Goal: Task Accomplishment & Management: Complete application form

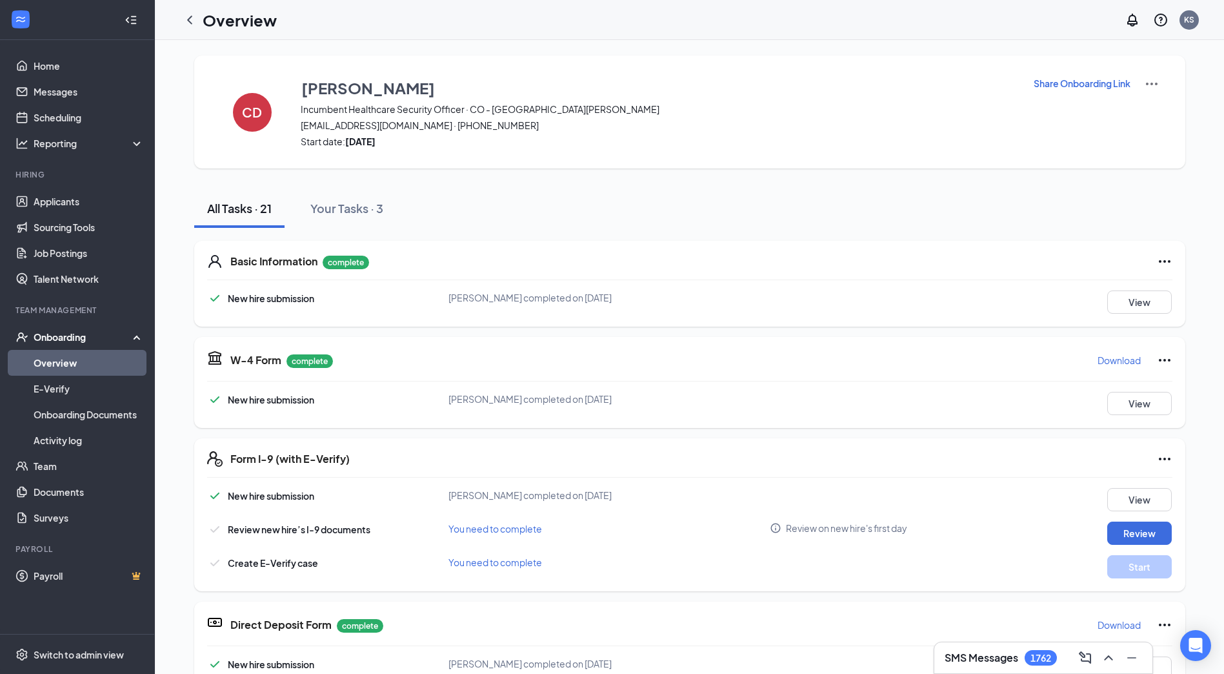
click at [1065, 88] on p "Share Onboarding Link" at bounding box center [1082, 83] width 97 height 13
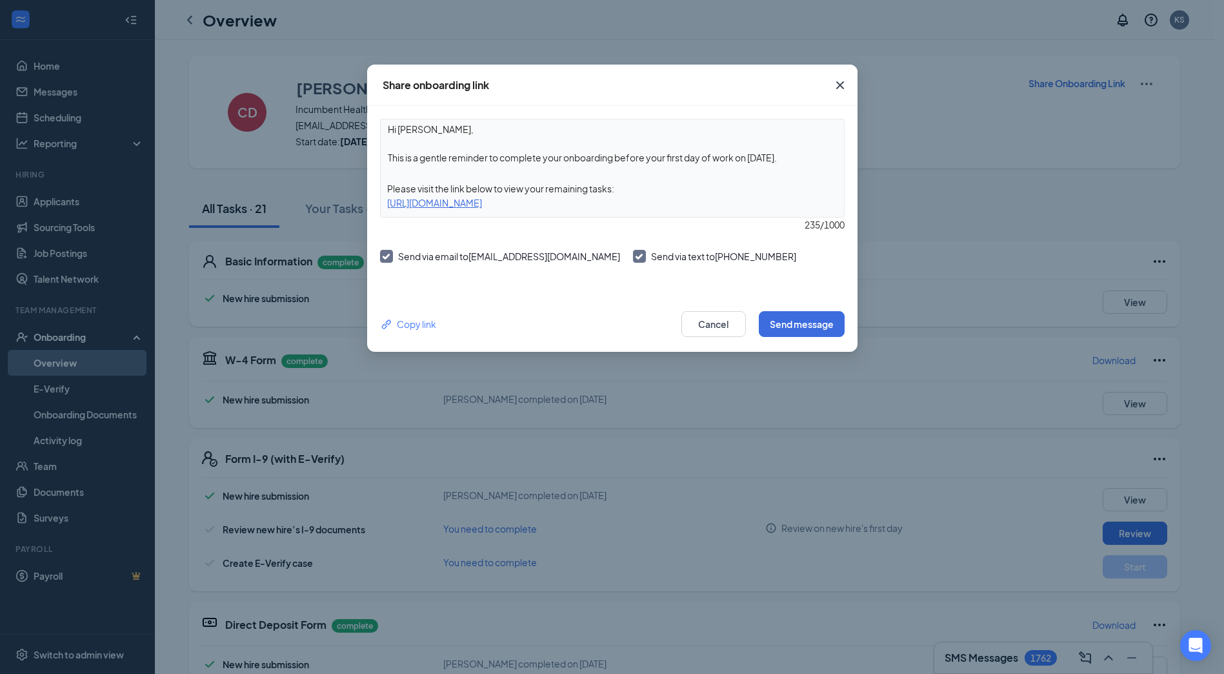
drag, startPoint x: 383, startPoint y: 159, endPoint x: 823, endPoint y: 154, distance: 440.8
click at [823, 154] on textarea "Hi Connie, This is a gentle reminder to complete your onboarding before your fi…" at bounding box center [612, 143] width 463 height 48
paste textarea "Hello, This is a friendly reminder to please complete all required onboarding t…"
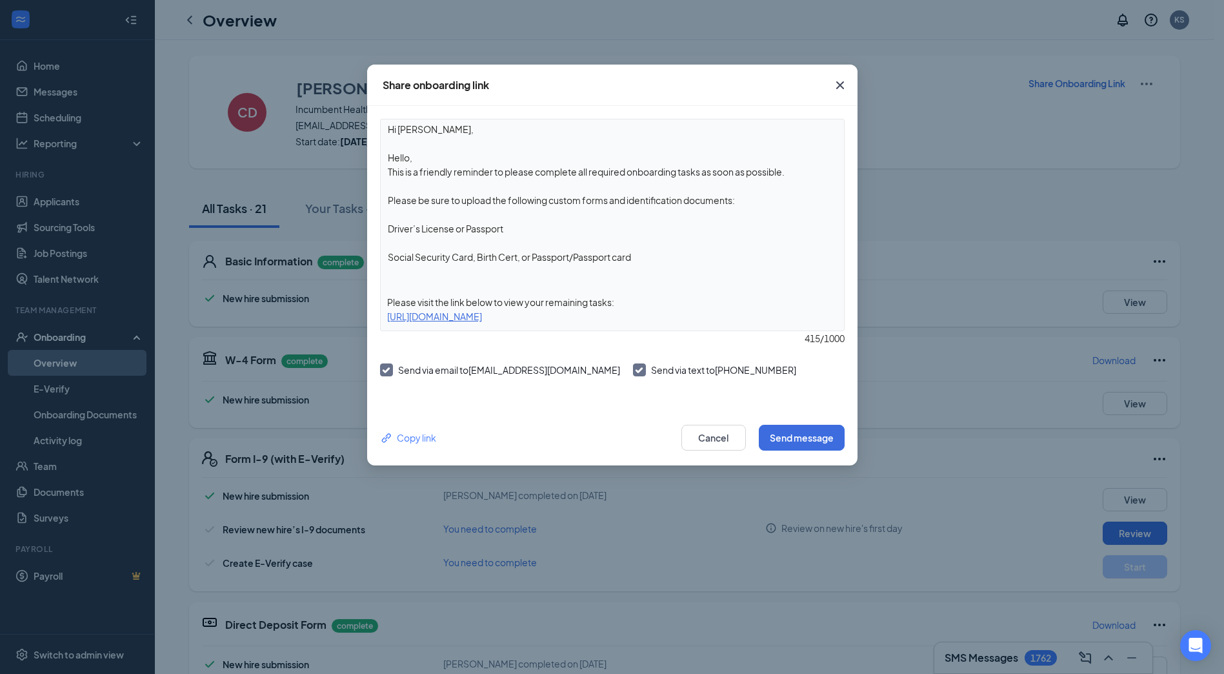
drag, startPoint x: 443, startPoint y: 161, endPoint x: 374, endPoint y: 156, distance: 69.9
click at [374, 156] on div "Hi Connie, Hello, This is a friendly reminder to please complete all required o…" at bounding box center [612, 258] width 490 height 304
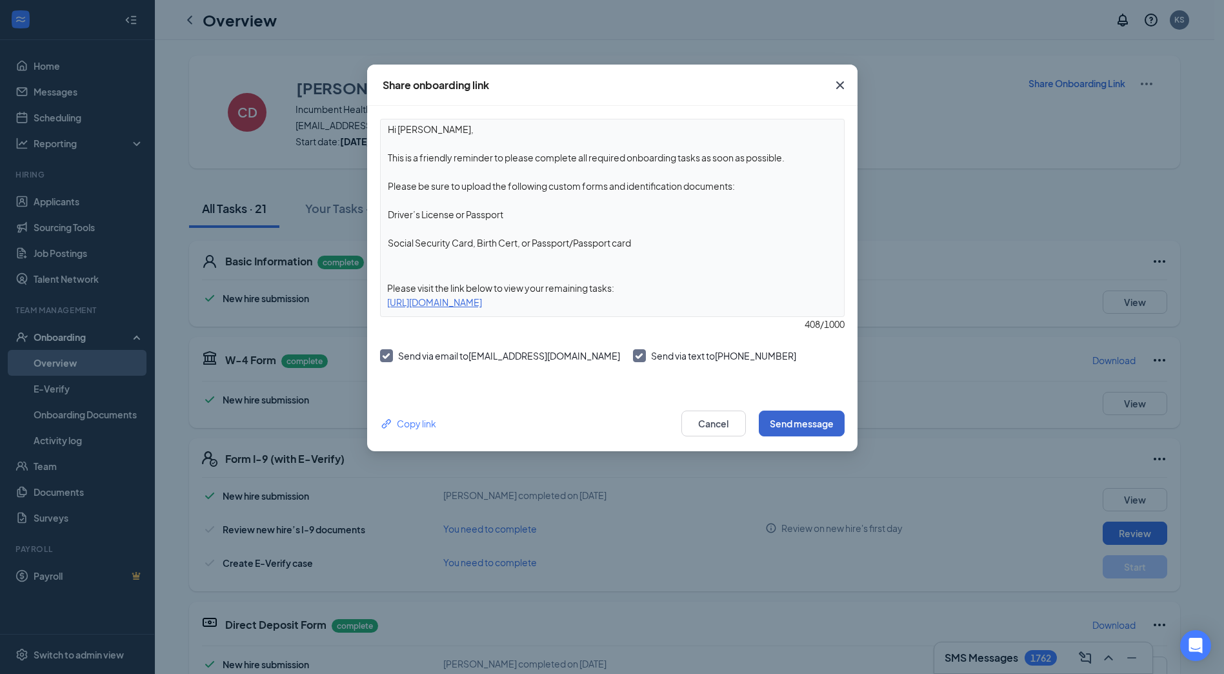
type textarea "Hi Connie, This is a friendly reminder to please complete all required onboardi…"
click at [781, 418] on button "Send message" at bounding box center [802, 423] width 86 height 26
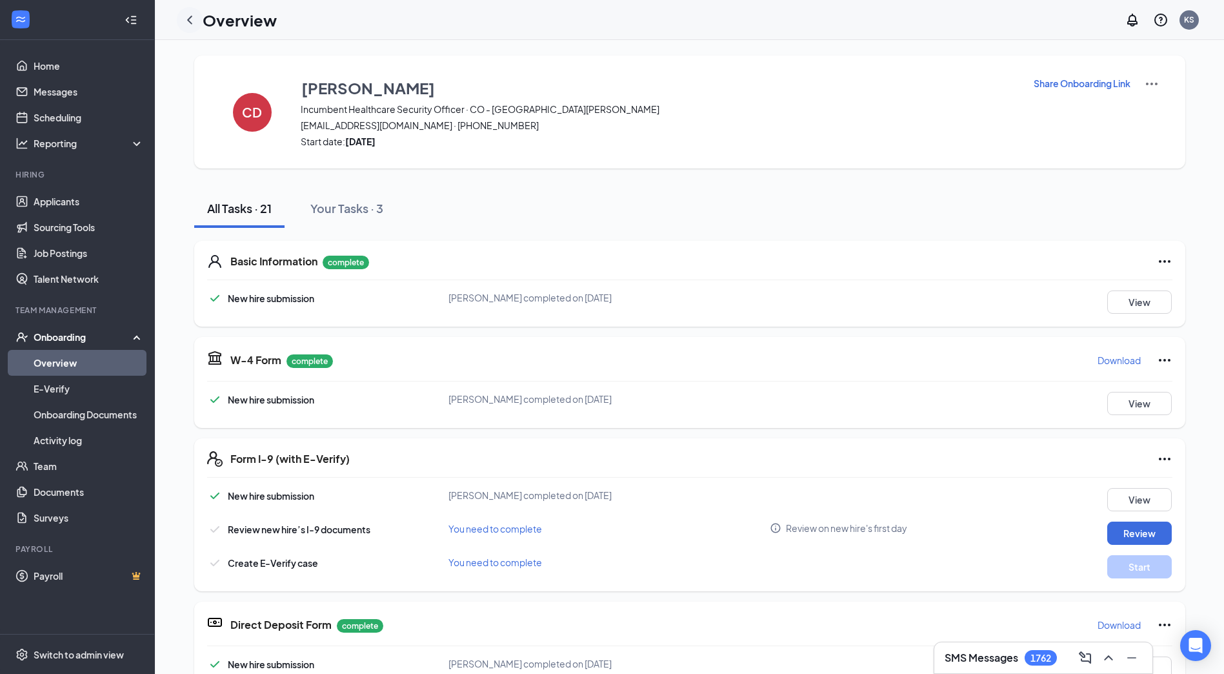
click at [192, 19] on icon "ChevronLeft" at bounding box center [189, 19] width 15 height 15
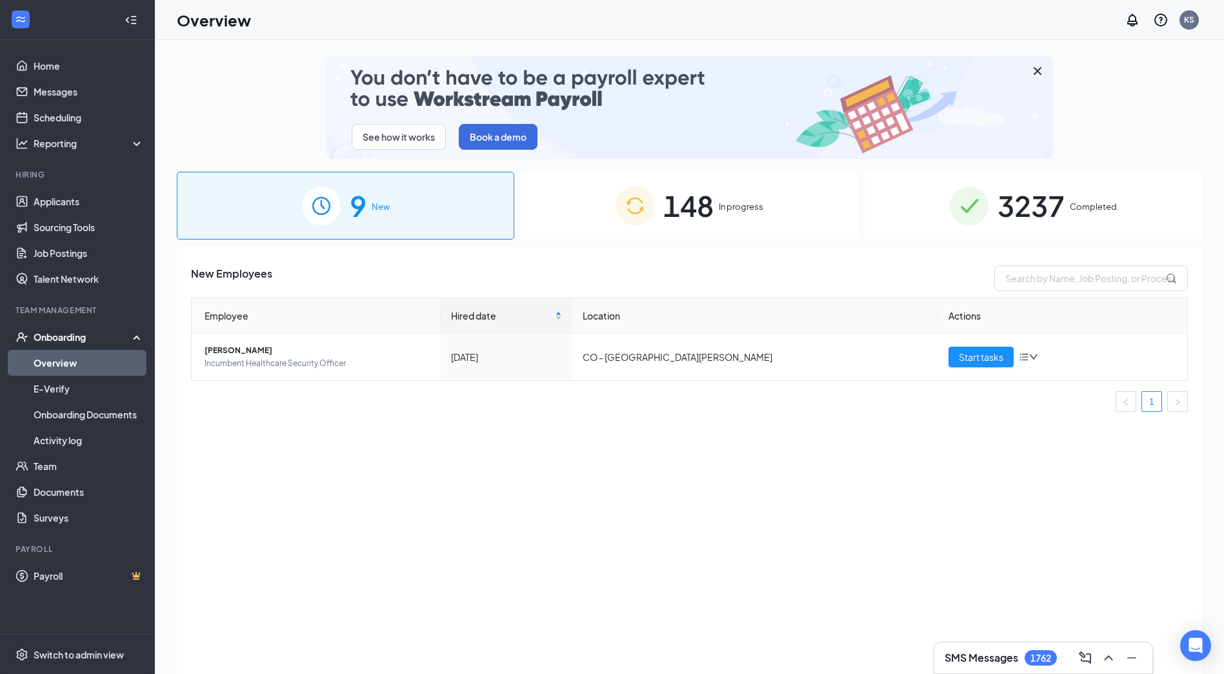
click at [708, 208] on span "148" at bounding box center [688, 205] width 50 height 45
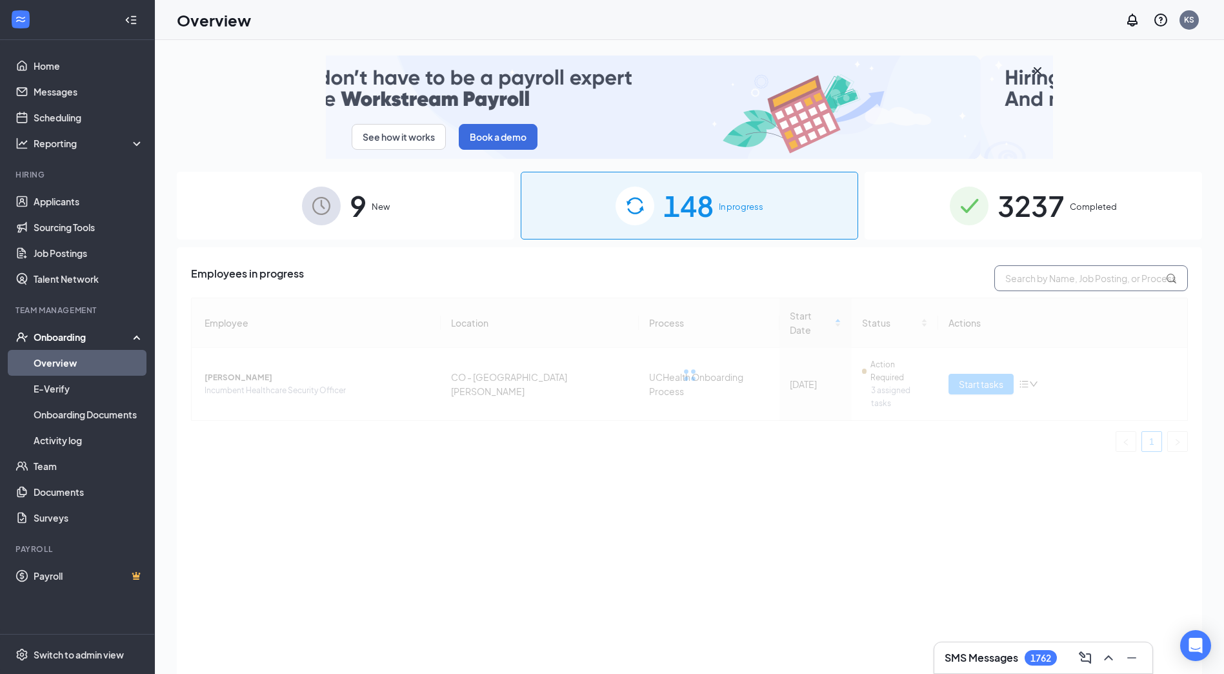
click at [1047, 282] on input "text" at bounding box center [1091, 278] width 194 height 26
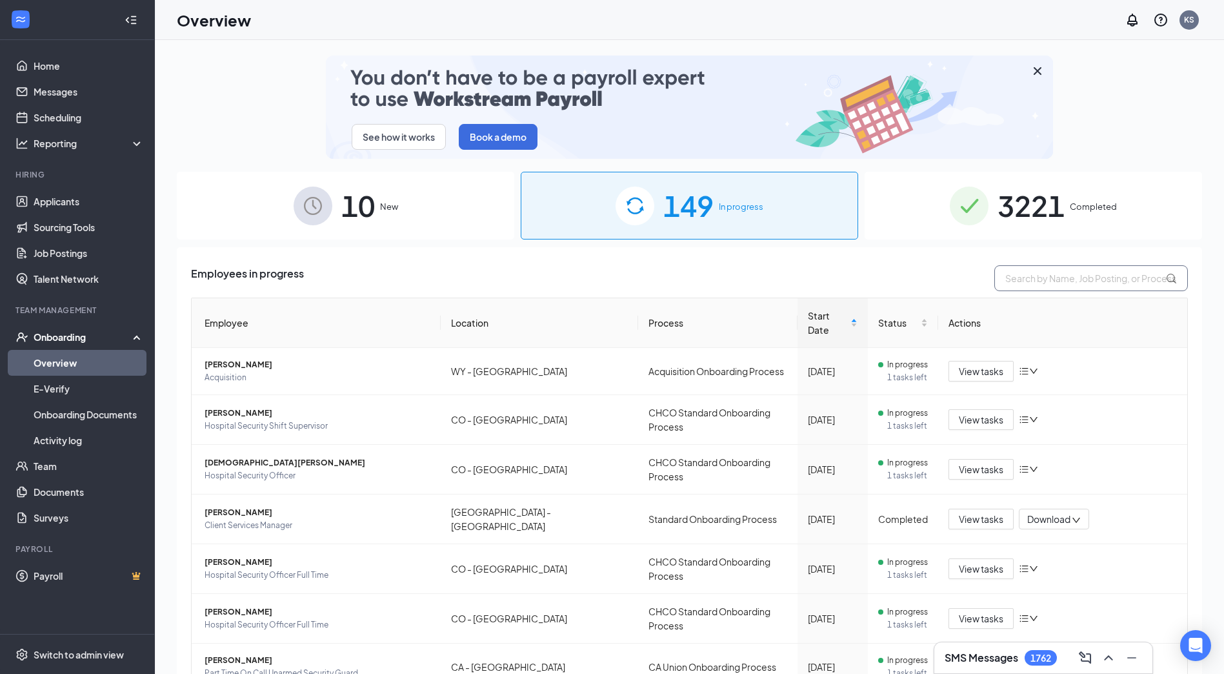
click at [1054, 280] on input "text" at bounding box center [1091, 278] width 194 height 26
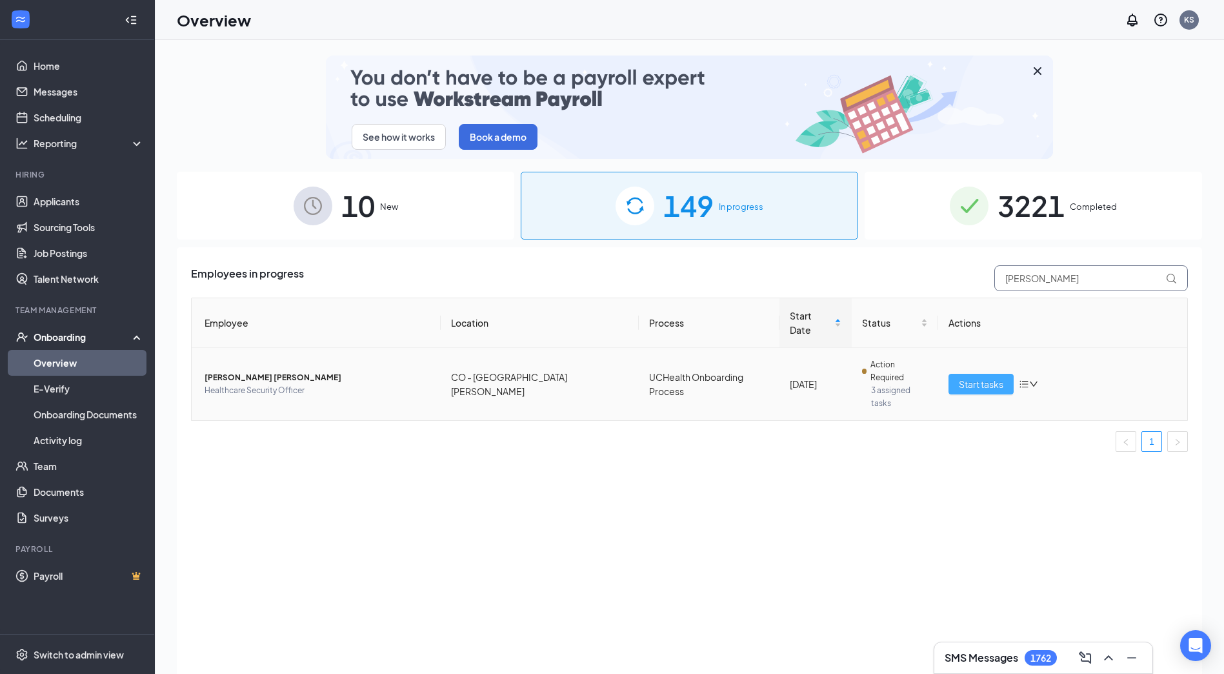
type input "connor"
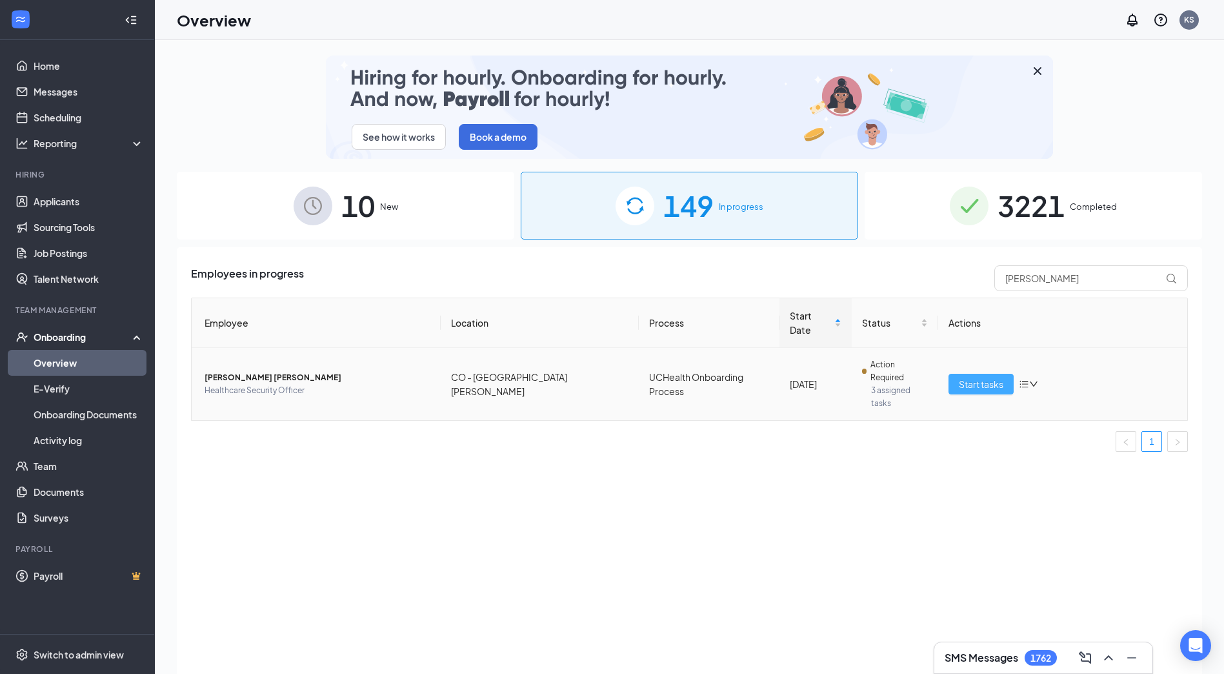
click at [972, 377] on span "Start tasks" at bounding box center [981, 384] width 45 height 14
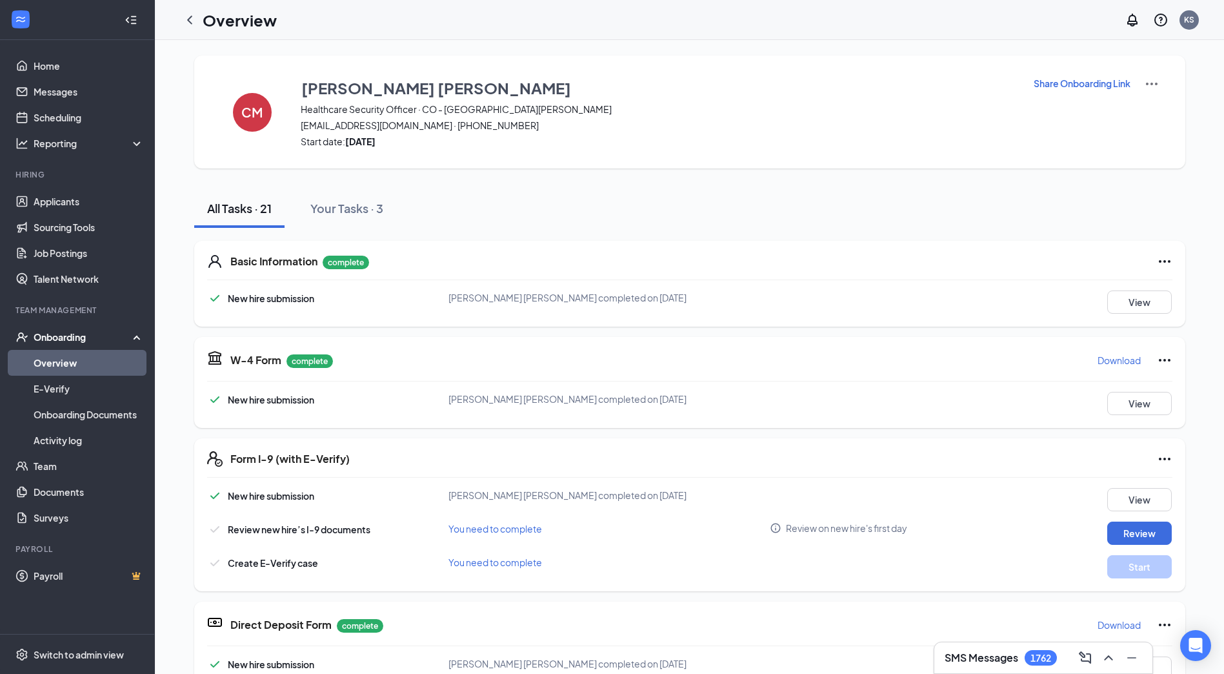
click at [1074, 82] on p "Share Onboarding Link" at bounding box center [1082, 83] width 97 height 13
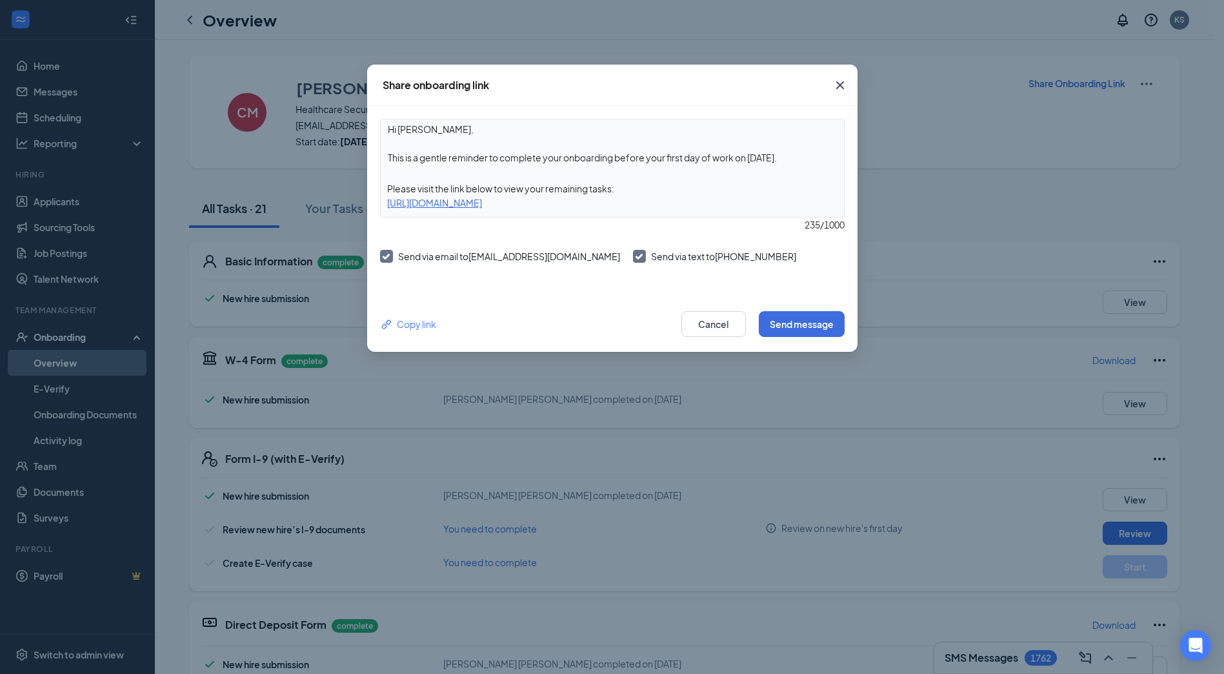
drag, startPoint x: 394, startPoint y: 156, endPoint x: 815, endPoint y: 159, distance: 421.4
click at [815, 159] on textarea "Hi Connor, This is a gentle reminder to complete your onboarding before your fi…" at bounding box center [612, 143] width 463 height 48
paste textarea "Hello, This is a friendly reminder to please complete all required onboarding t…"
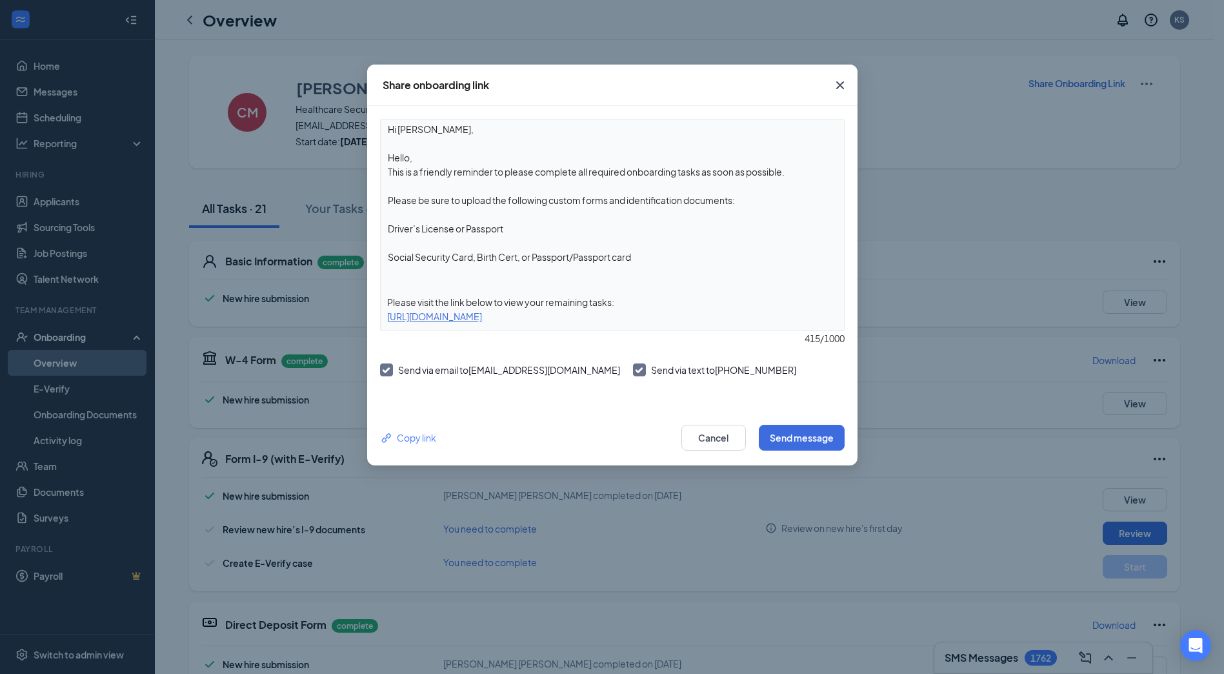
drag, startPoint x: 430, startPoint y: 157, endPoint x: 385, endPoint y: 147, distance: 46.2
click at [385, 147] on textarea "Hi Connor, Hello, This is a friendly reminder to please complete all required o…" at bounding box center [612, 199] width 463 height 161
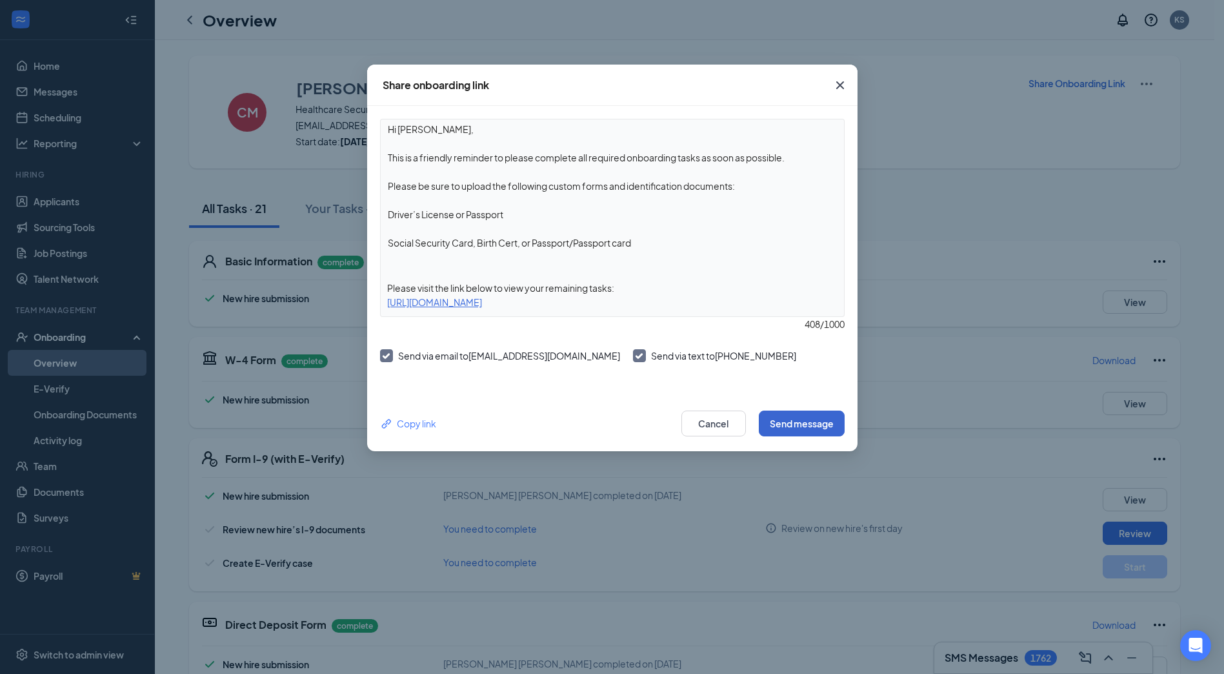
type textarea "Hi Connor, This is a friendly reminder to please complete all required onboardi…"
click at [810, 424] on button "Send message" at bounding box center [802, 423] width 86 height 26
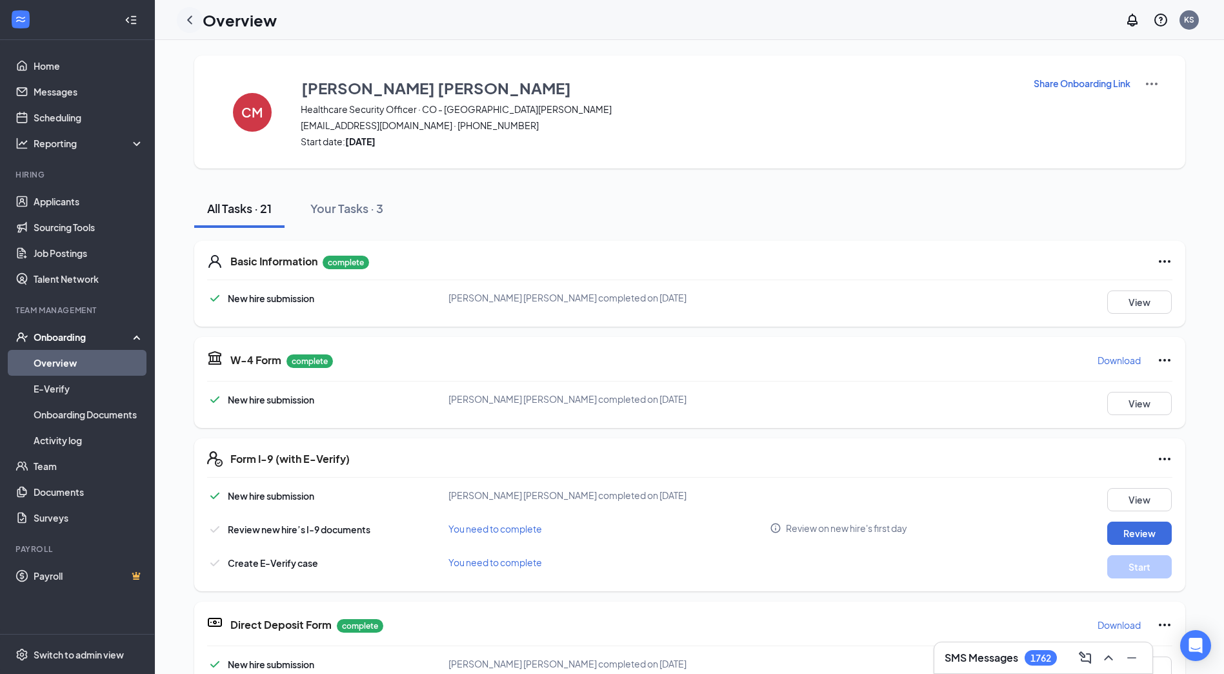
click at [188, 15] on icon "ChevronLeft" at bounding box center [189, 19] width 15 height 15
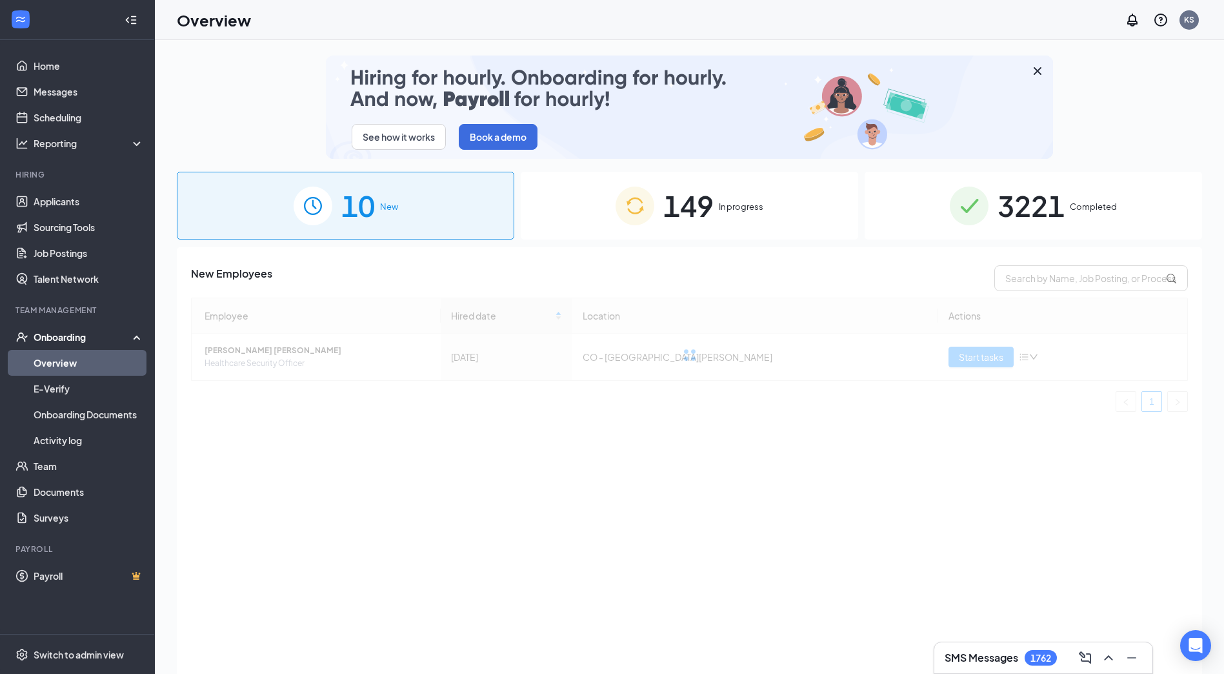
click at [725, 205] on span "In progress" at bounding box center [741, 206] width 45 height 13
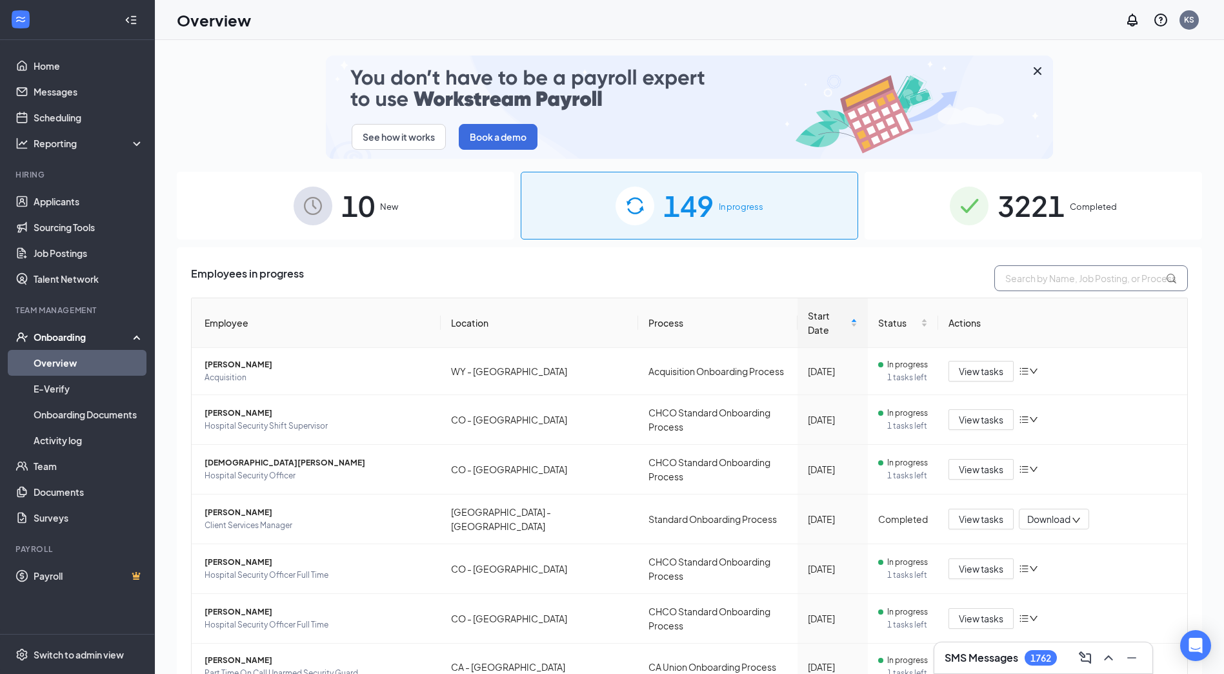
click at [1023, 279] on input "text" at bounding box center [1091, 278] width 194 height 26
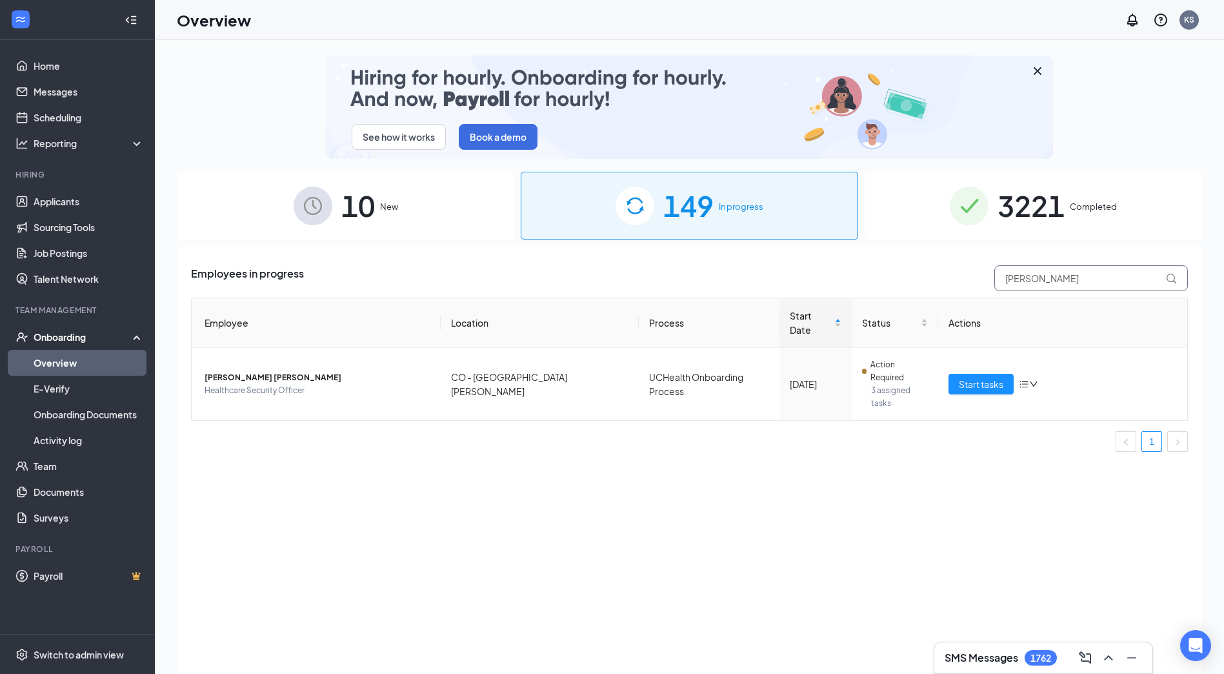
type input "cooper"
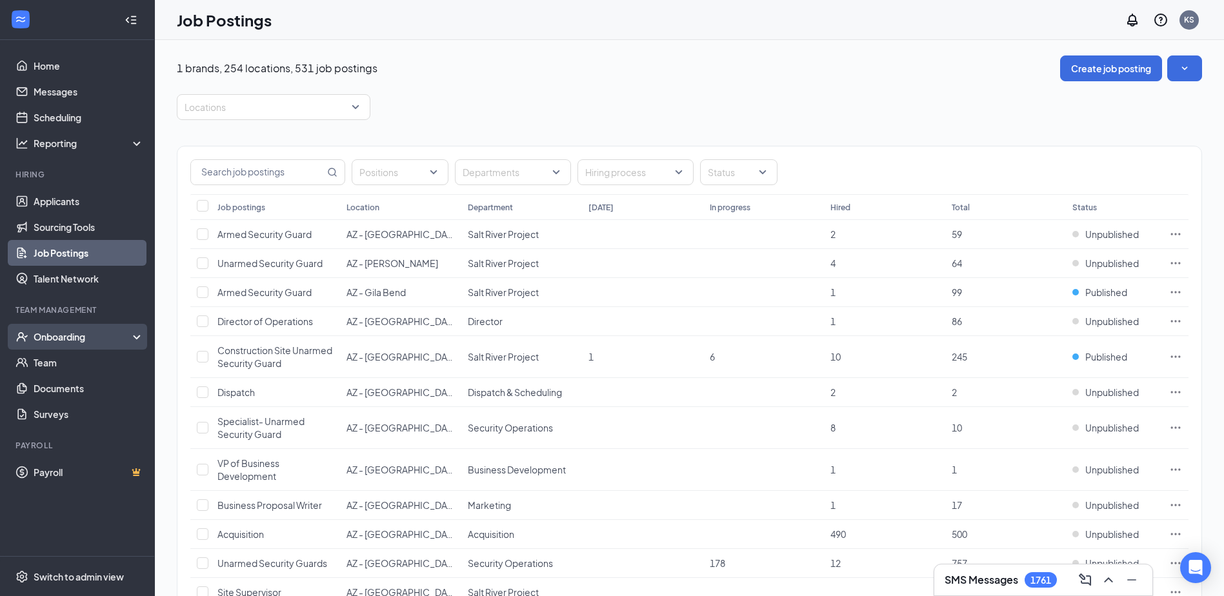
click at [74, 338] on div "Onboarding" at bounding box center [83, 336] width 99 height 13
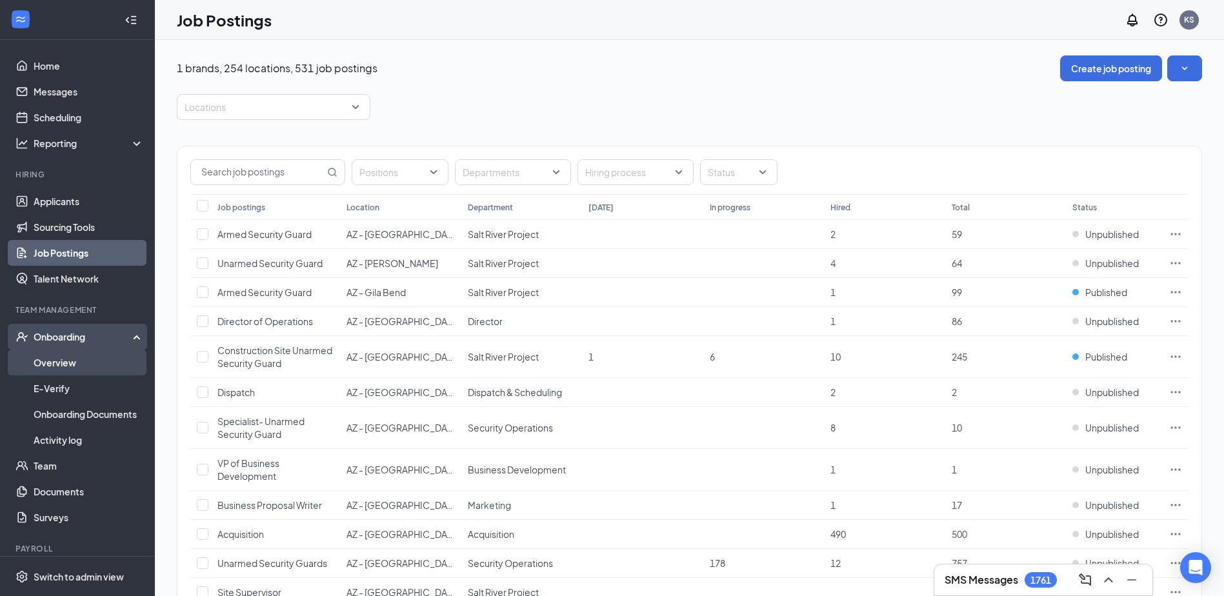
click at [63, 360] on link "Overview" at bounding box center [89, 363] width 110 height 26
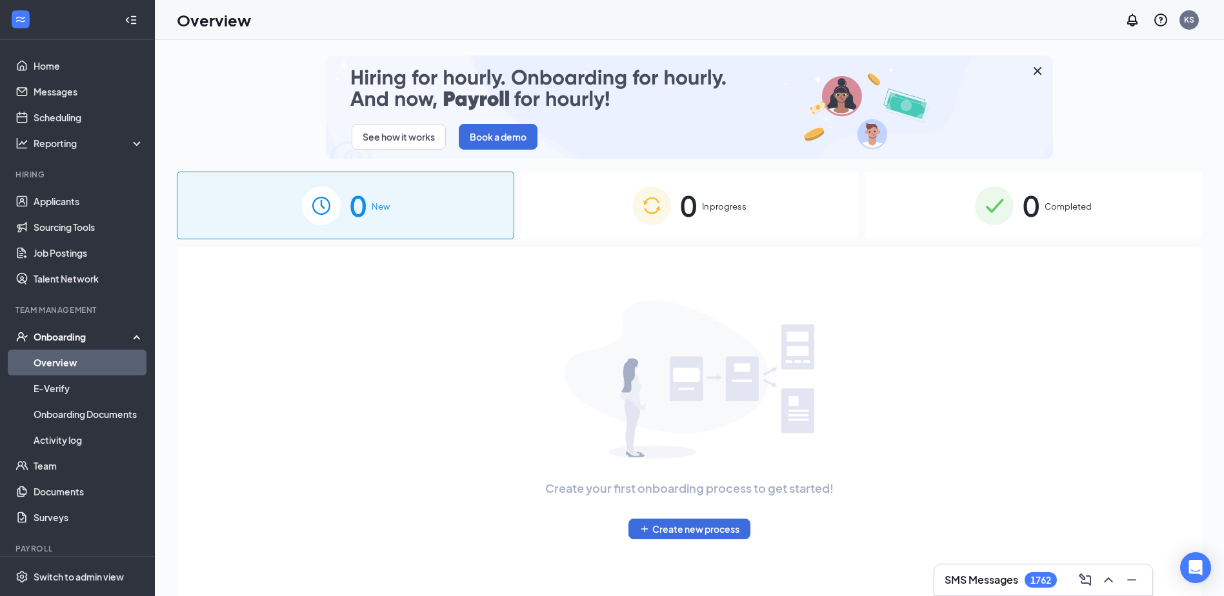
click at [608, 202] on span "In progress" at bounding box center [724, 206] width 45 height 13
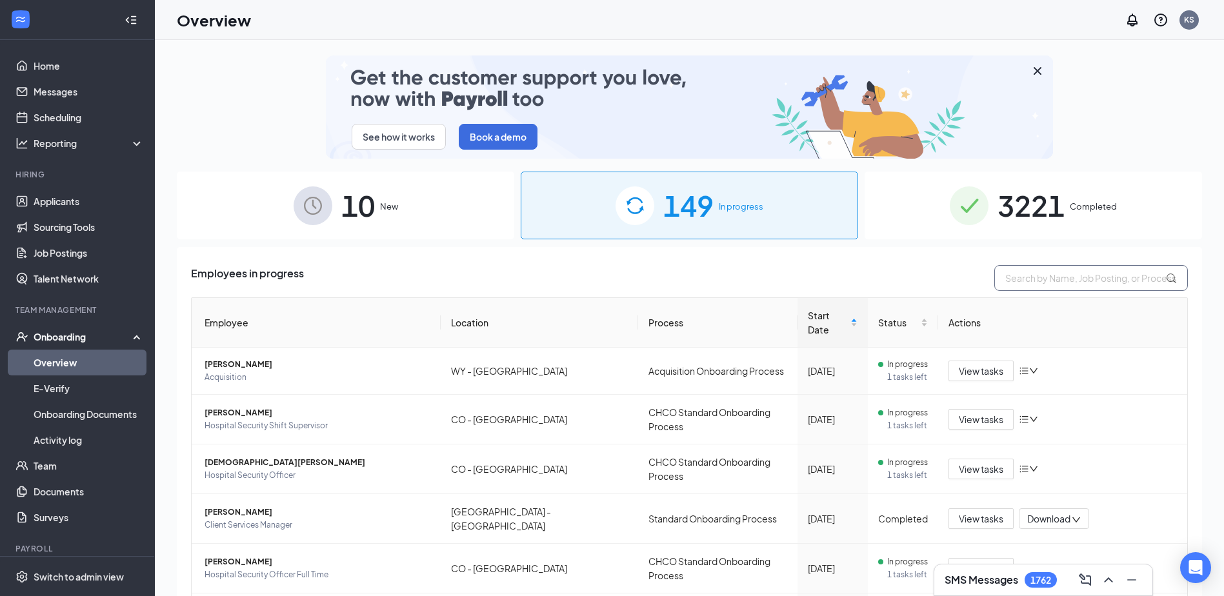
click at [608, 284] on input "text" at bounding box center [1091, 278] width 194 height 26
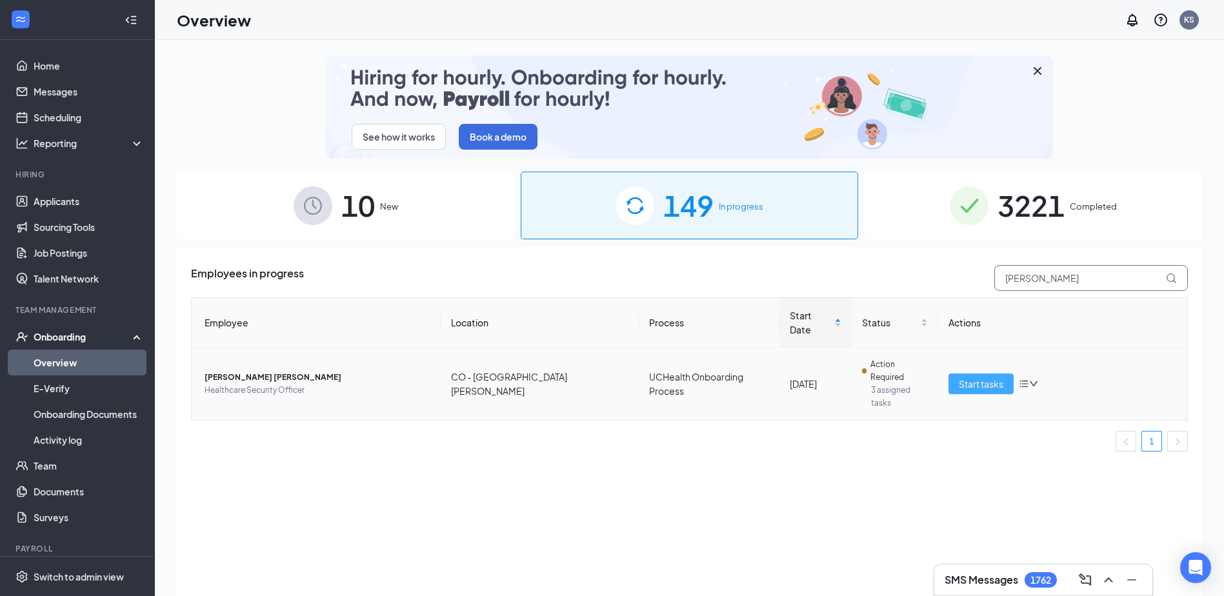
type input "cooper"
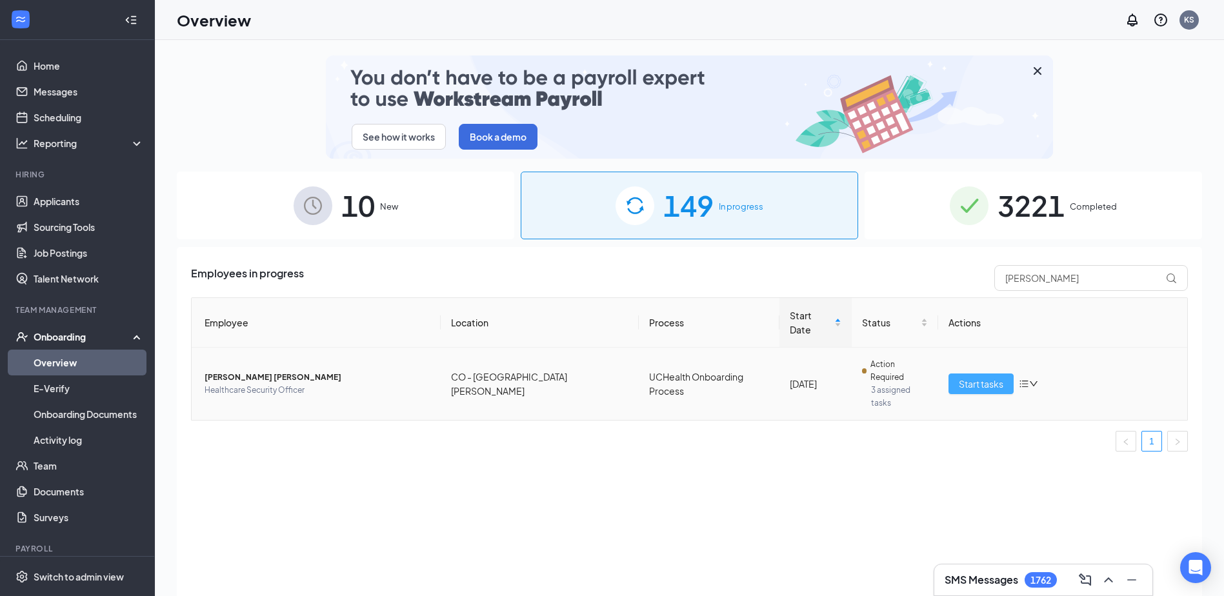
click at [608, 377] on span "Start tasks" at bounding box center [981, 384] width 45 height 14
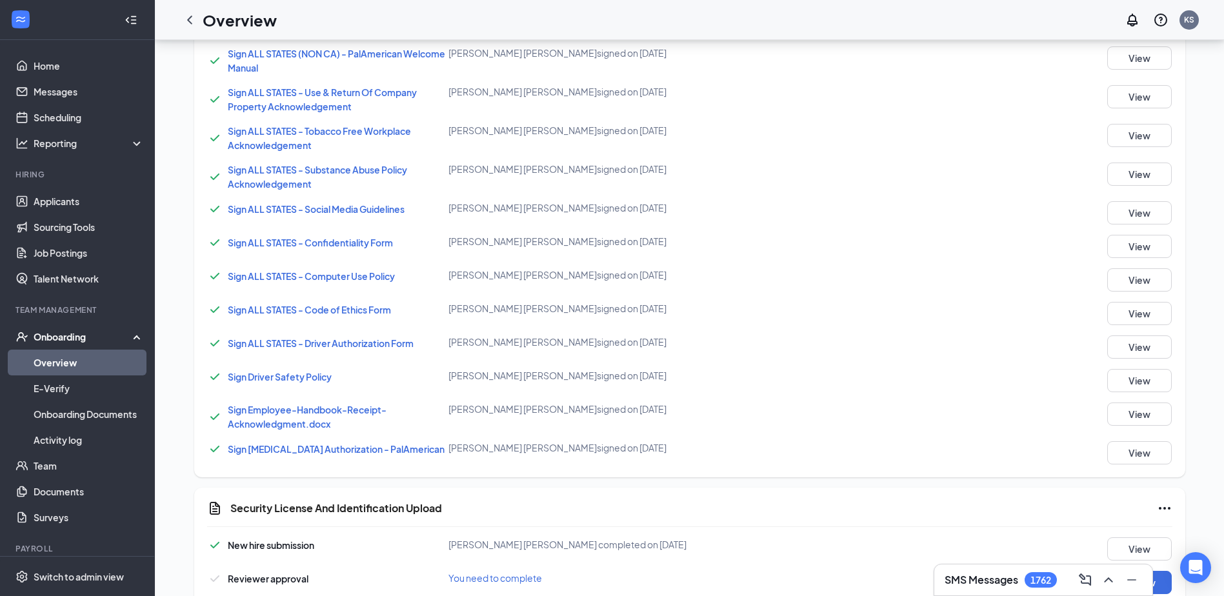
scroll to position [875, 0]
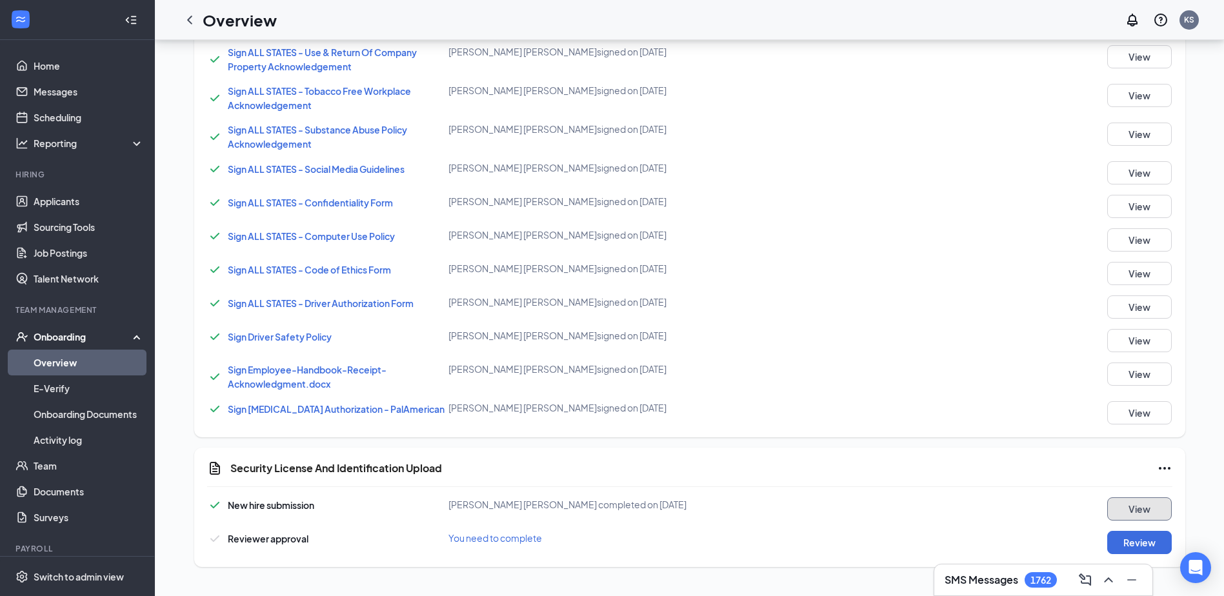
click at [608, 505] on button "View" at bounding box center [1139, 509] width 65 height 23
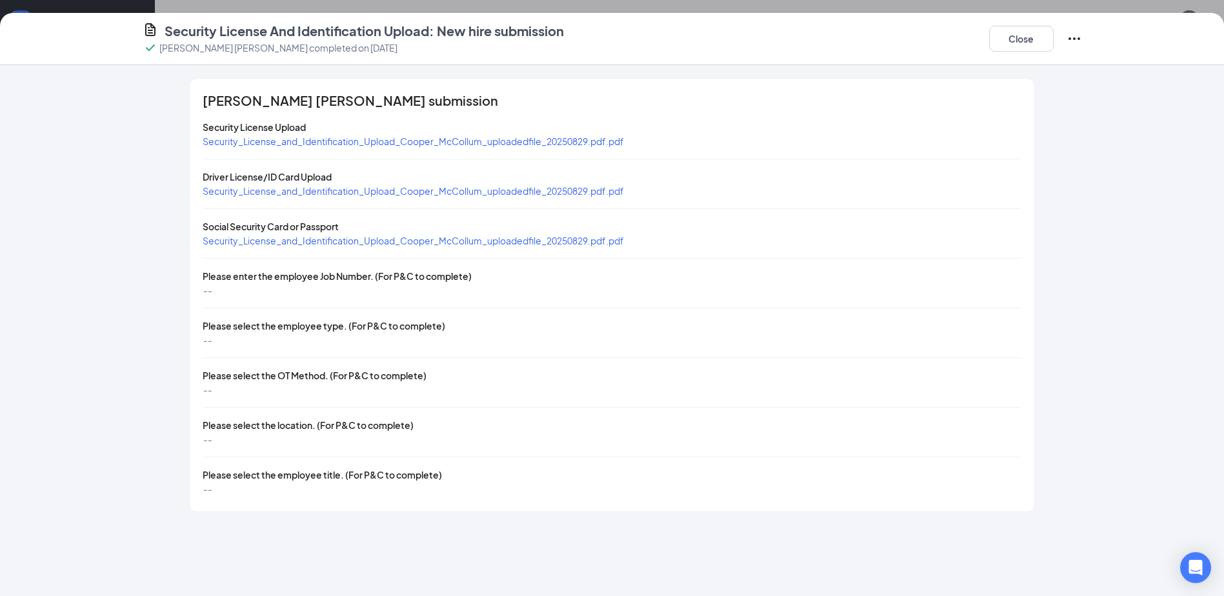
click at [295, 239] on span "Security_License_and_Identification_Upload_Cooper_McCollum_uploadedfile_2025082…" at bounding box center [413, 241] width 421 height 12
click at [332, 187] on span "Security_License_and_Identification_Upload_Cooper_McCollum_uploadedfile_2025082…" at bounding box center [413, 191] width 421 height 12
click at [608, 34] on button "Close" at bounding box center [1021, 39] width 65 height 26
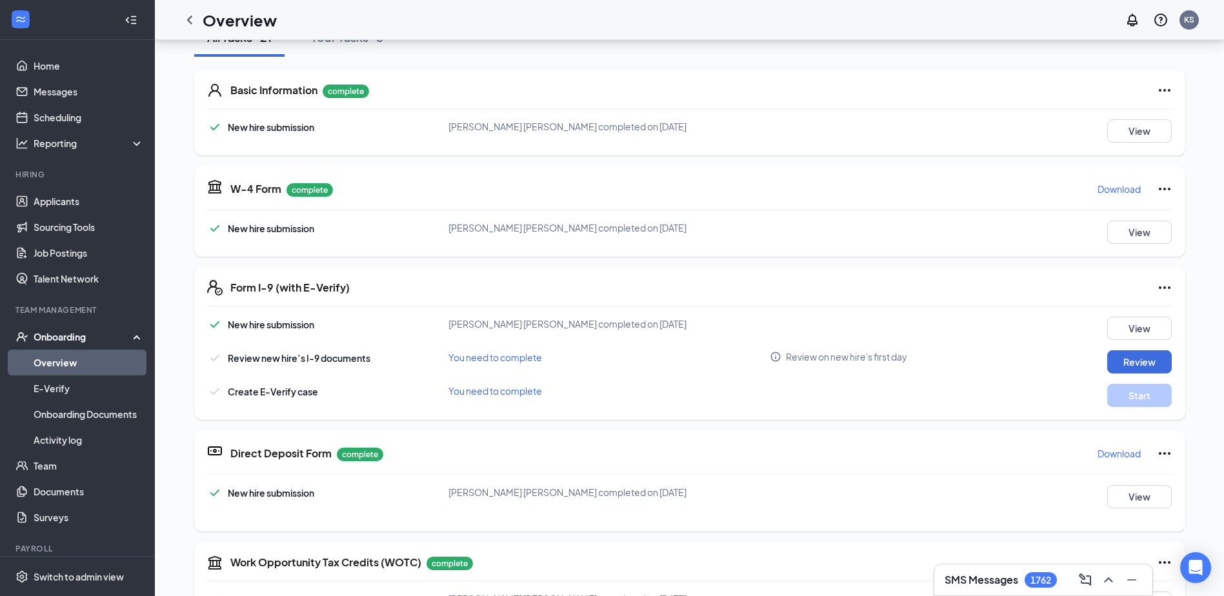
scroll to position [165, 0]
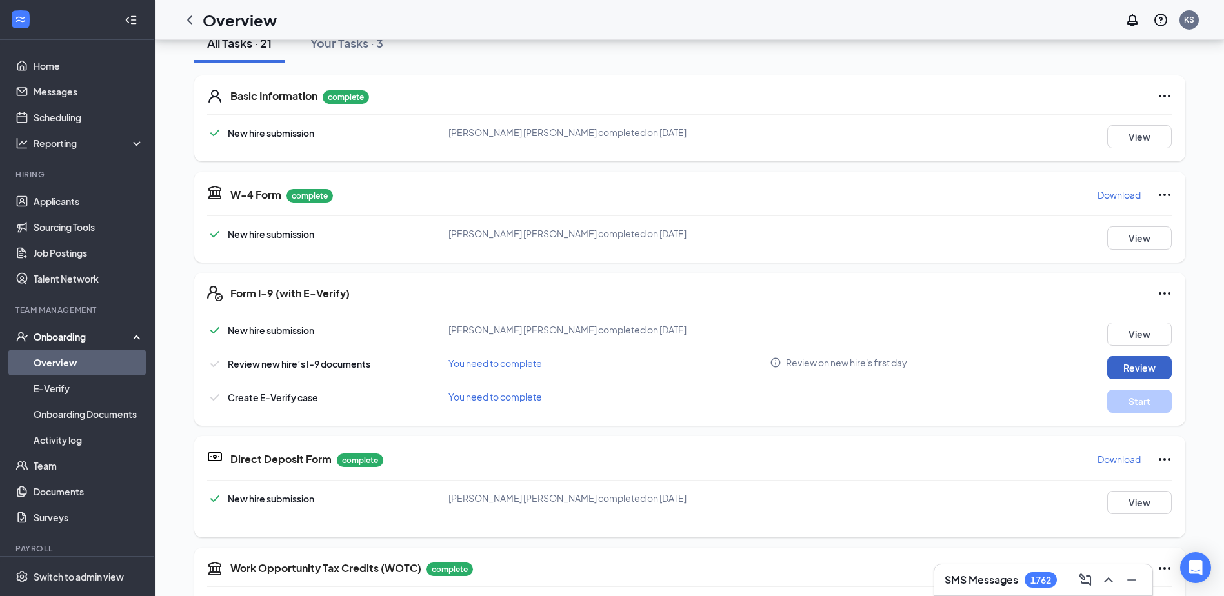
click at [608, 363] on button "Review" at bounding box center [1139, 367] width 65 height 23
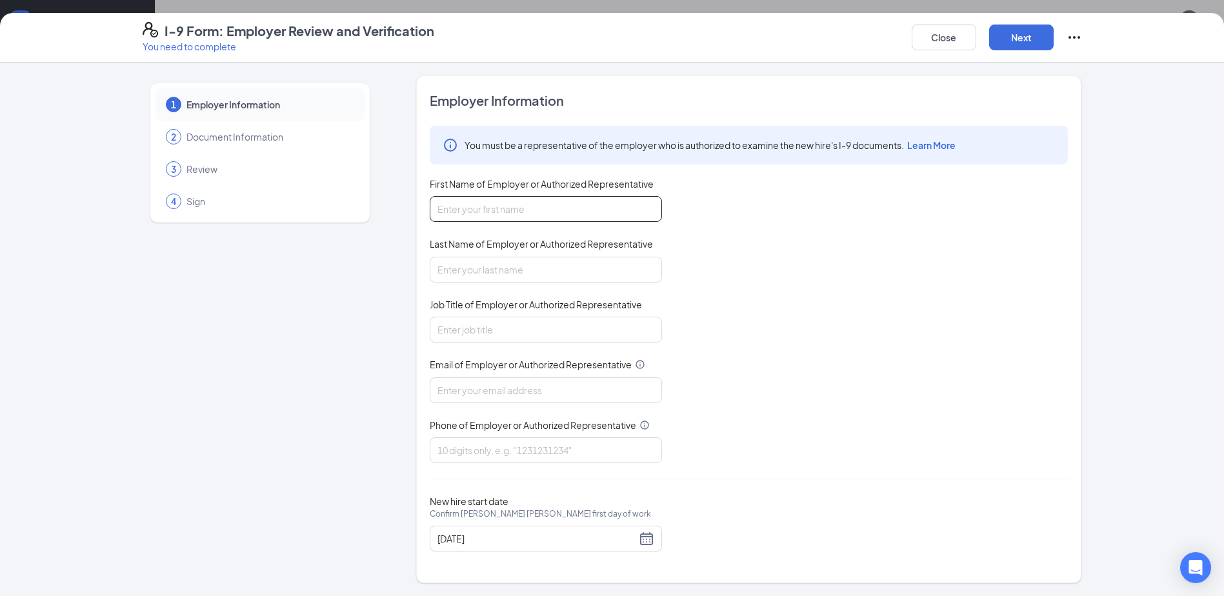
click at [501, 208] on input "First Name of Employer or Authorized Representative" at bounding box center [546, 209] width 232 height 26
type input "Kim"
type input "Stoberski"
type input "KStoberski@palamerican.com"
type input "4125380492"
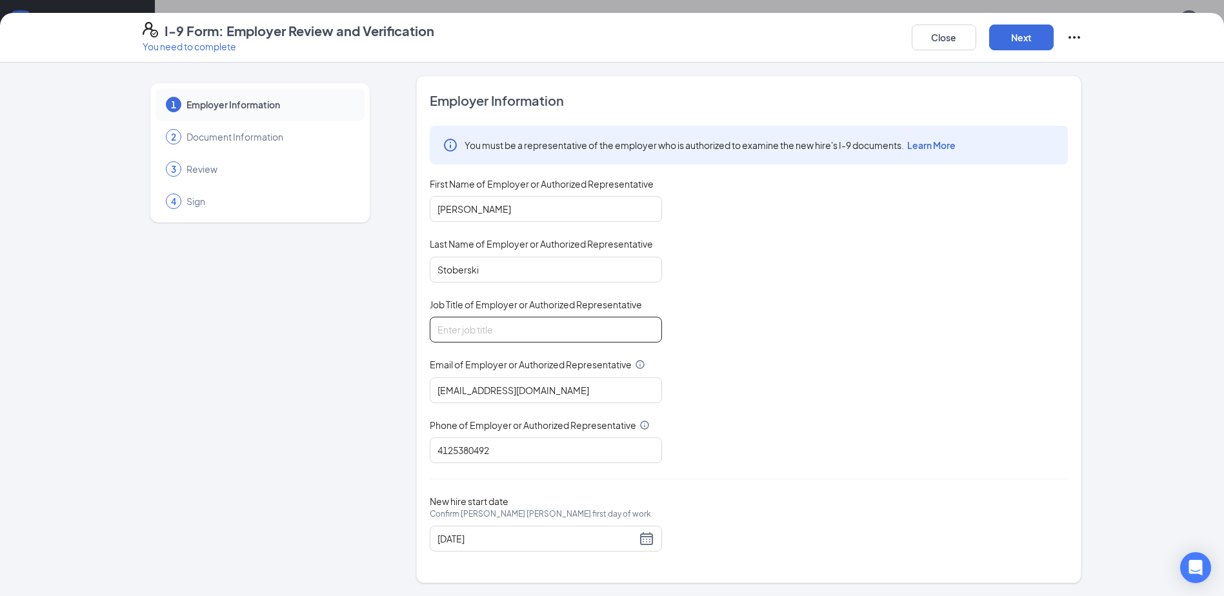
click at [481, 333] on input "Job Title of Employer or Authorized Representative" at bounding box center [546, 330] width 232 height 26
type input "Director, People & Culture"
click at [608, 39] on button "Next" at bounding box center [1021, 38] width 65 height 26
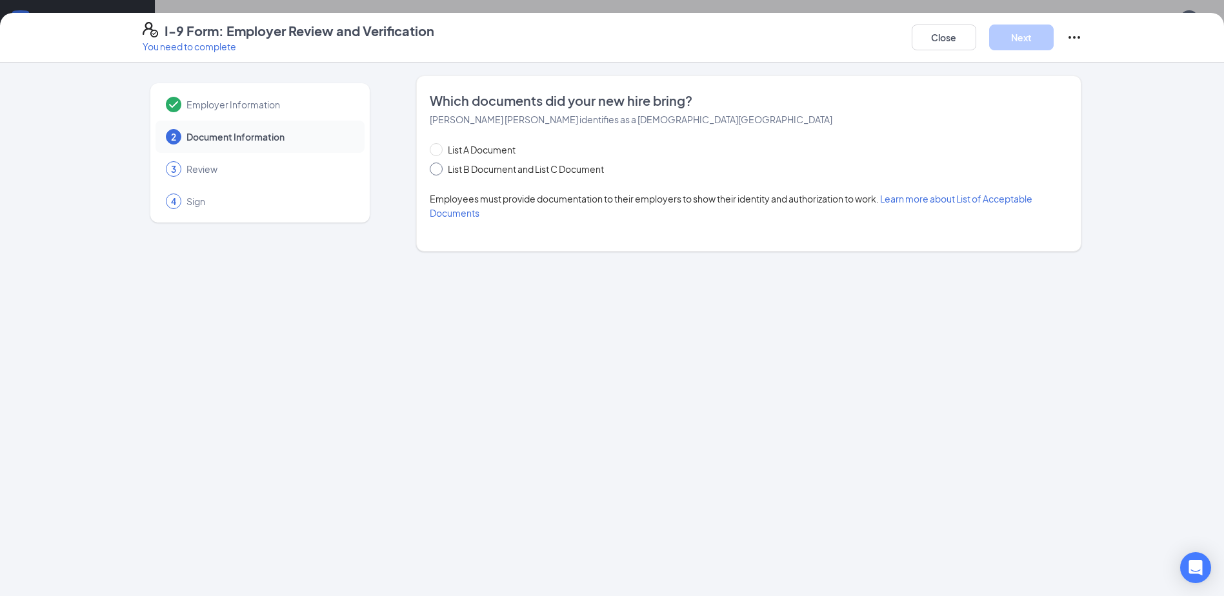
click at [440, 170] on span at bounding box center [436, 169] width 13 height 13
click at [439, 170] on input "List B Document and List C Document" at bounding box center [434, 167] width 9 height 9
radio input "true"
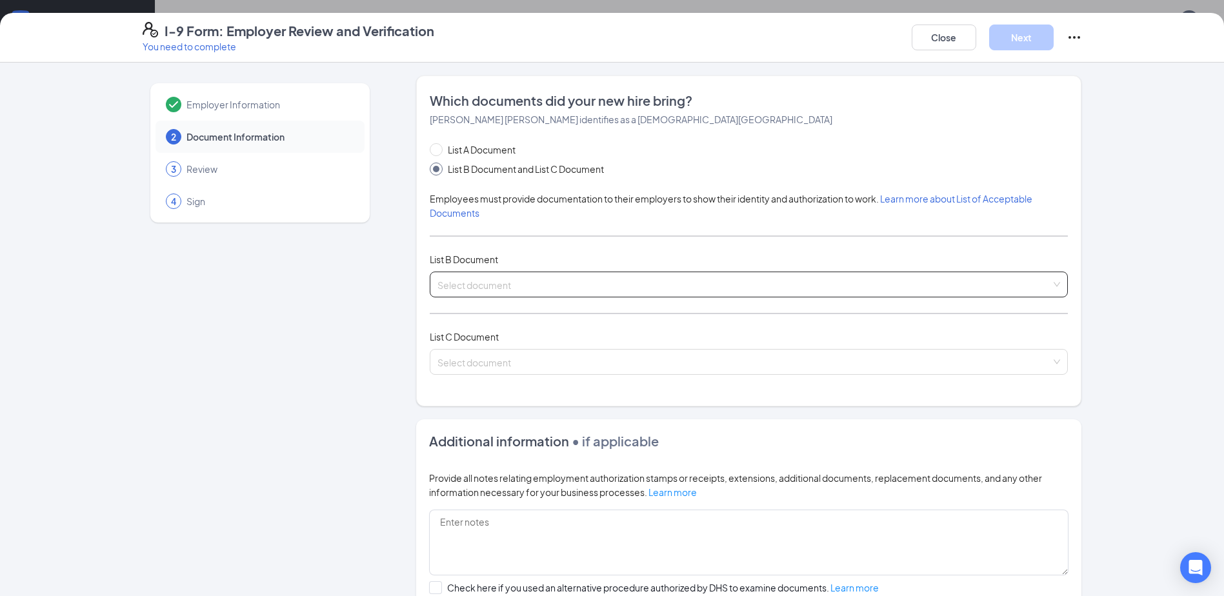
click at [479, 283] on input "search" at bounding box center [744, 281] width 614 height 19
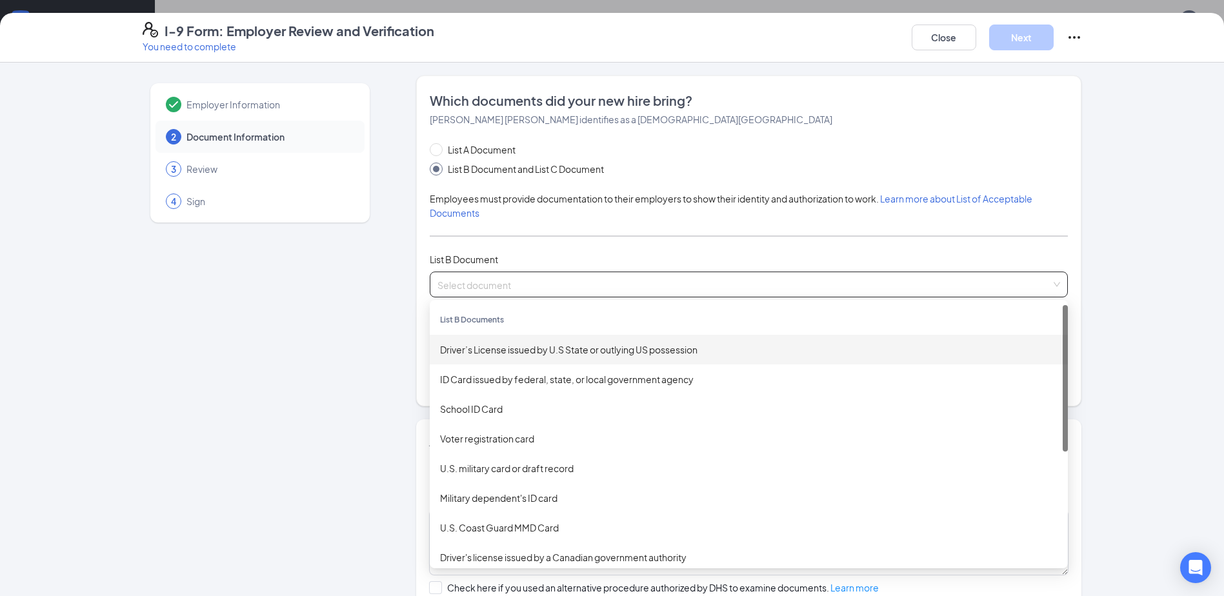
click at [475, 352] on div "Driver’s License issued by U.S State or outlying US possession" at bounding box center [749, 350] width 618 height 14
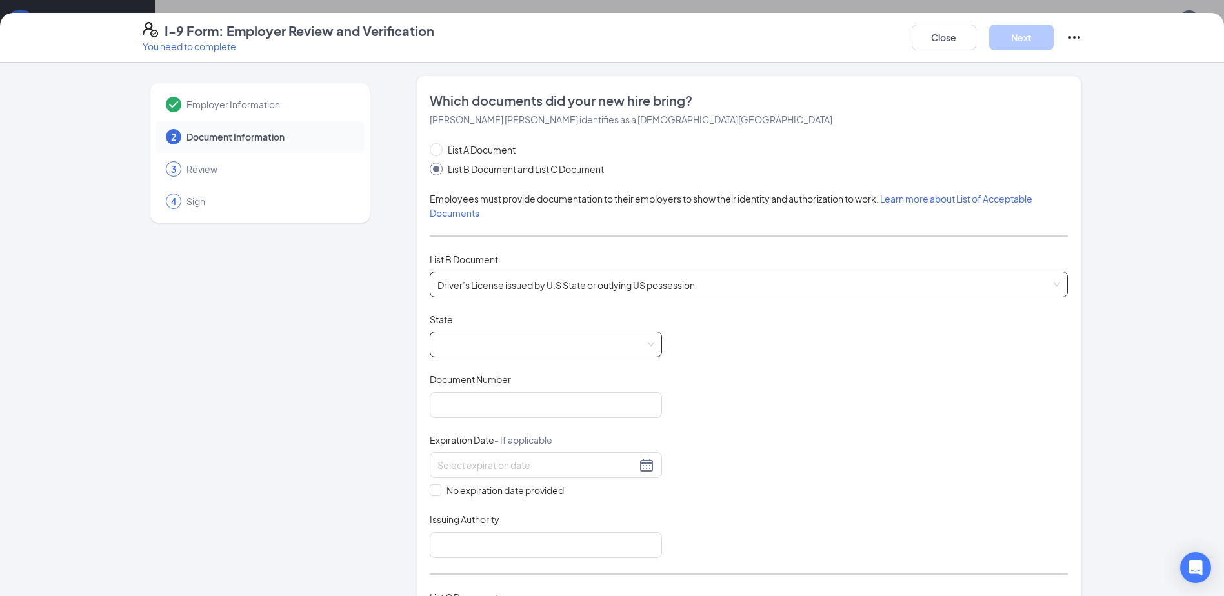
click at [482, 347] on span at bounding box center [545, 344] width 217 height 25
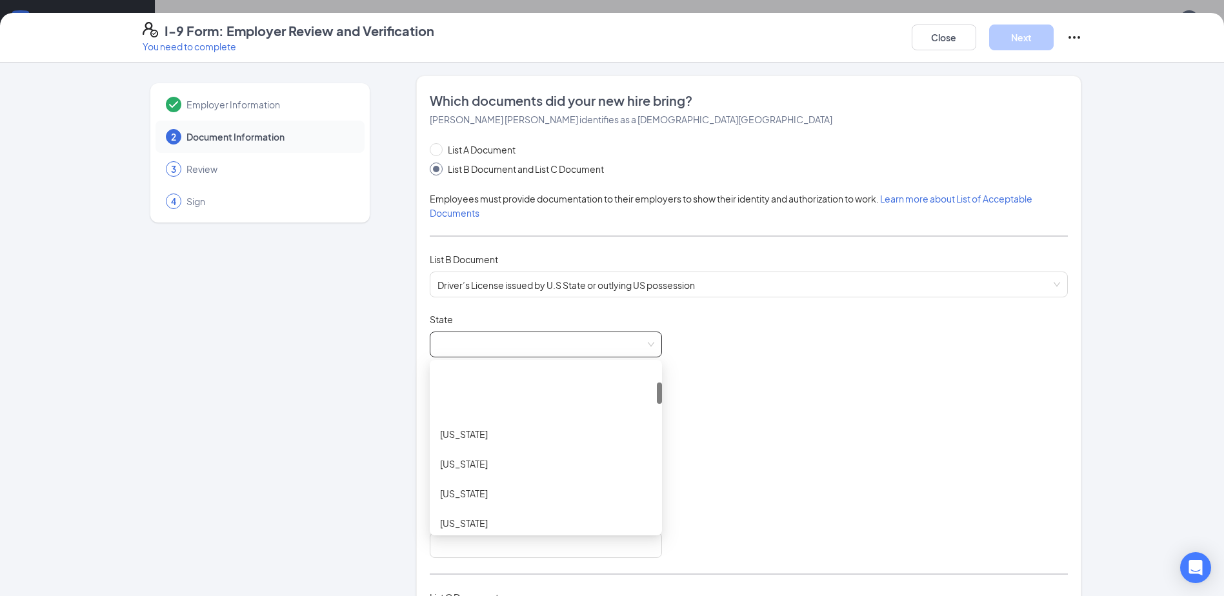
scroll to position [129, 0]
click at [466, 432] on div "Colorado" at bounding box center [546, 429] width 212 height 14
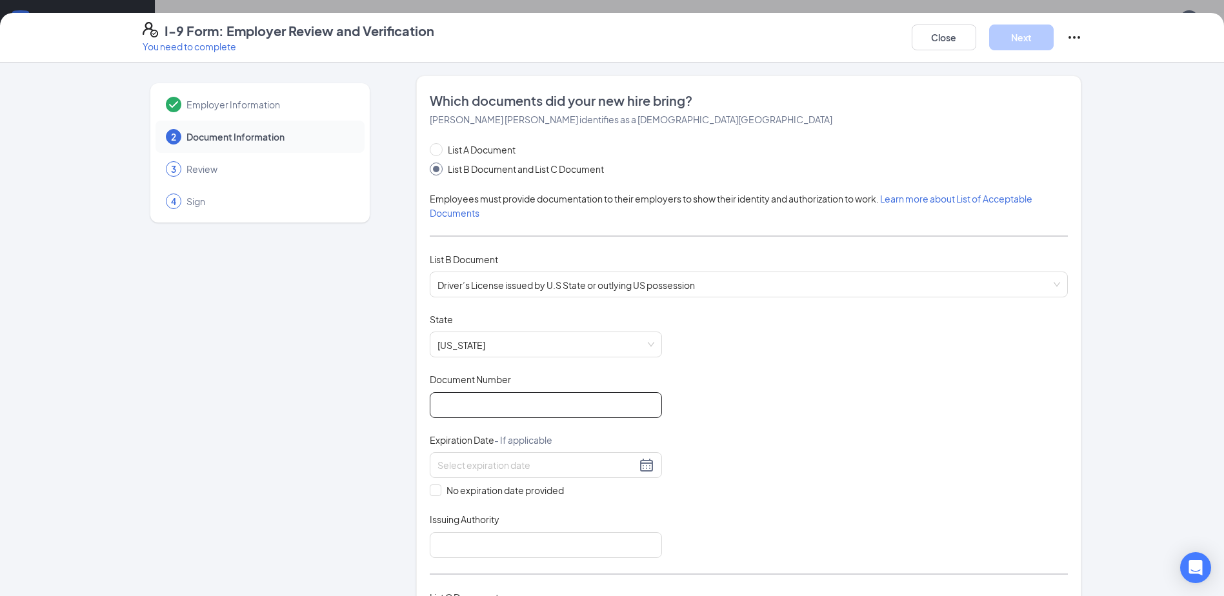
click at [470, 405] on input "Document Number" at bounding box center [546, 405] width 232 height 26
type input "171375432"
click at [459, 468] on input at bounding box center [536, 465] width 199 height 14
type input "09/30/2025"
click at [553, 552] on input "Issuing Authority" at bounding box center [546, 545] width 232 height 26
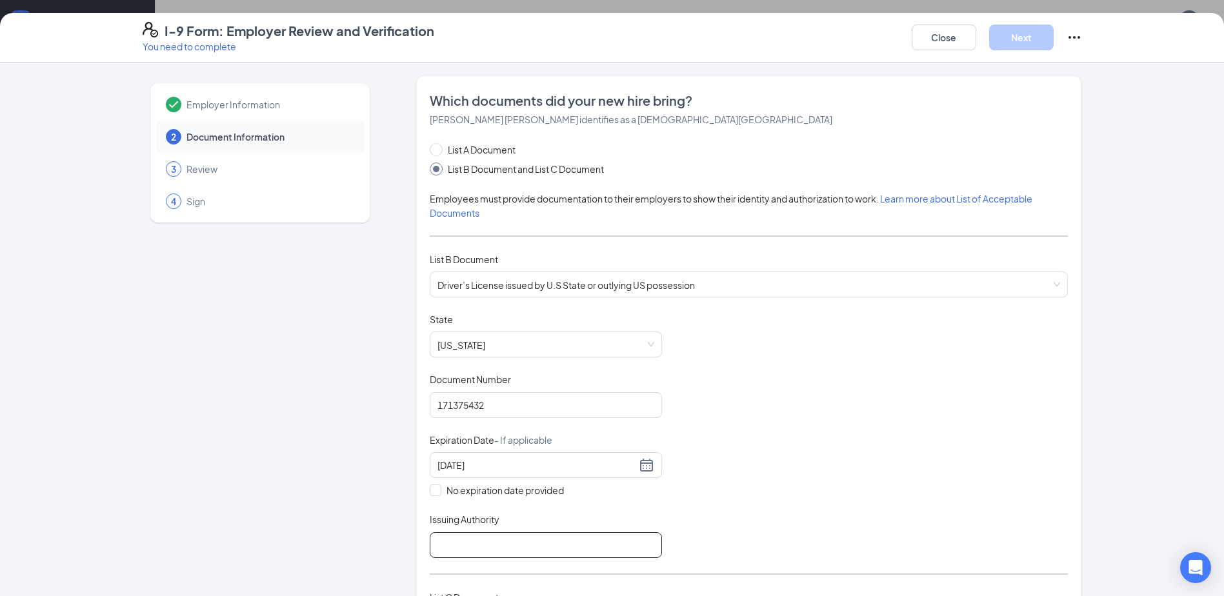
type input "CO DMV"
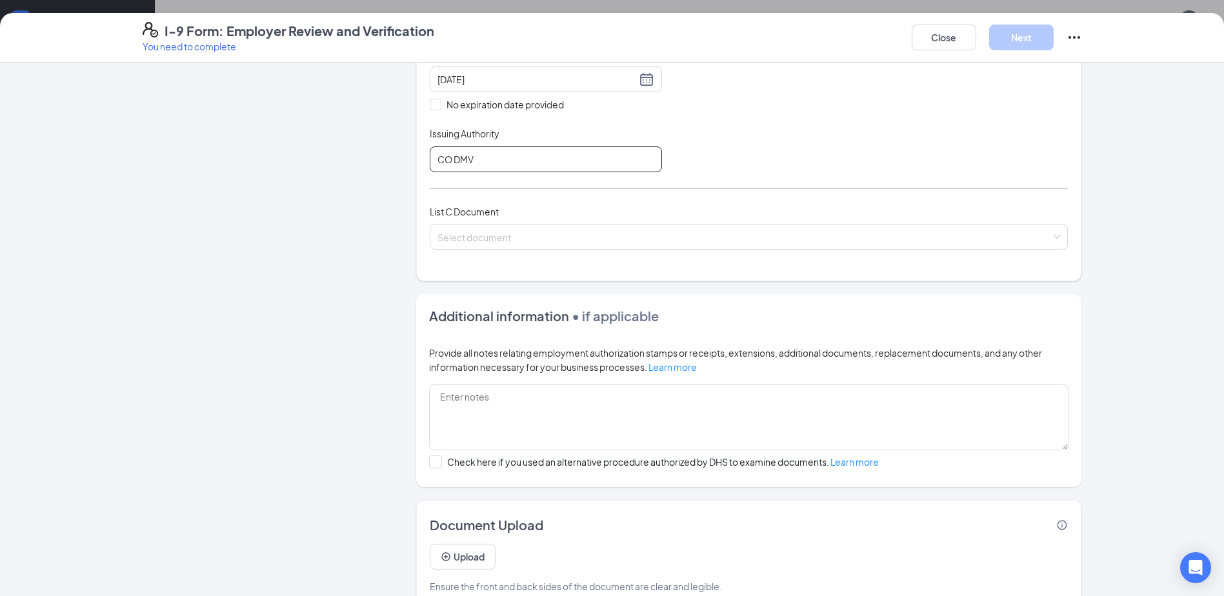
scroll to position [387, 0]
click at [475, 237] on input "search" at bounding box center [744, 232] width 614 height 19
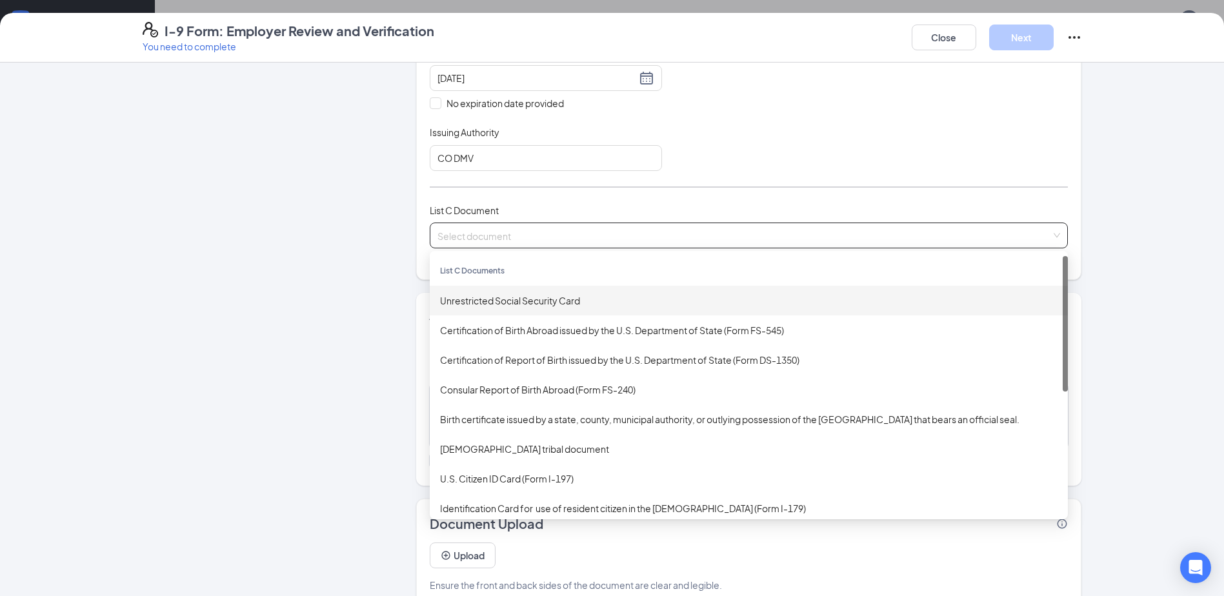
drag, startPoint x: 476, startPoint y: 294, endPoint x: 124, endPoint y: 260, distance: 354.0
click at [476, 294] on div "Unrestricted Social Security Card" at bounding box center [749, 301] width 618 height 14
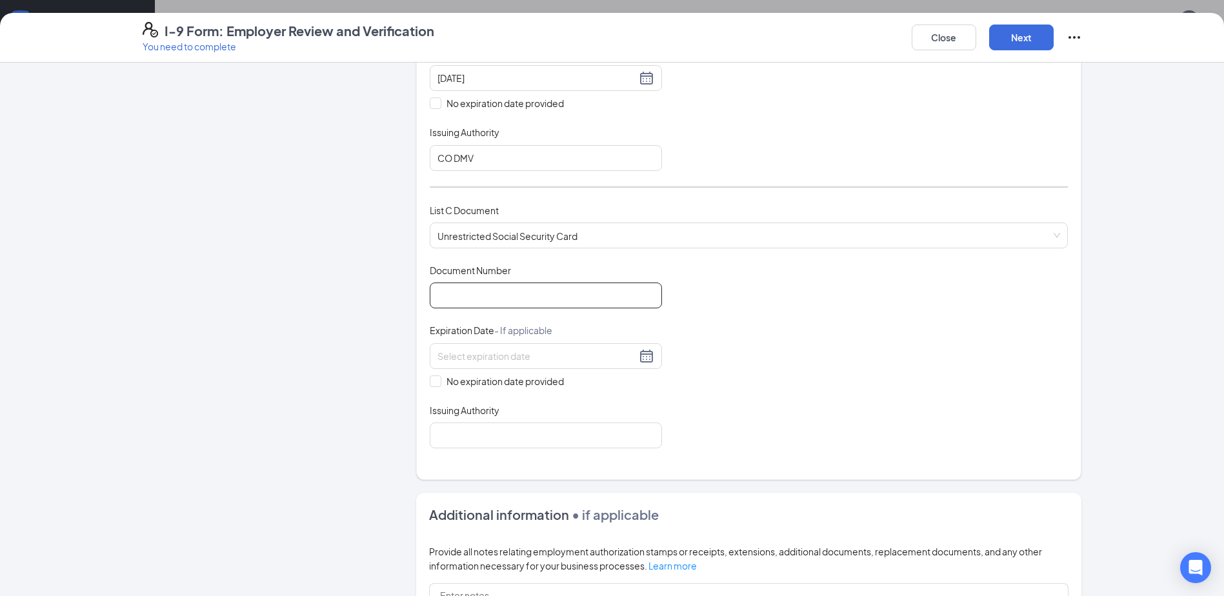
click at [501, 299] on input "Document Number" at bounding box center [546, 296] width 232 height 26
type input "653321416"
click at [441, 381] on span "No expiration date provided" at bounding box center [505, 381] width 128 height 14
click at [438, 381] on input "No expiration date provided" at bounding box center [434, 380] width 9 height 9
checkbox input "true"
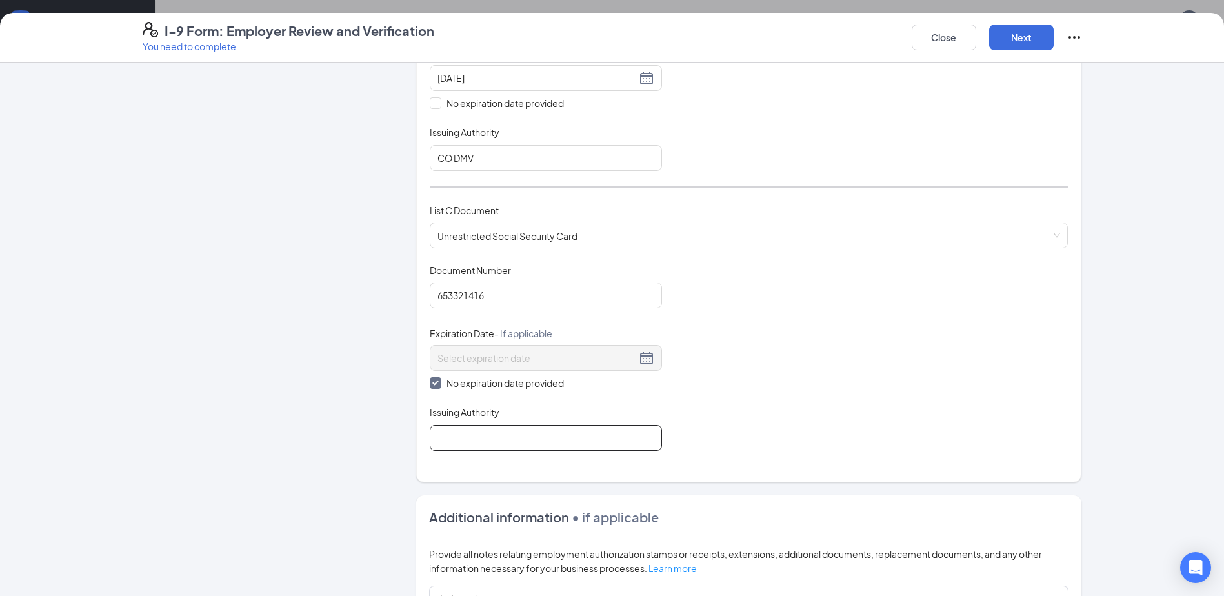
click at [462, 447] on input "Issuing Authority" at bounding box center [546, 438] width 232 height 26
type input "Social Security Administration"
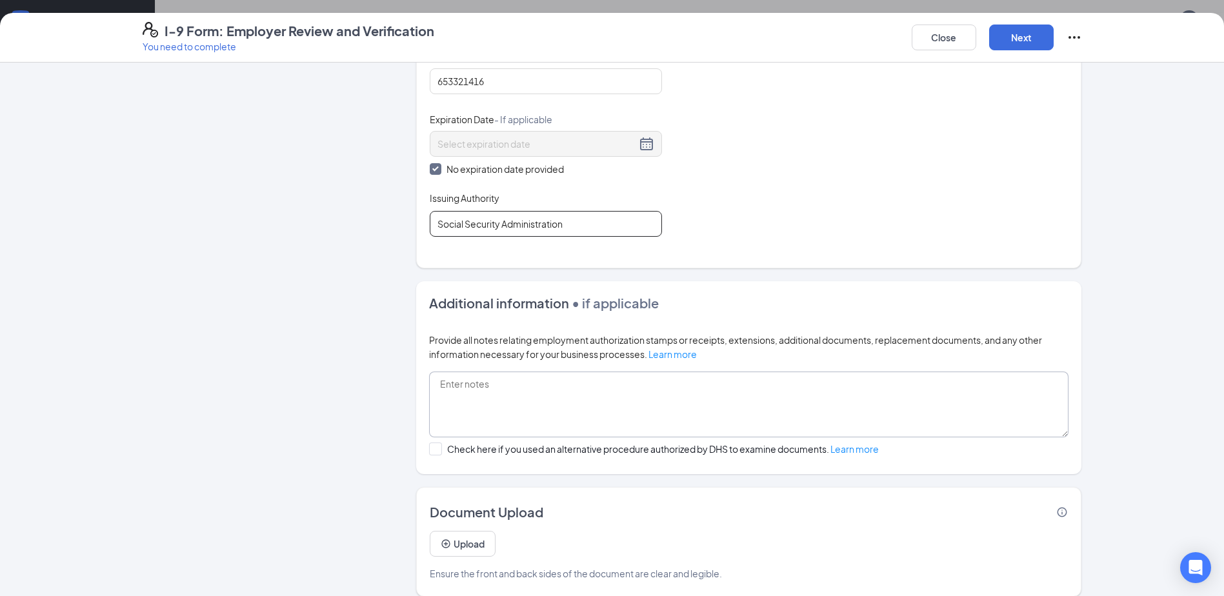
scroll to position [615, 0]
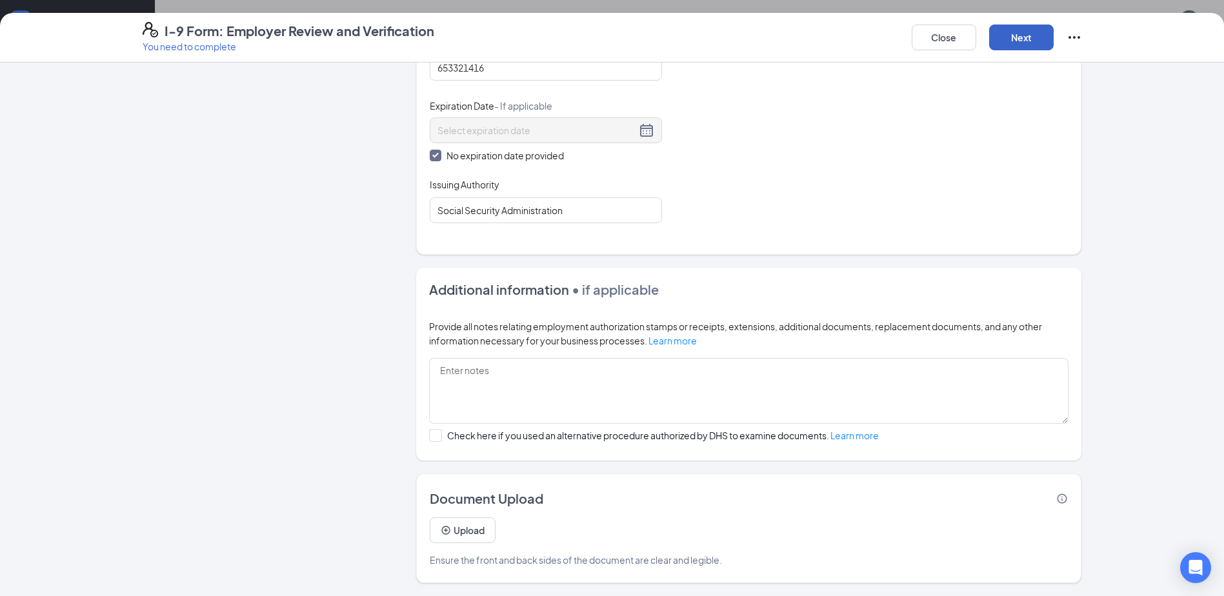
click at [608, 32] on button "Next" at bounding box center [1021, 38] width 65 height 26
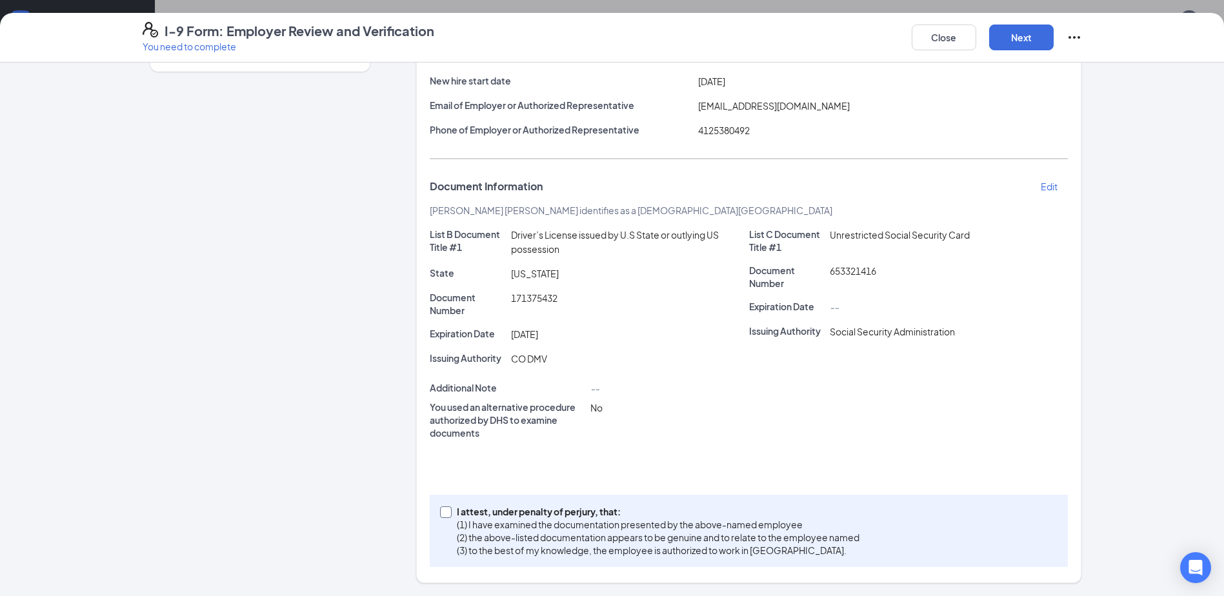
click at [445, 516] on span at bounding box center [446, 513] width 12 height 12
click at [445, 516] on input "I attest, under penalty of perjury, that: (1) I have examined the documentation…" at bounding box center [444, 511] width 9 height 9
checkbox input "true"
click at [608, 32] on button "Next" at bounding box center [1021, 38] width 65 height 26
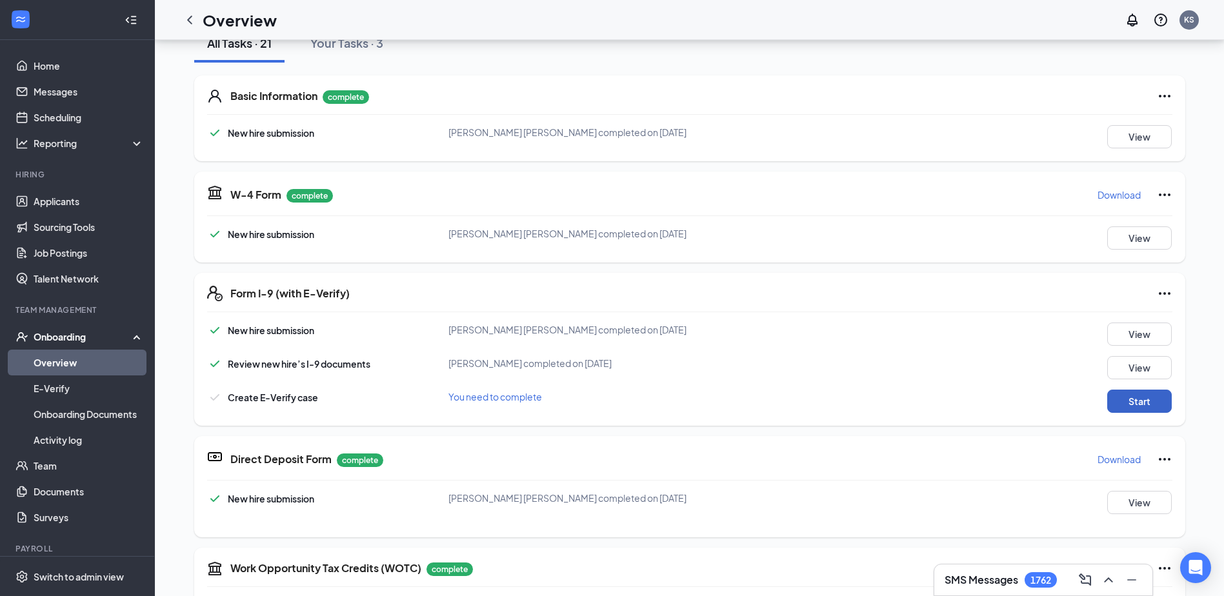
click at [608, 393] on button "Start" at bounding box center [1139, 401] width 65 height 23
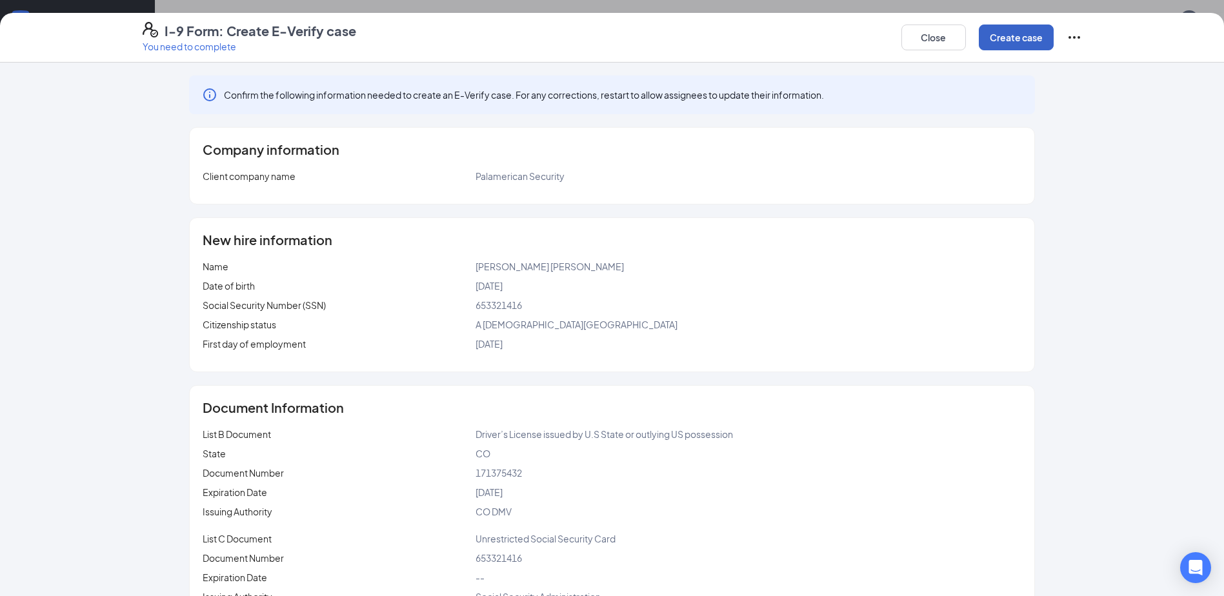
click at [608, 32] on button "Create case" at bounding box center [1016, 38] width 75 height 26
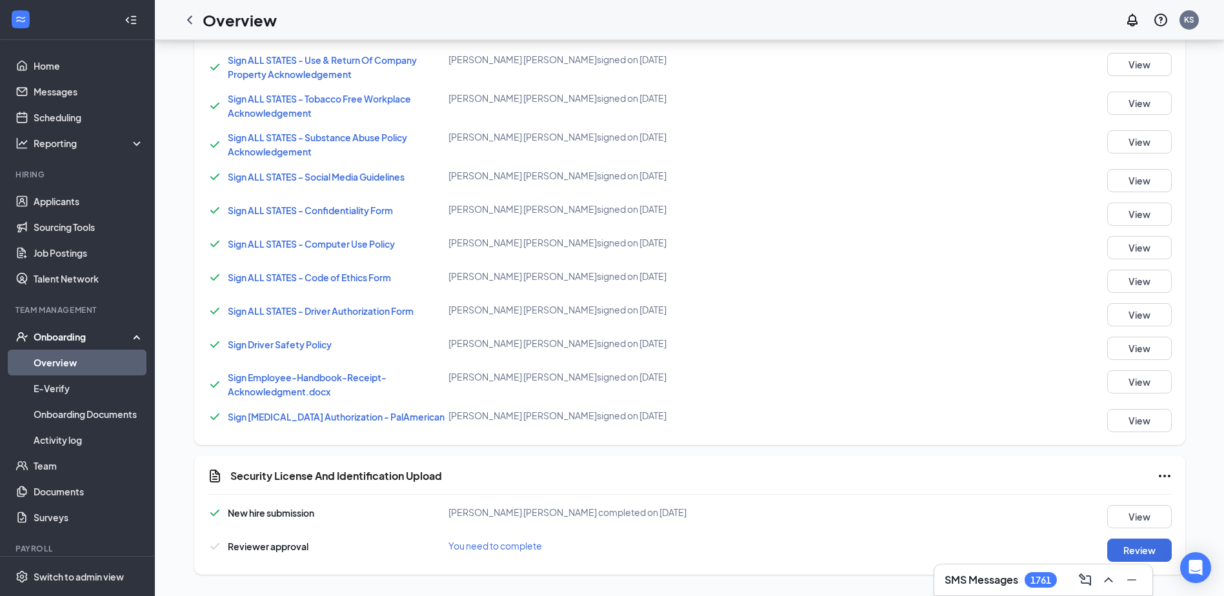
scroll to position [951, 0]
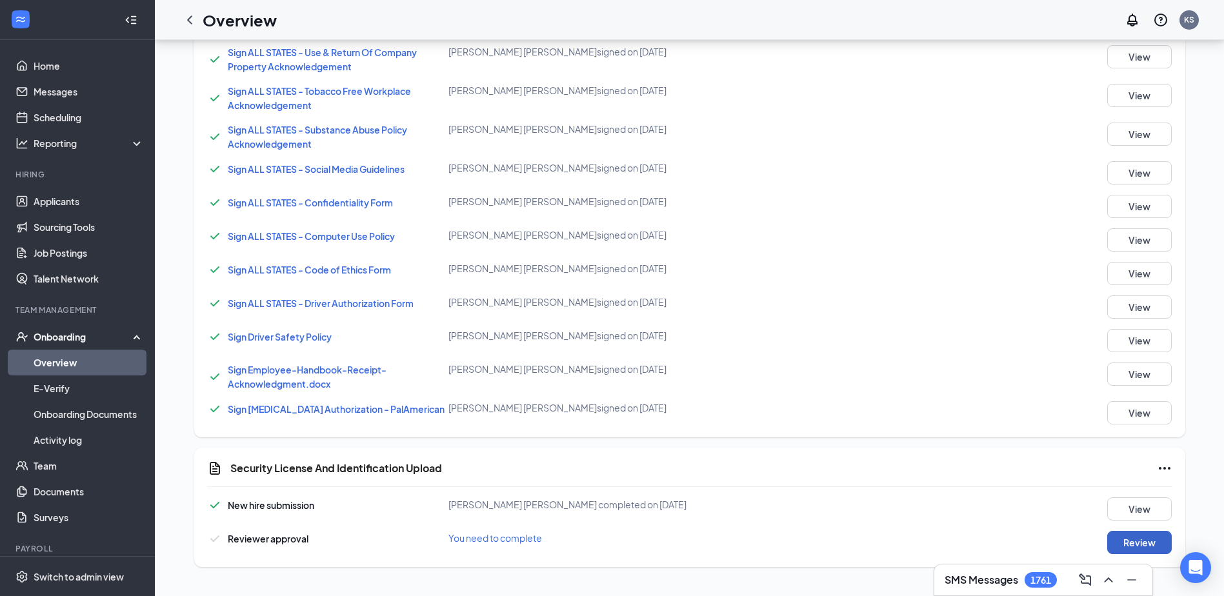
click at [608, 546] on button "Review" at bounding box center [1139, 542] width 65 height 23
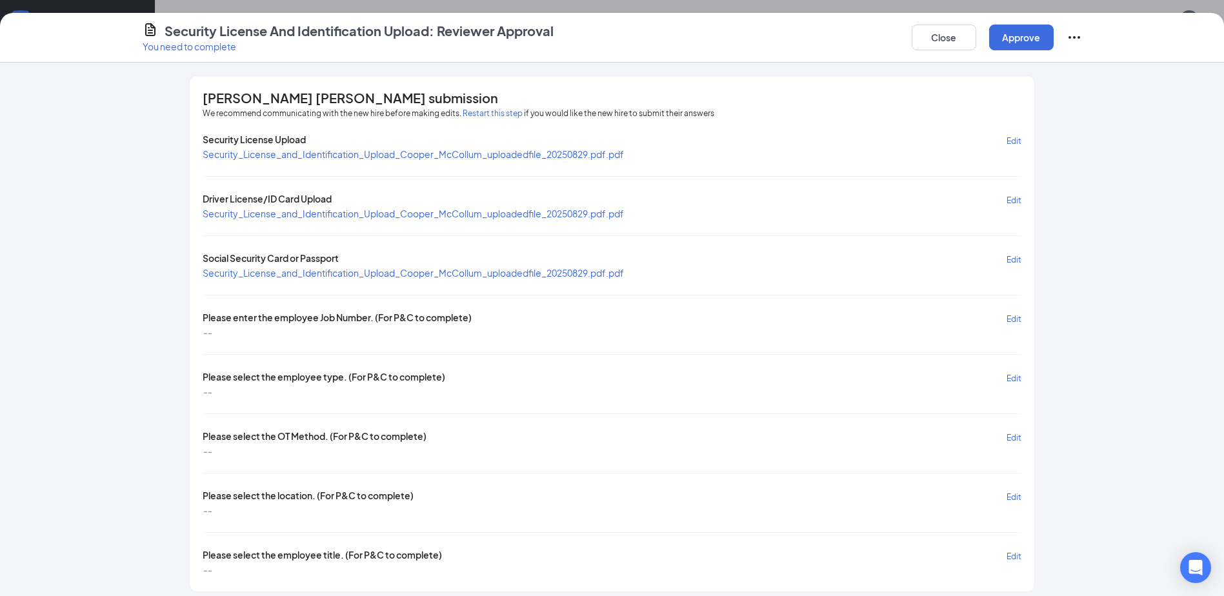
click at [608, 317] on span "Edit" at bounding box center [1014, 319] width 15 height 10
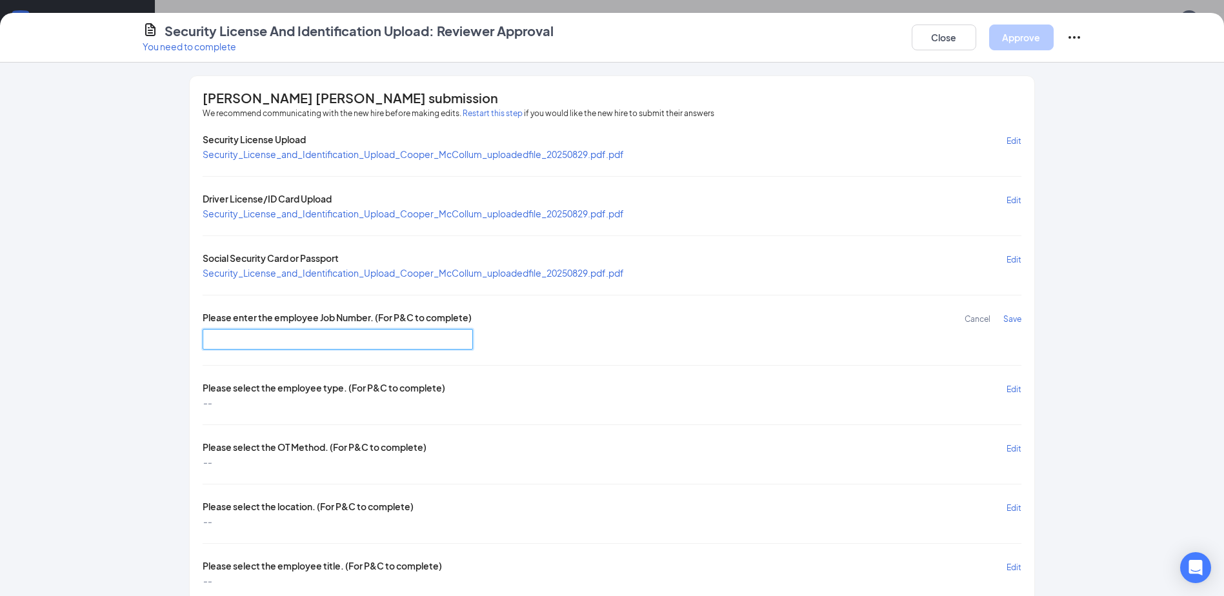
click at [447, 340] on input "text" at bounding box center [338, 339] width 270 height 21
type input "DR4014"
click at [608, 317] on span "Save" at bounding box center [1012, 319] width 18 height 10
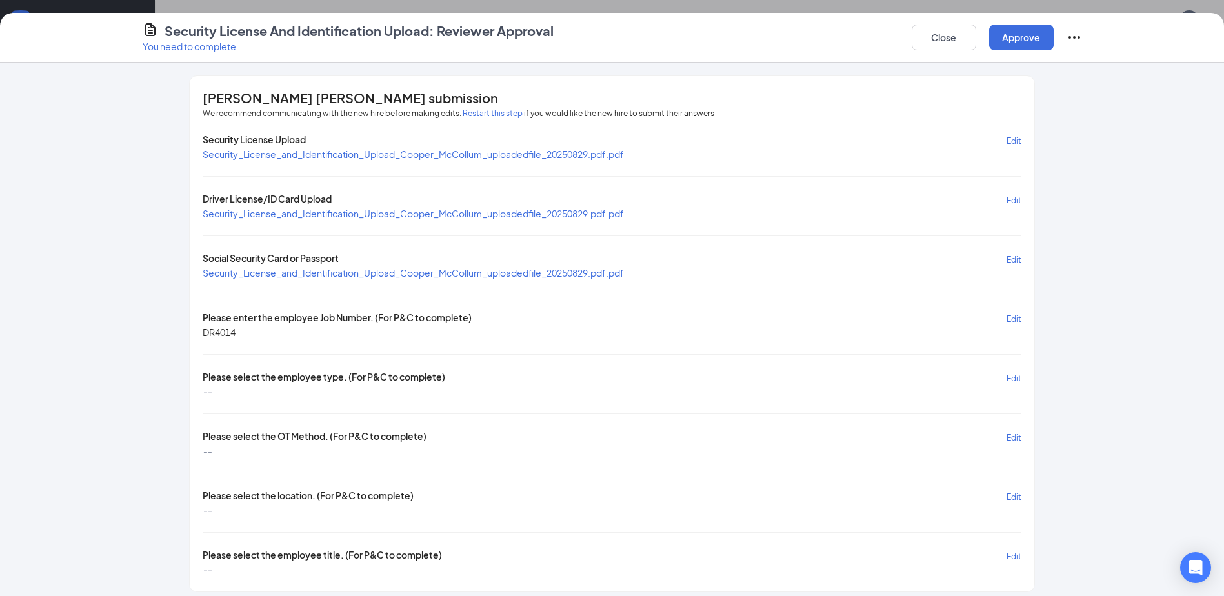
click at [608, 378] on span "Edit" at bounding box center [1014, 379] width 15 height 10
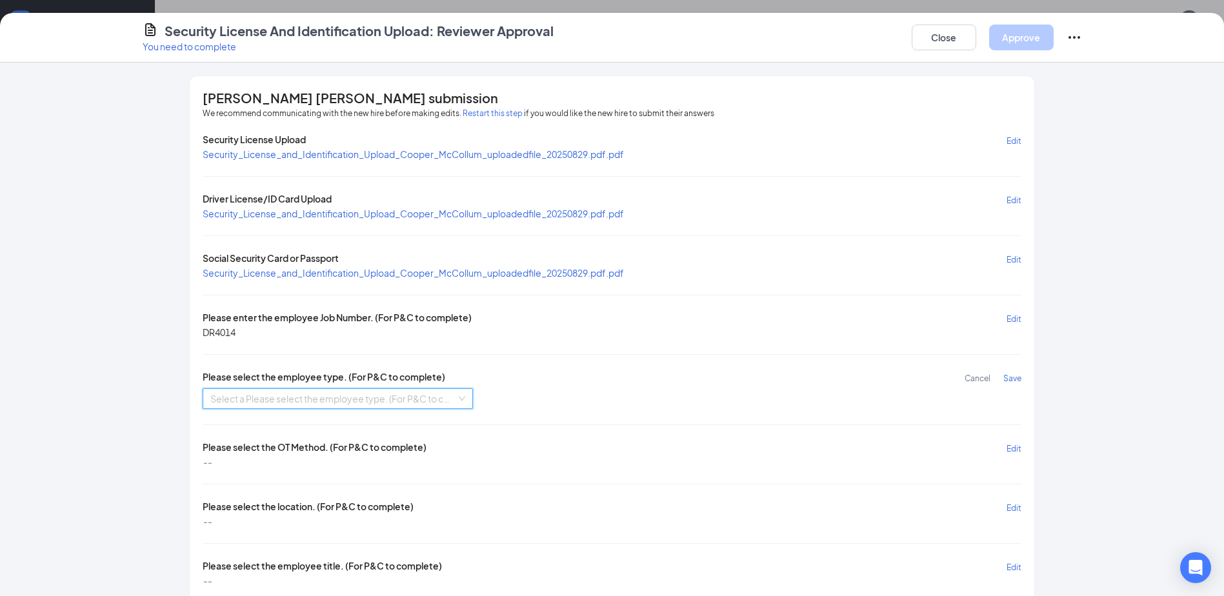
click at [329, 401] on input "search" at bounding box center [333, 398] width 246 height 19
click at [322, 427] on div "Hourly Non Union" at bounding box center [332, 424] width 255 height 14
click at [608, 376] on span "Save" at bounding box center [1012, 379] width 18 height 10
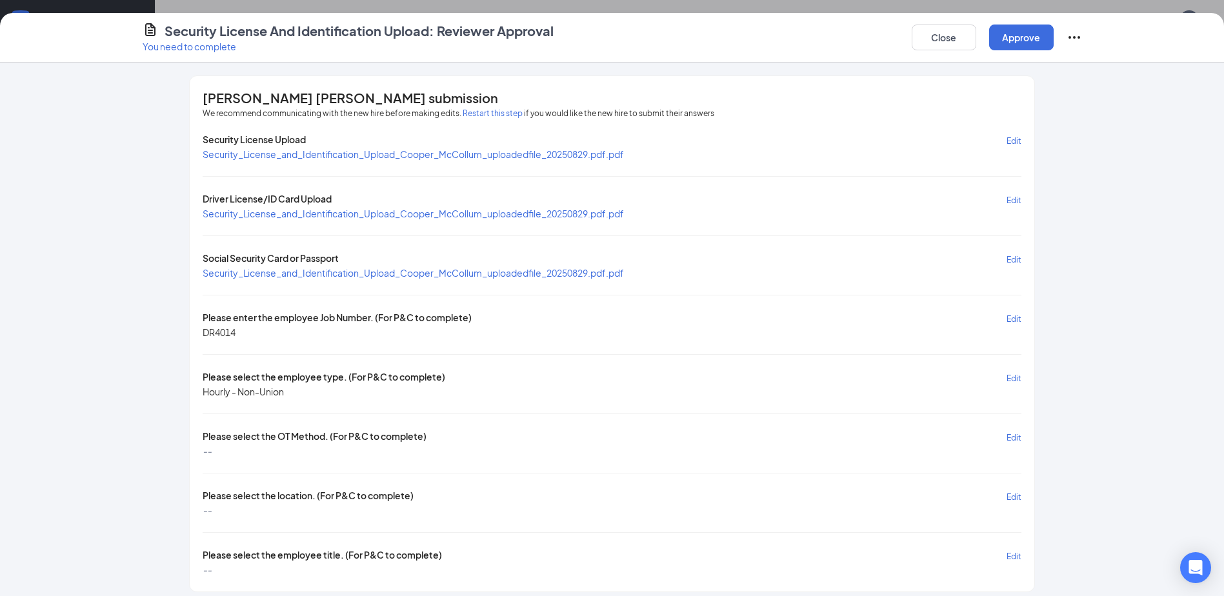
click at [608, 439] on span "Edit" at bounding box center [1014, 438] width 15 height 10
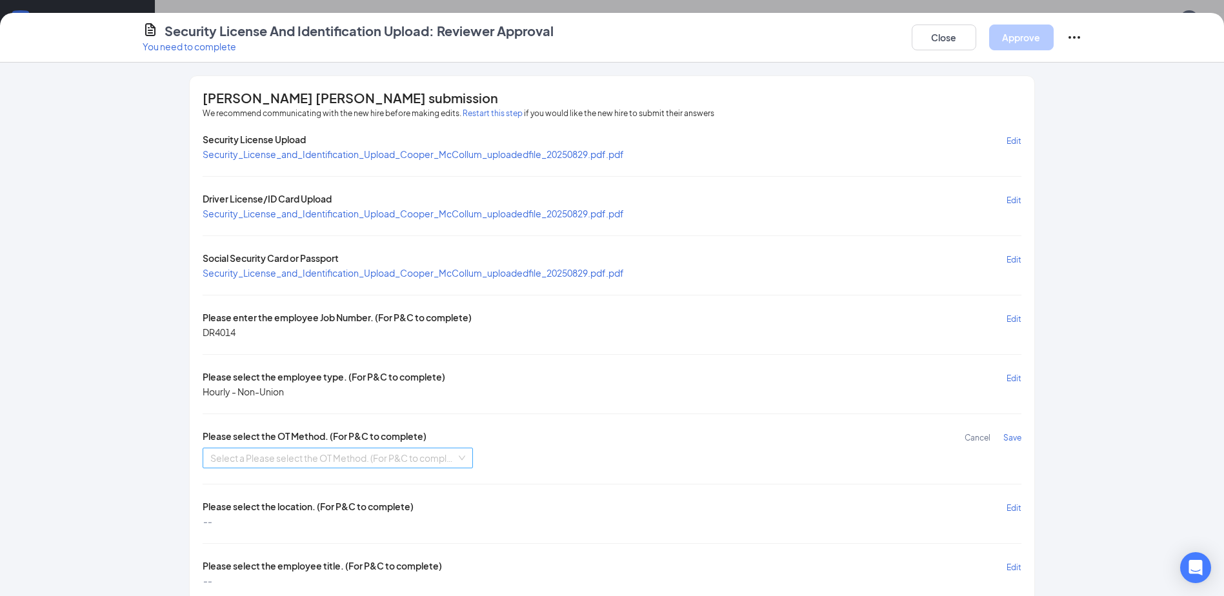
click at [327, 454] on input "search" at bounding box center [333, 457] width 246 height 19
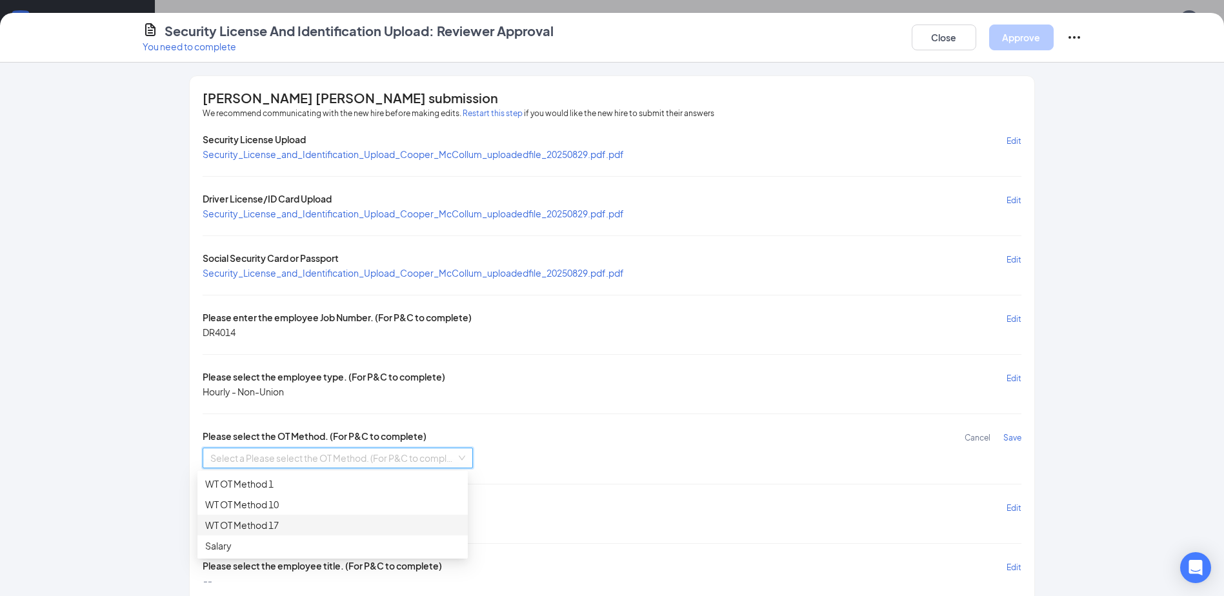
click at [321, 528] on div "WT OT Method 17" at bounding box center [332, 525] width 255 height 14
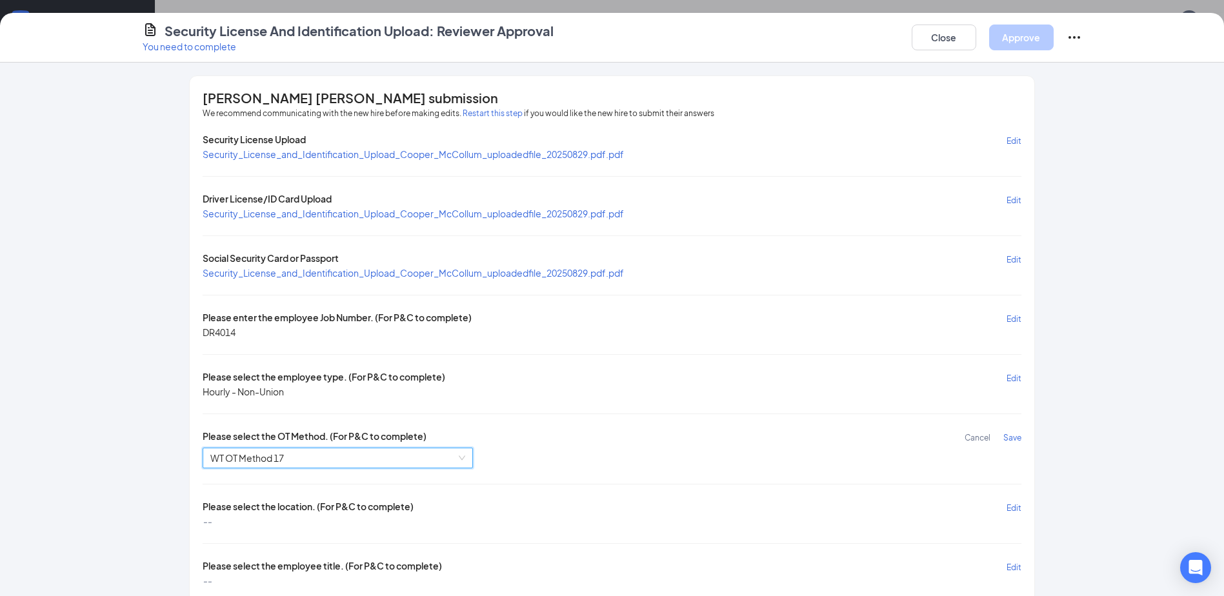
click at [608, 439] on span "Save" at bounding box center [1012, 438] width 18 height 10
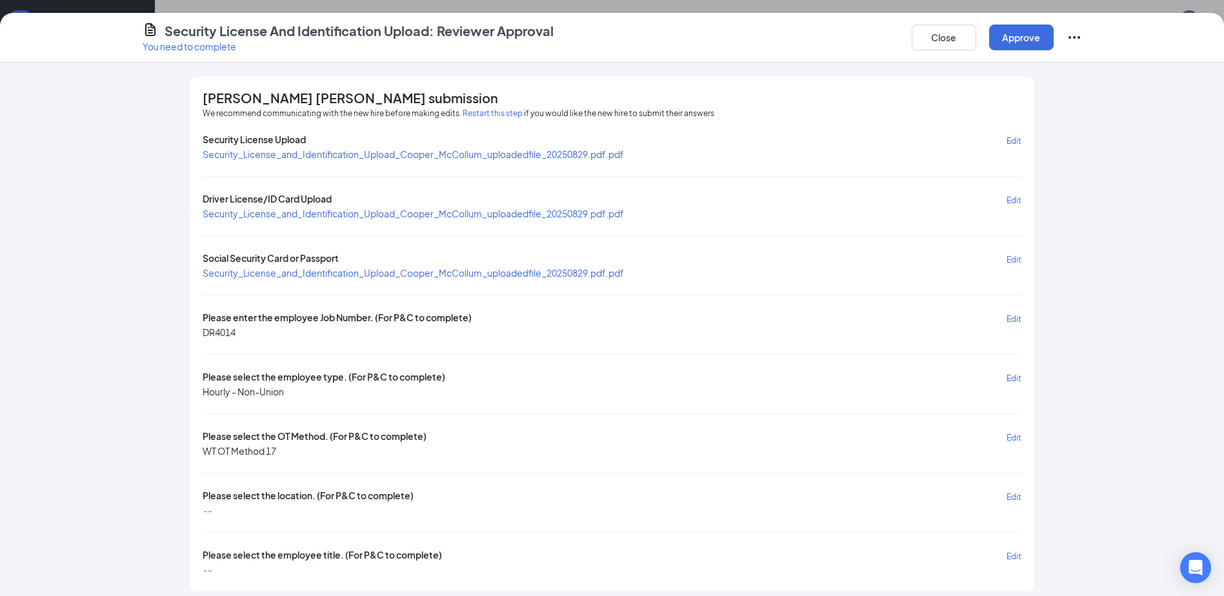
click at [608, 495] on span "Edit" at bounding box center [1014, 497] width 15 height 10
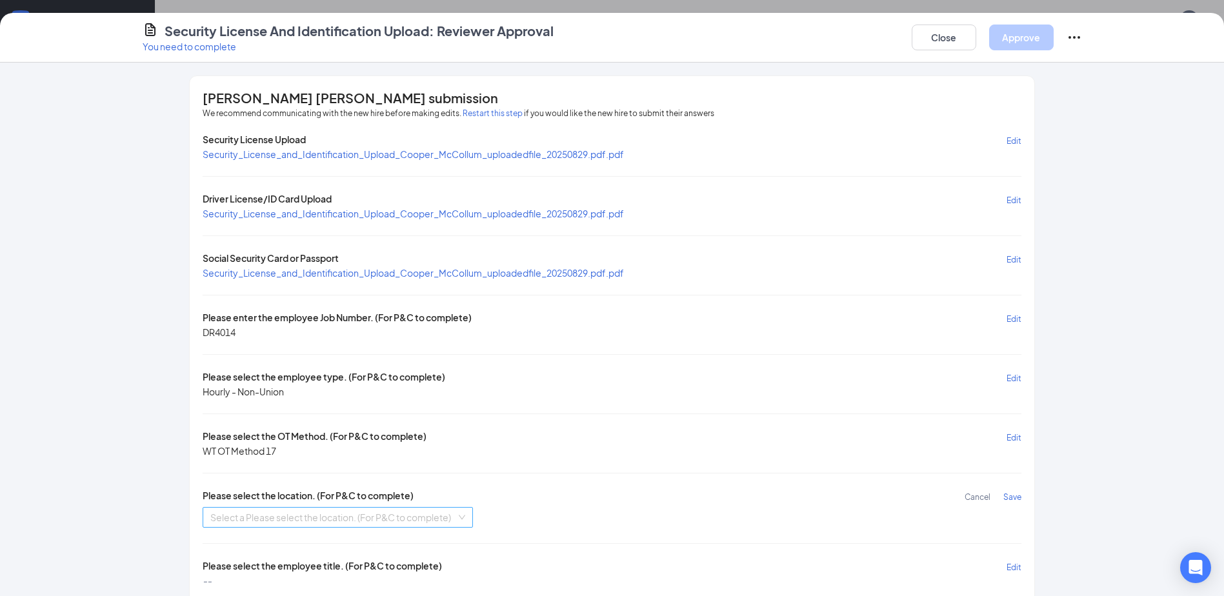
click at [255, 516] on input "search" at bounding box center [333, 517] width 246 height 19
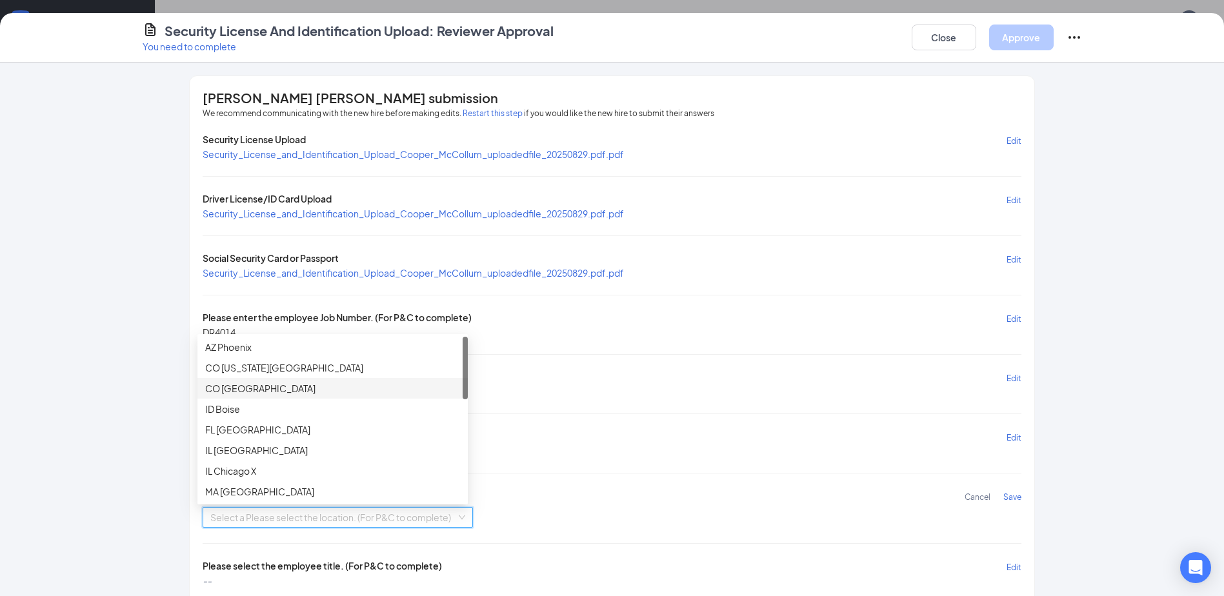
click at [272, 390] on div "CO Denver" at bounding box center [332, 388] width 255 height 14
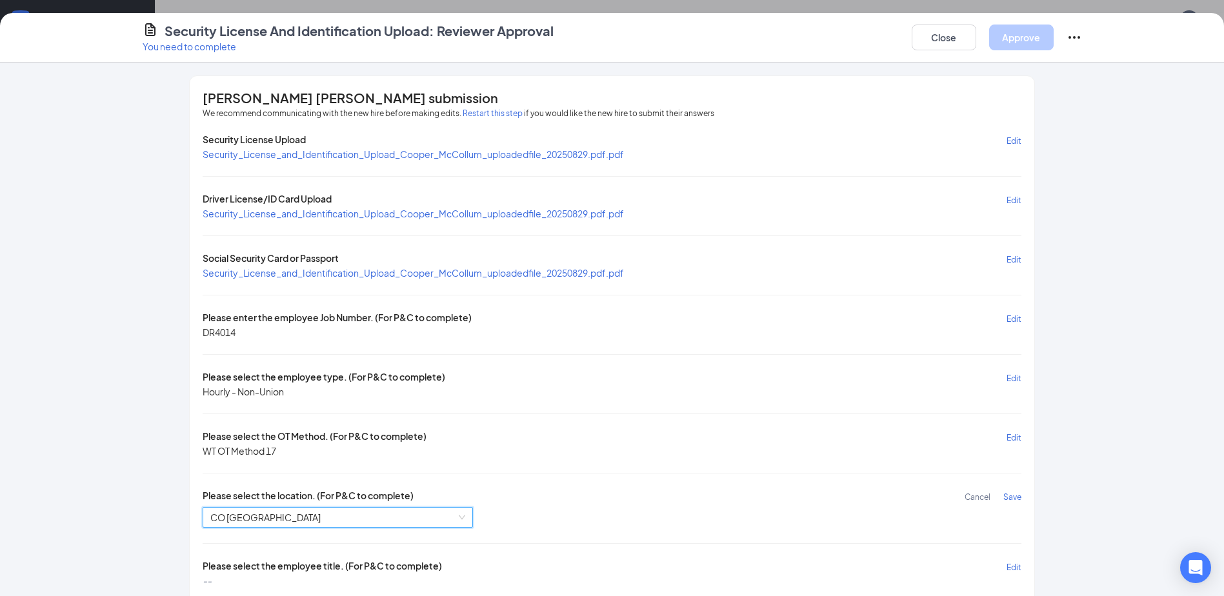
click at [608, 493] on span "Save" at bounding box center [1012, 497] width 18 height 10
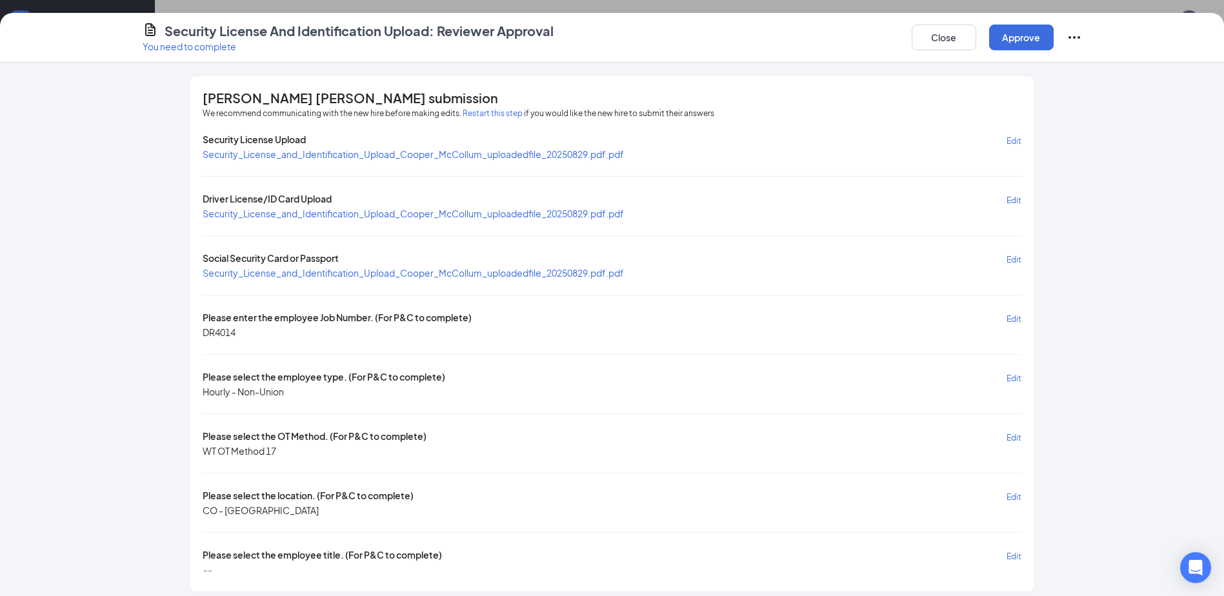
click at [608, 556] on span "Edit" at bounding box center [1014, 557] width 15 height 10
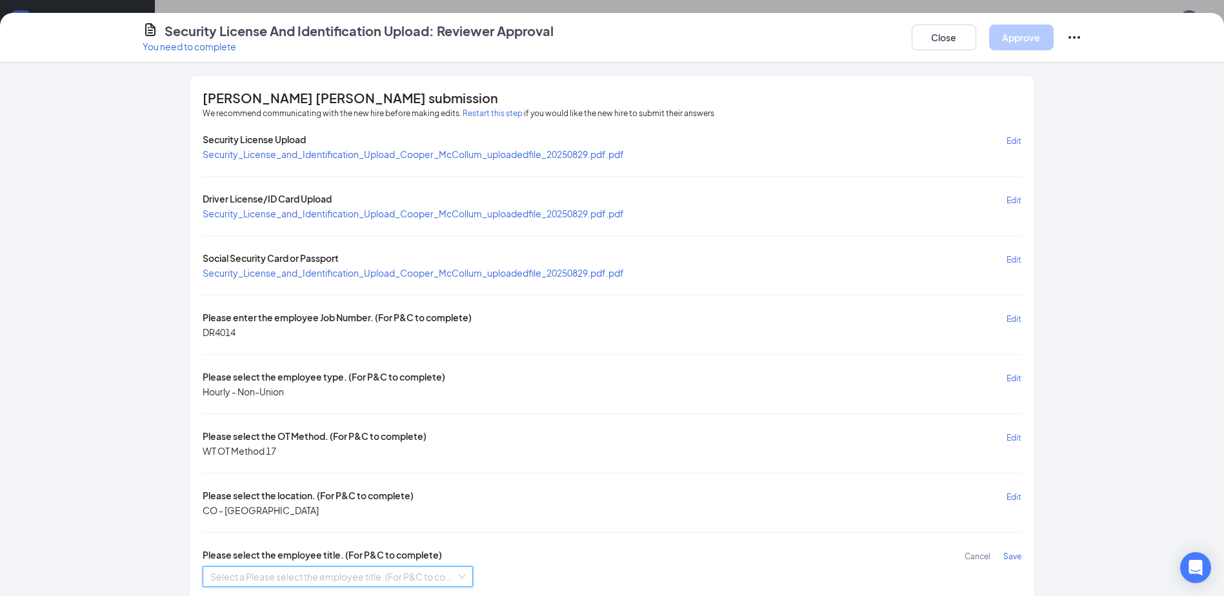
click at [258, 573] on input "search" at bounding box center [333, 576] width 246 height 19
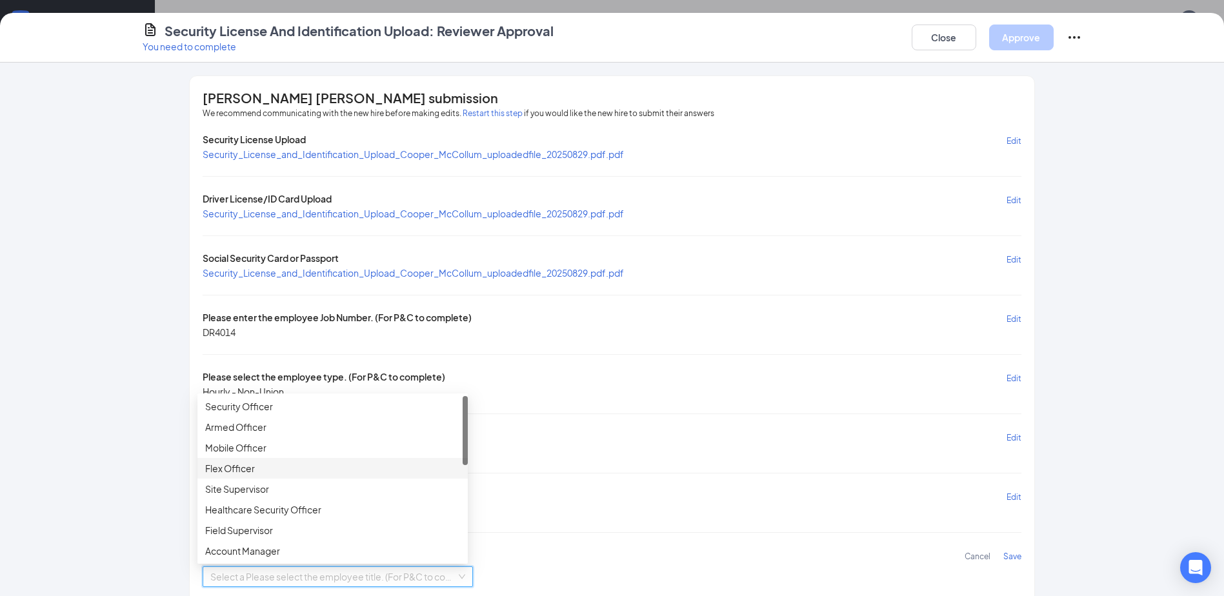
scroll to position [65, 0]
click at [282, 443] on div "Healthcare Security Officer" at bounding box center [332, 445] width 255 height 14
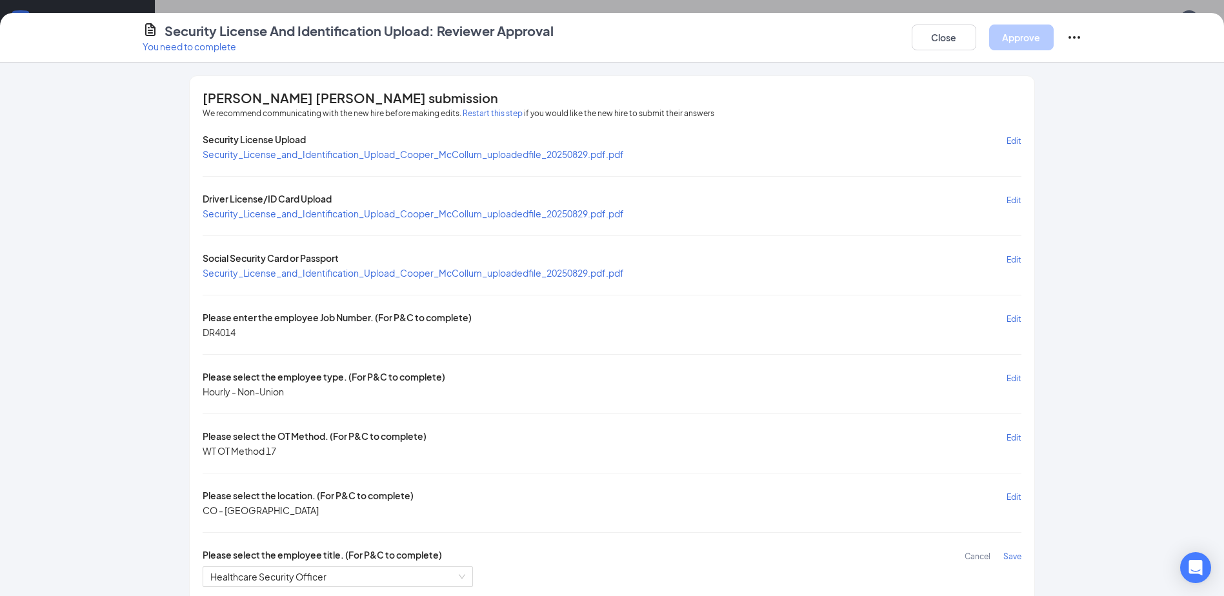
click at [608, 558] on span "Save" at bounding box center [1012, 557] width 18 height 10
click at [608, 36] on button "Approve" at bounding box center [1021, 38] width 65 height 26
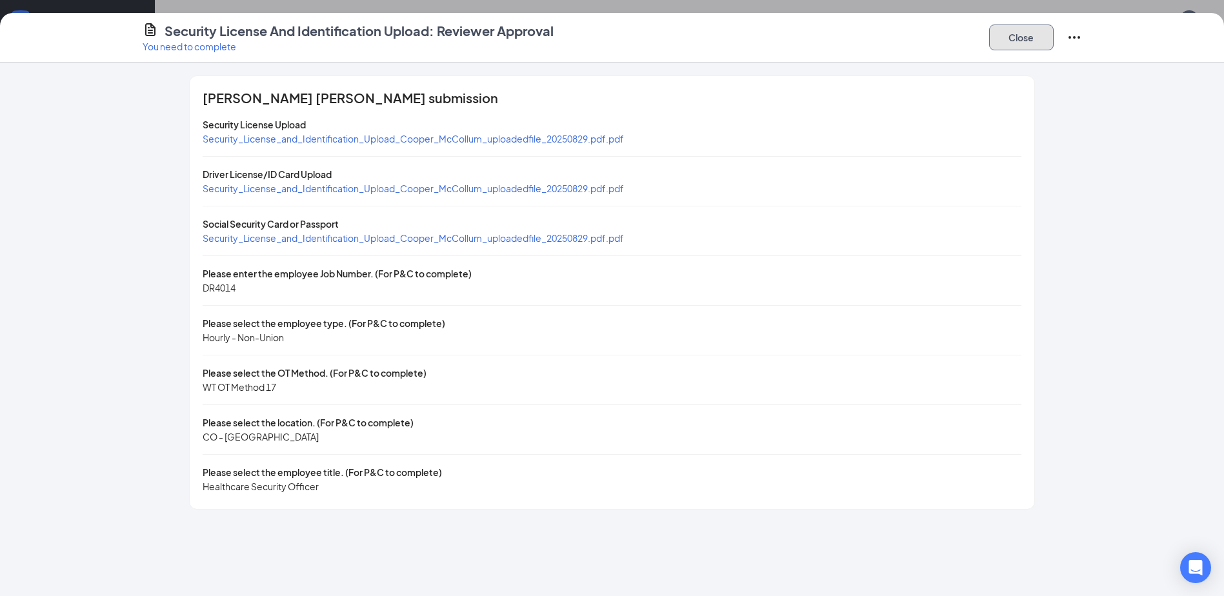
click at [608, 41] on button "Close" at bounding box center [1021, 38] width 65 height 26
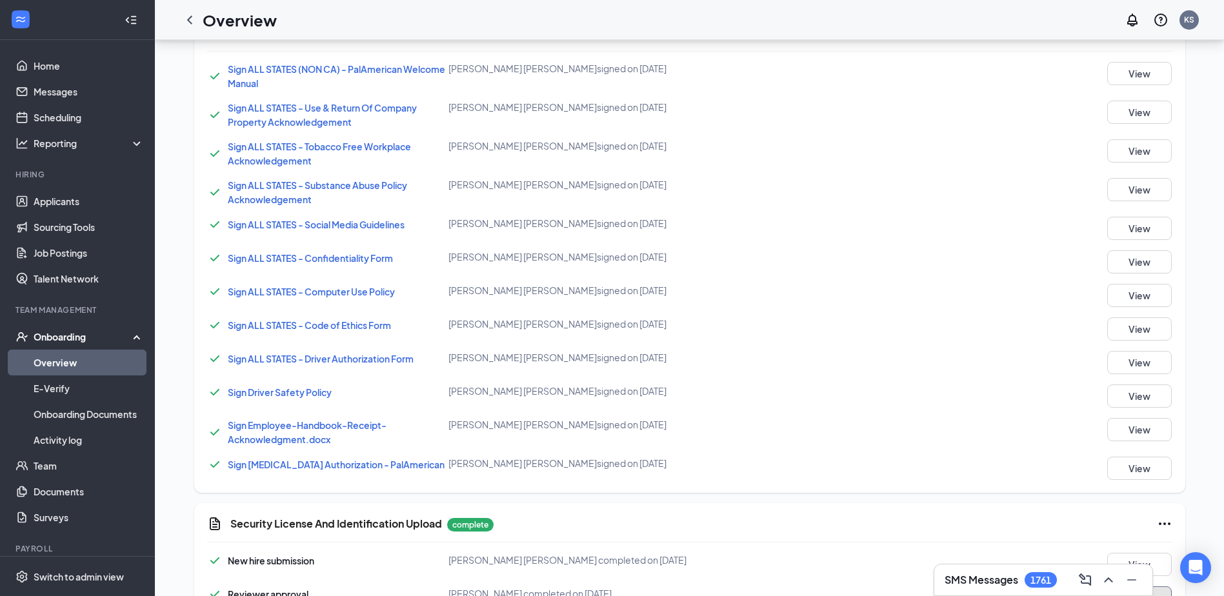
scroll to position [892, 0]
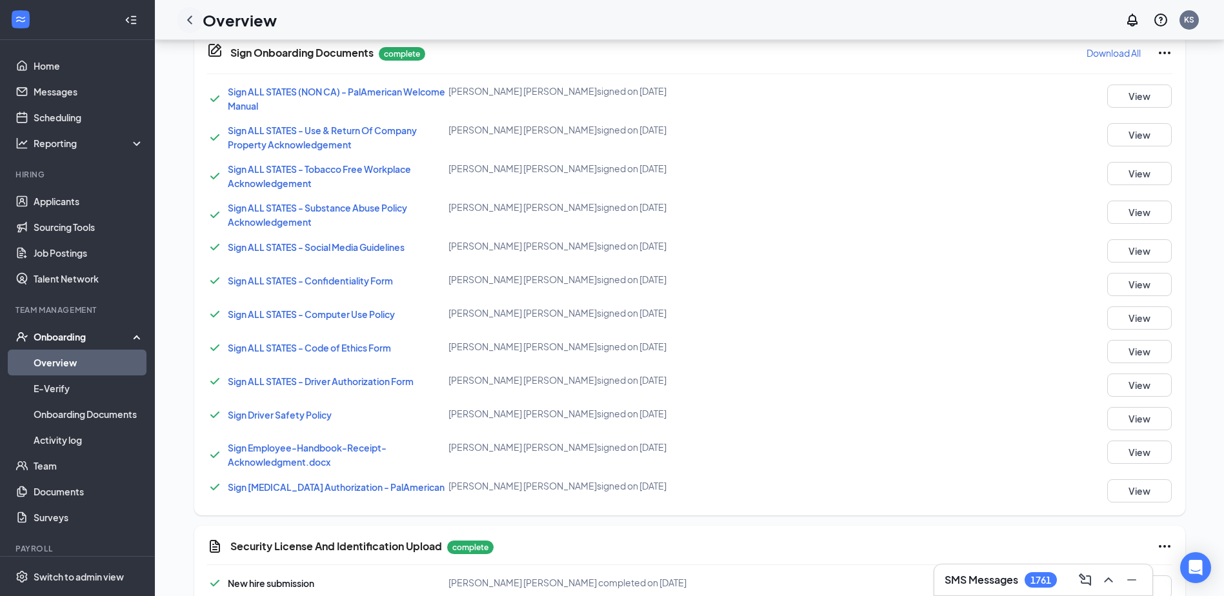
click at [187, 18] on icon "ChevronLeft" at bounding box center [189, 19] width 15 height 15
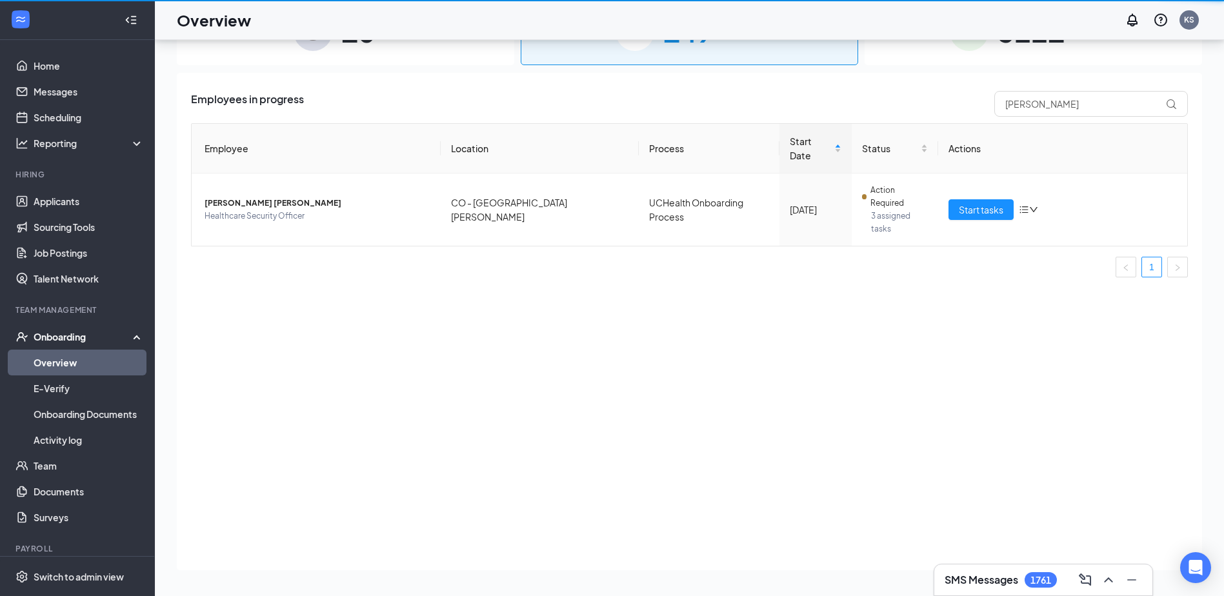
scroll to position [58, 0]
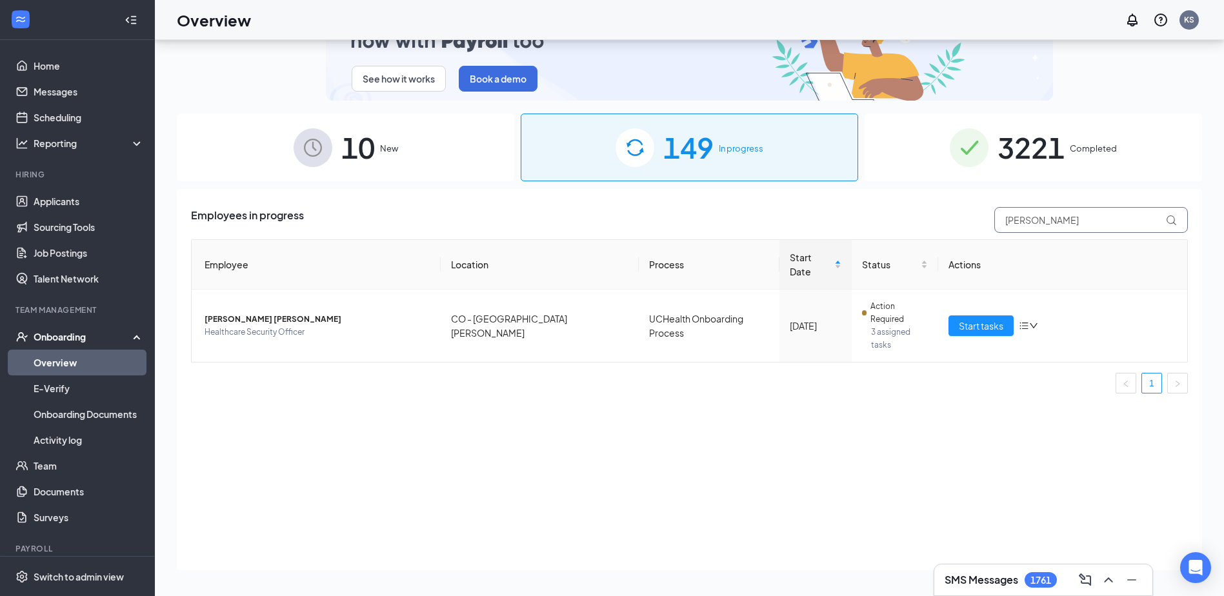
drag, startPoint x: 1044, startPoint y: 223, endPoint x: 941, endPoint y: 219, distance: 103.3
click at [608, 230] on div "Employees in progress cooper" at bounding box center [689, 220] width 997 height 26
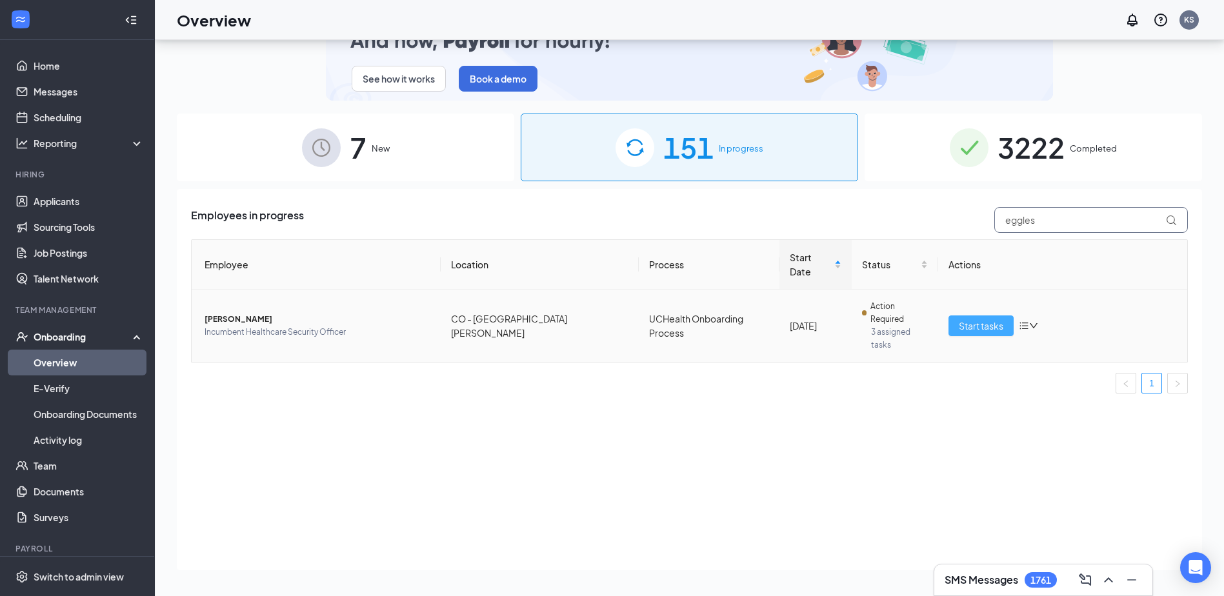
type input "eggles"
click at [608, 319] on span "Start tasks" at bounding box center [981, 326] width 45 height 14
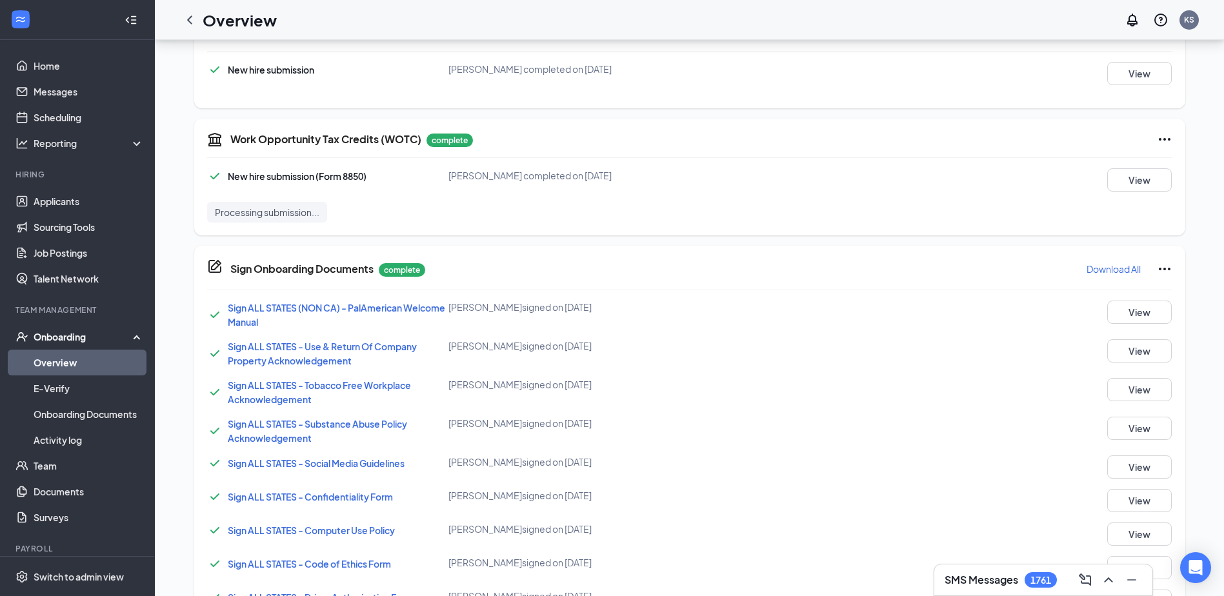
scroll to position [875, 0]
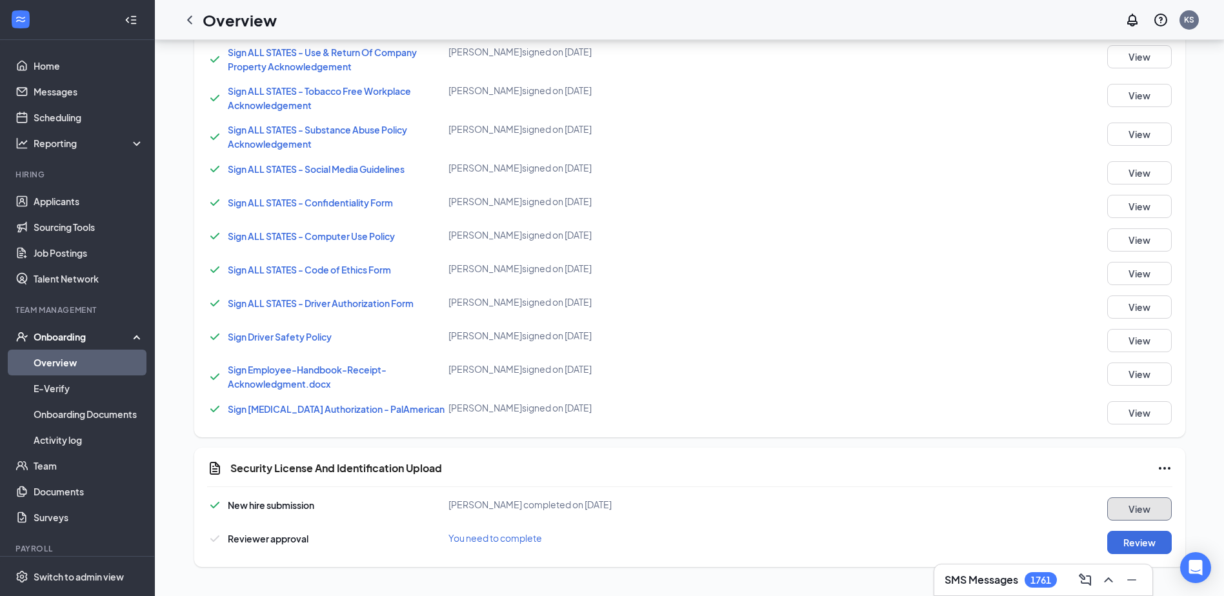
click at [608, 507] on button "View" at bounding box center [1139, 509] width 65 height 23
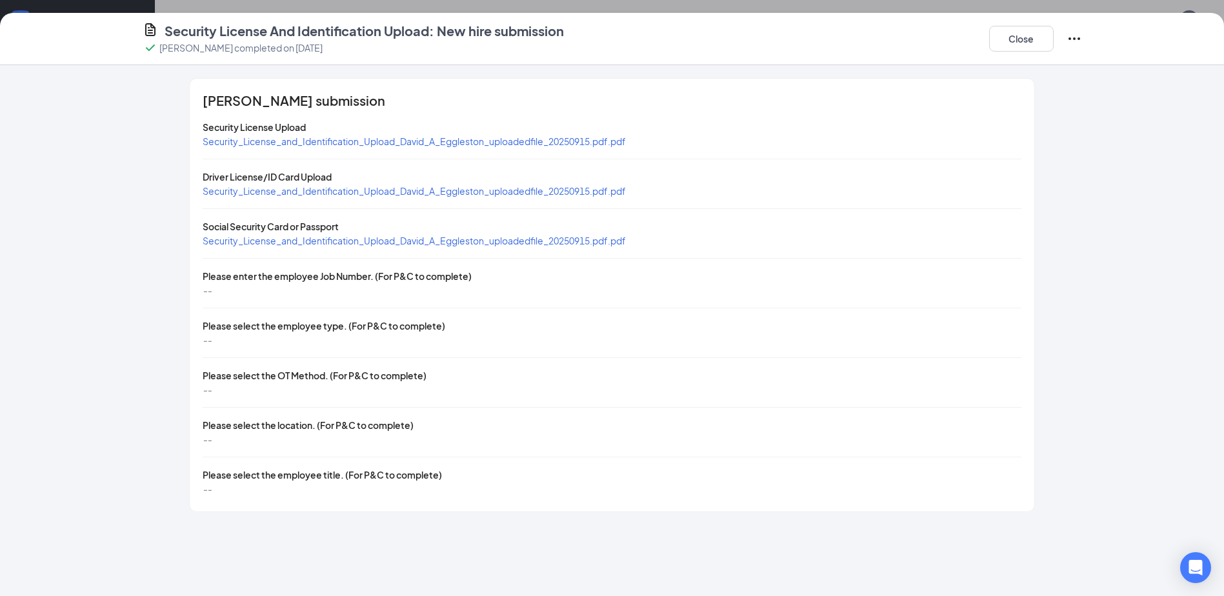
click at [353, 187] on span "Security_License_and_Identification_Upload_David_A_Eggleston_uploadedfile_20250…" at bounding box center [414, 191] width 423 height 12
click at [329, 241] on span "Security_License_and_Identification_Upload_David_A_Eggleston_uploadedfile_20250…" at bounding box center [414, 241] width 423 height 12
click at [608, 30] on button "Close" at bounding box center [1021, 39] width 65 height 26
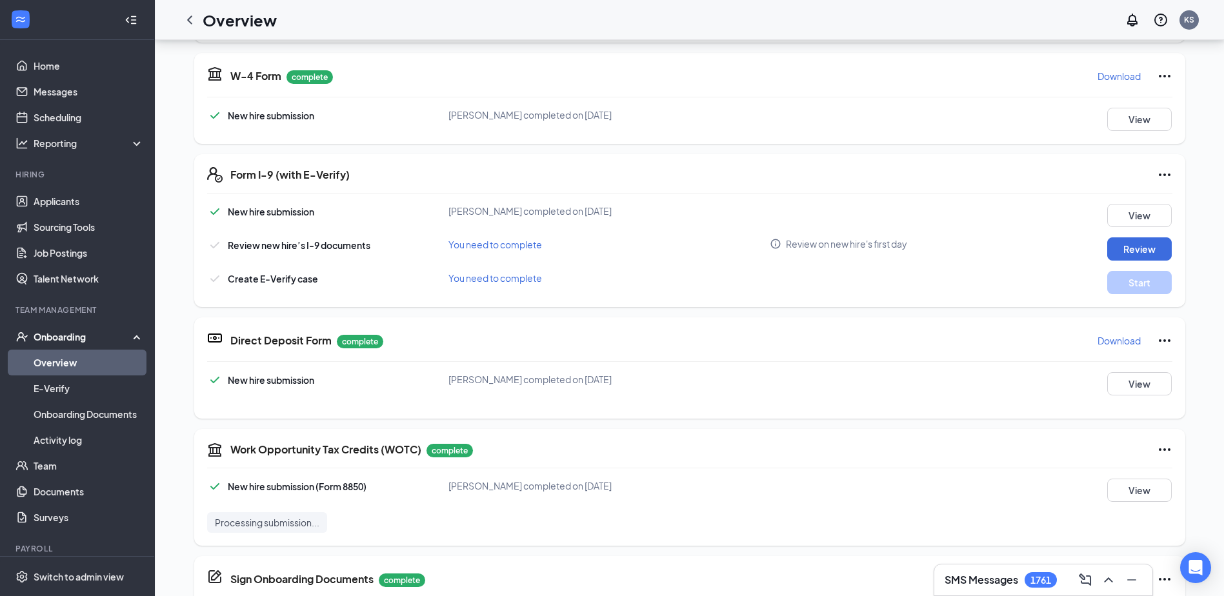
scroll to position [36, 0]
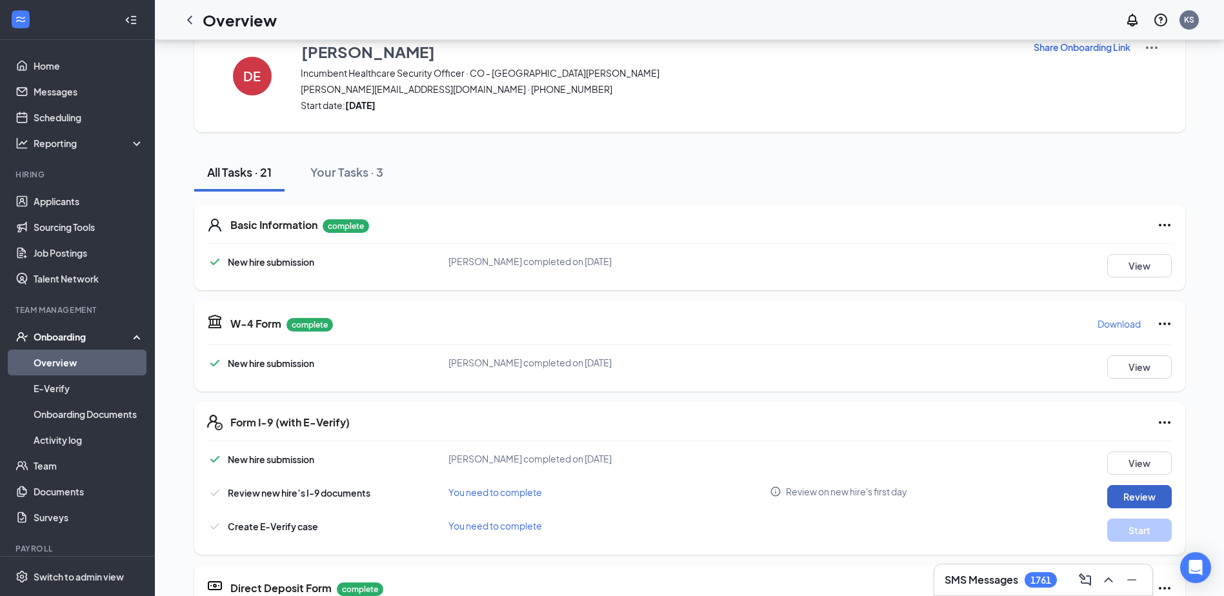
click at [608, 485] on button "Review" at bounding box center [1139, 496] width 65 height 23
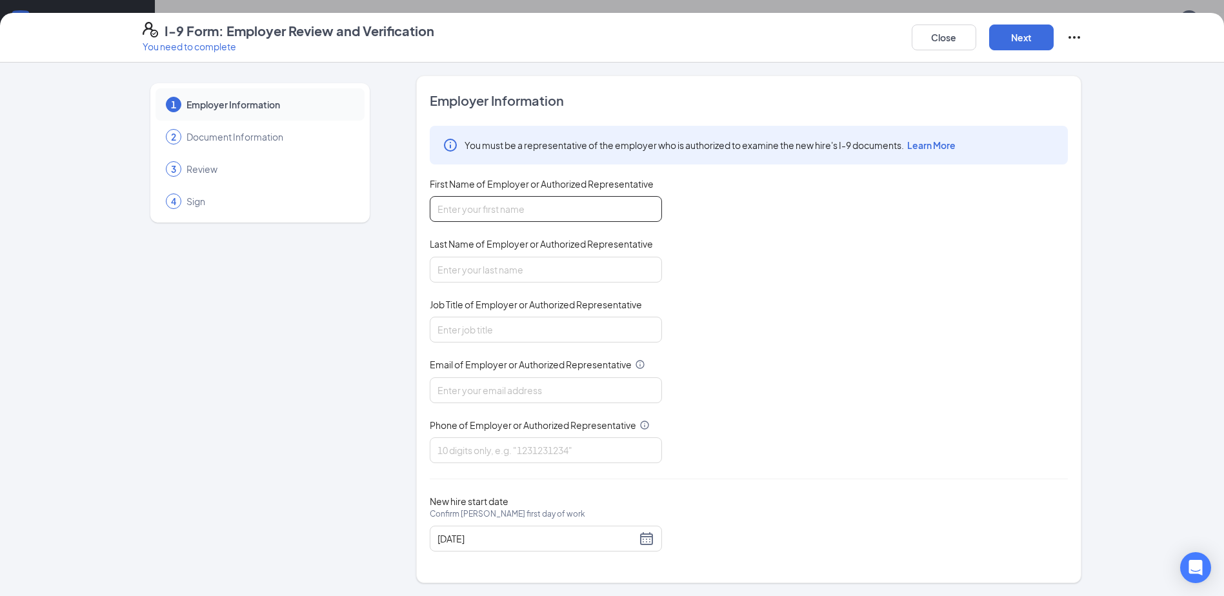
drag, startPoint x: 457, startPoint y: 201, endPoint x: 458, endPoint y: 208, distance: 6.6
click at [457, 201] on input "First Name of Employer or Authorized Representative" at bounding box center [546, 209] width 232 height 26
type input "Kim"
type input "Stoberski"
type input "KStoberski@palamerican.com"
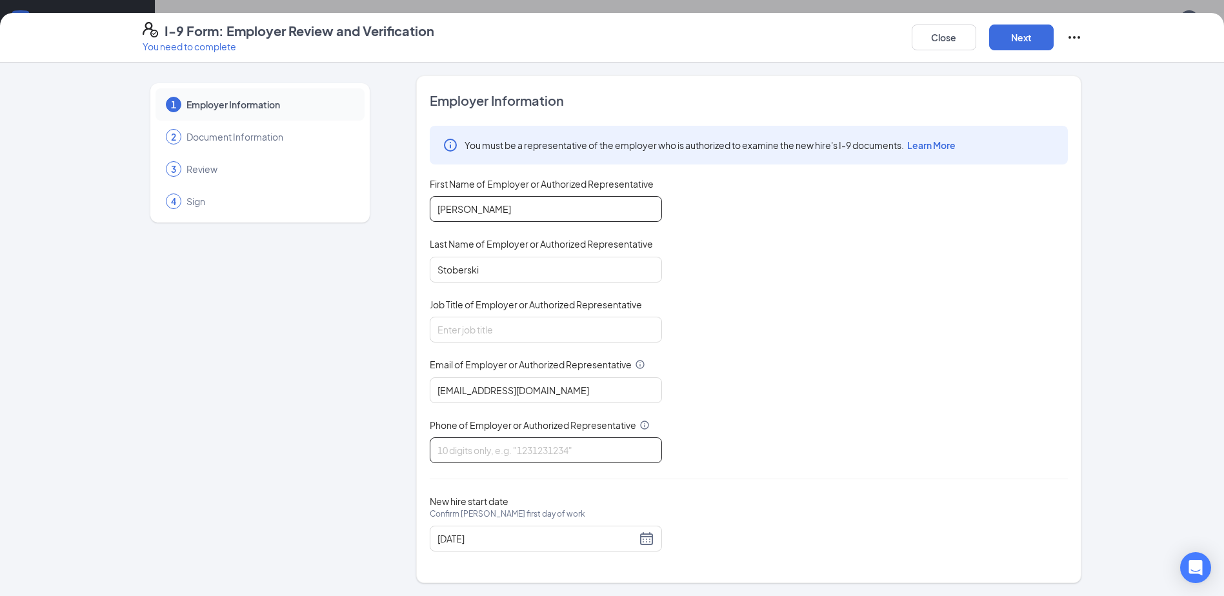
type input "4125380492"
click at [535, 336] on input "Job Title of Employer or Authorized Representative" at bounding box center [546, 330] width 232 height 26
type input "Director, People & Culture"
click at [608, 34] on button "Next" at bounding box center [1021, 38] width 65 height 26
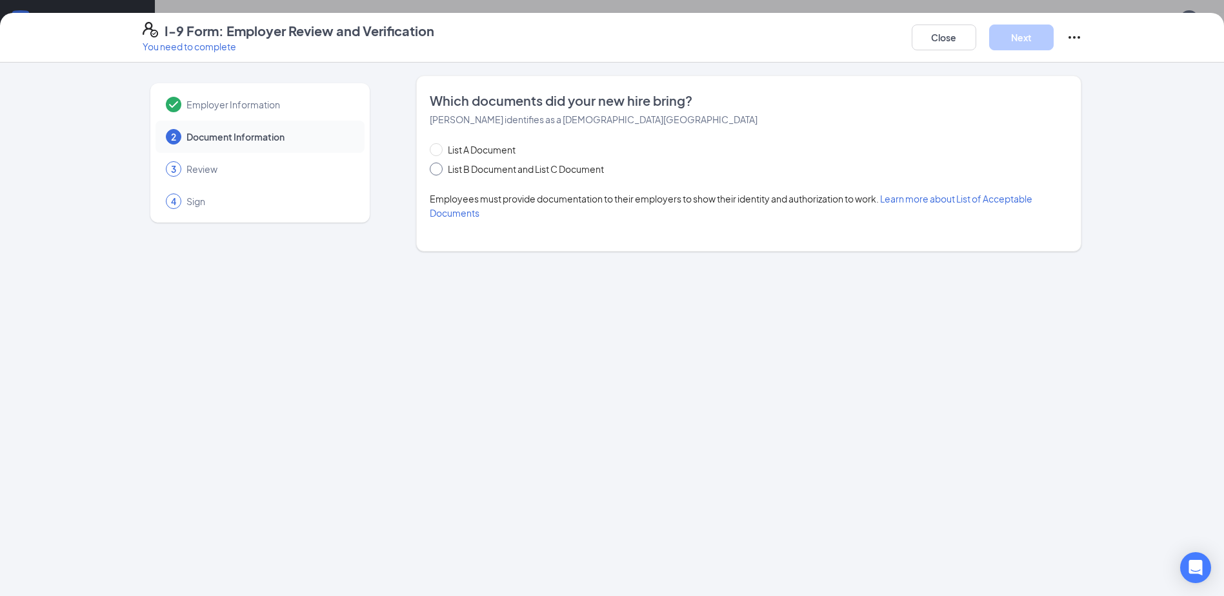
click at [454, 167] on span "List B Document and List C Document" at bounding box center [526, 169] width 166 height 14
click at [439, 167] on input "List B Document and List C Document" at bounding box center [434, 167] width 9 height 9
radio input "true"
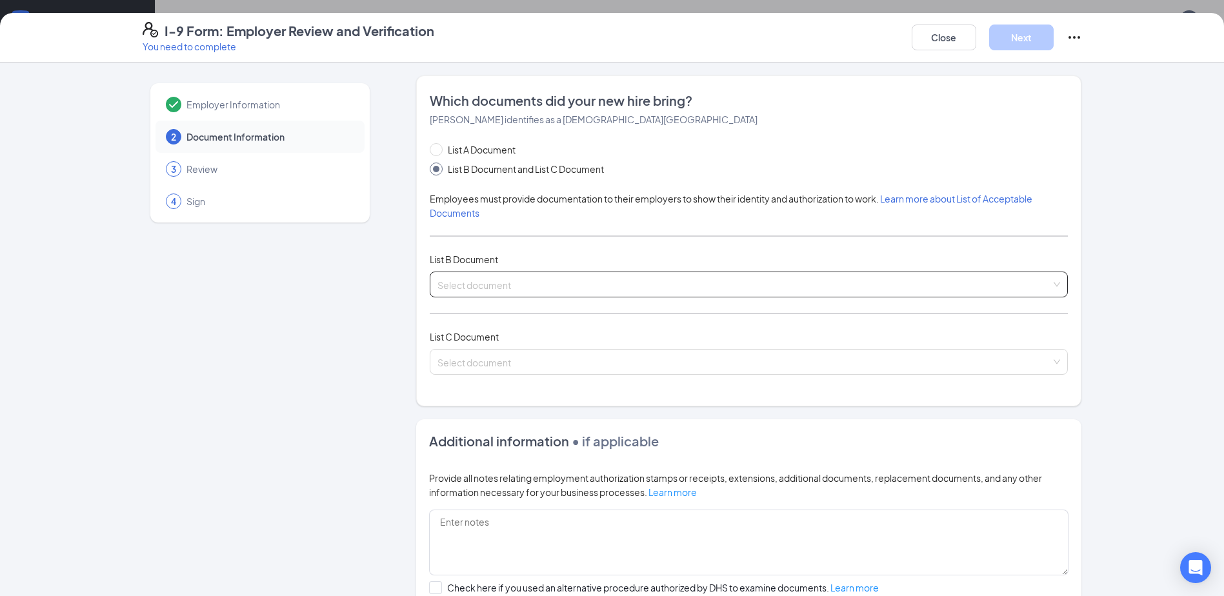
click at [458, 279] on input "search" at bounding box center [744, 281] width 614 height 19
click at [506, 281] on input "search" at bounding box center [744, 281] width 614 height 19
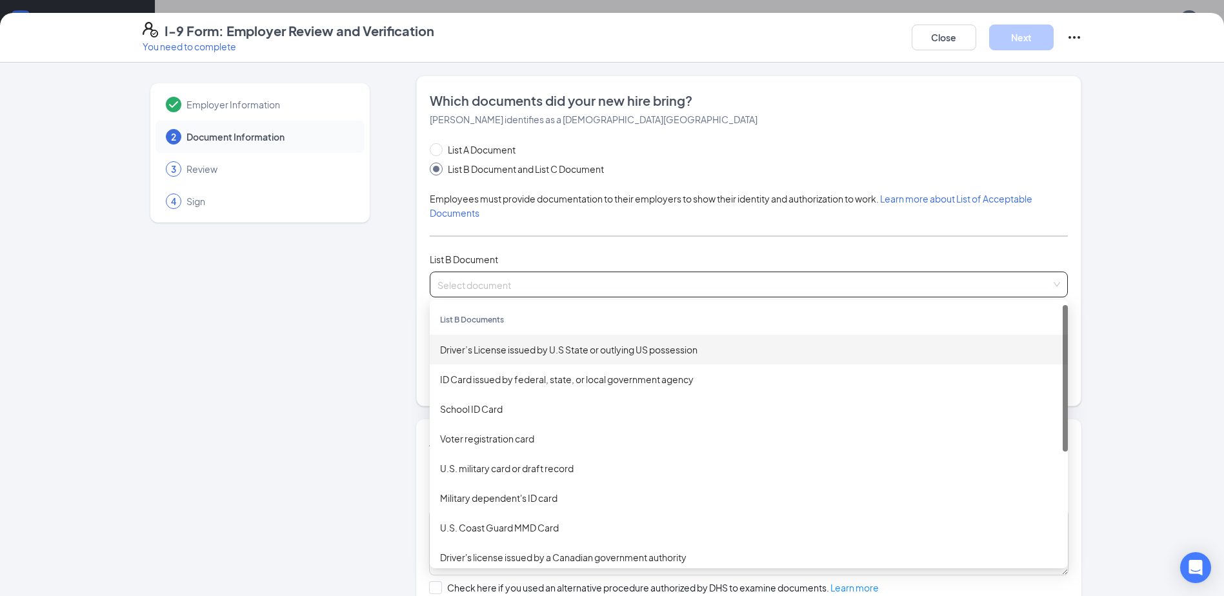
click at [471, 343] on div "Driver’s License issued by U.S State or outlying US possession" at bounding box center [749, 350] width 618 height 14
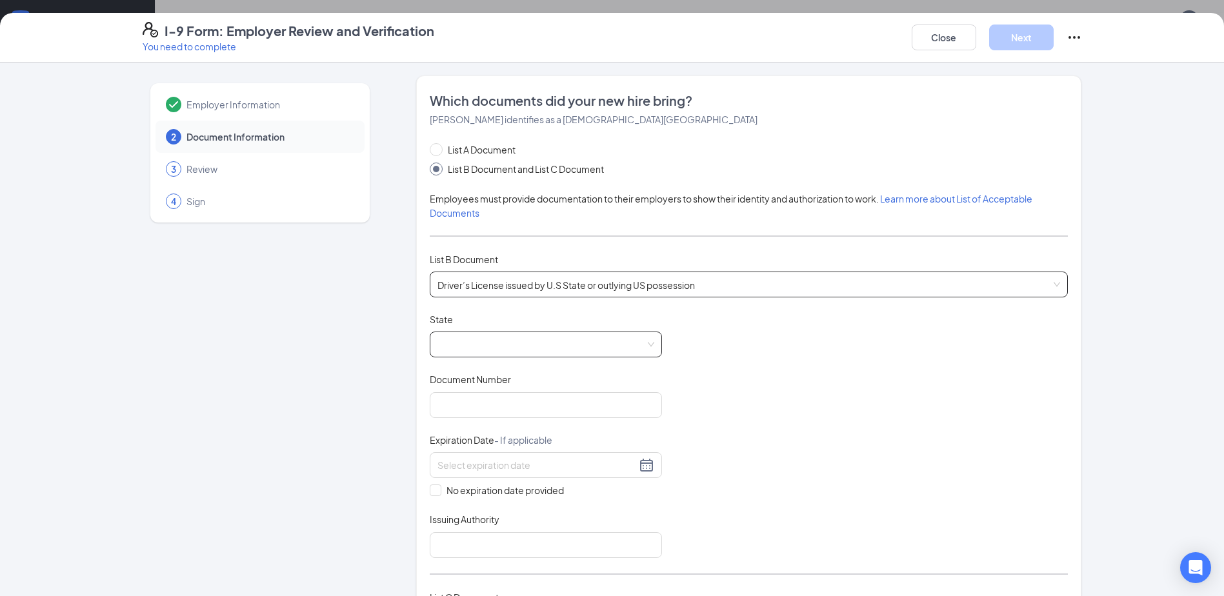
click at [470, 347] on span at bounding box center [545, 344] width 217 height 25
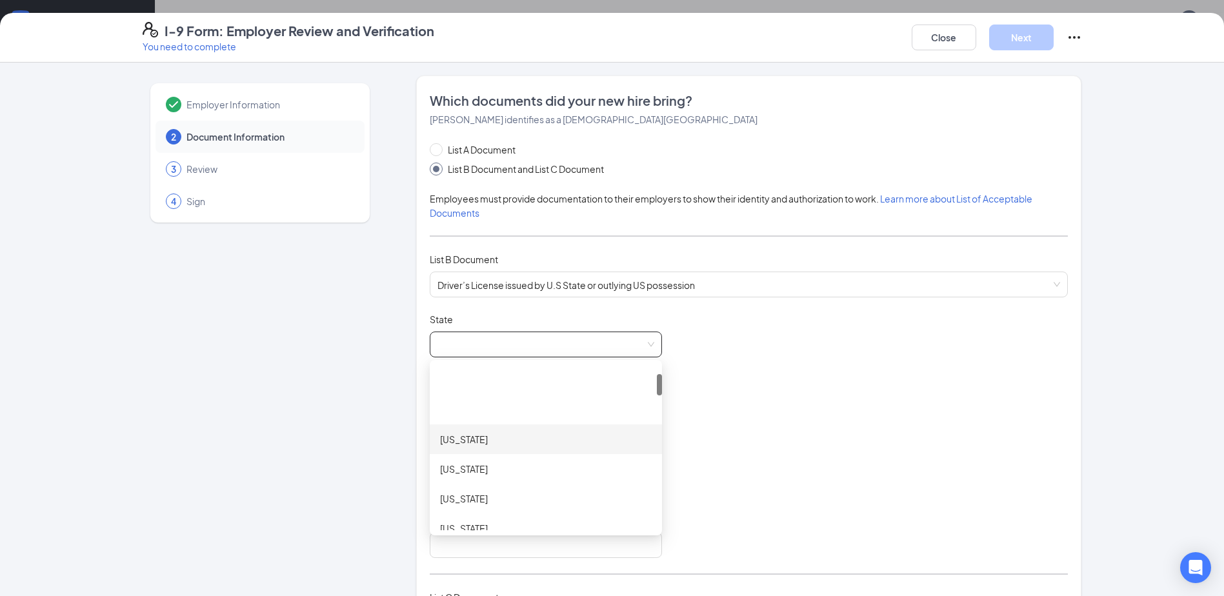
scroll to position [129, 0]
click at [481, 425] on div "Colorado" at bounding box center [546, 429] width 212 height 14
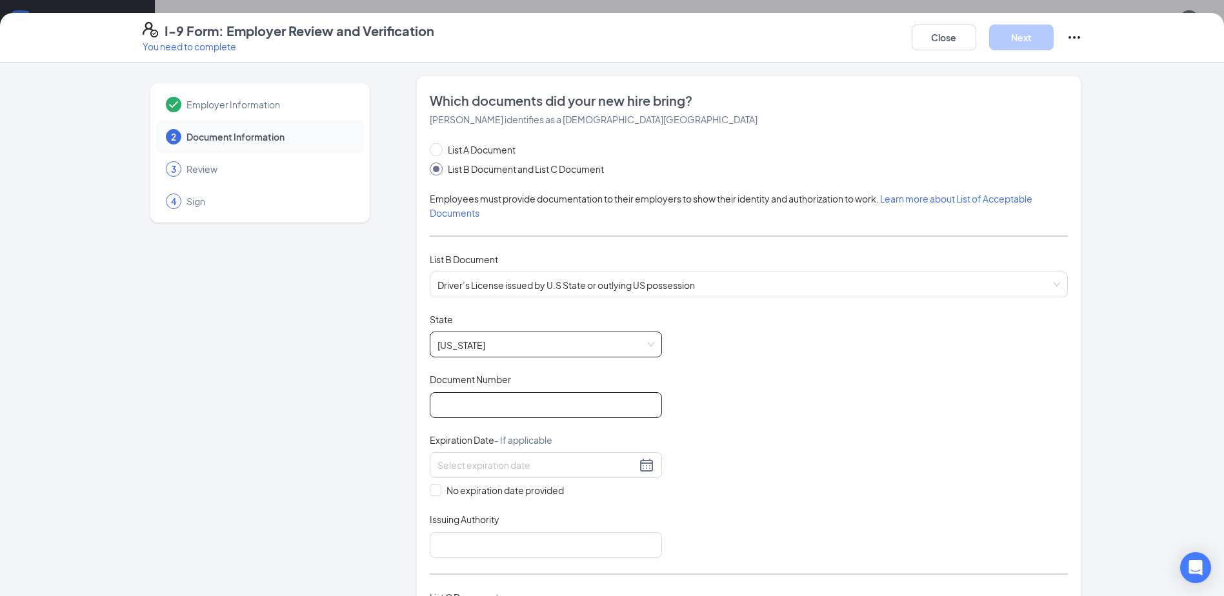
click at [474, 404] on input "Document Number" at bounding box center [546, 405] width 232 height 26
type input "07262887"
click at [472, 467] on input at bounding box center [536, 465] width 199 height 14
type input "08/29/2029"
click at [456, 543] on input "Issuing Authority" at bounding box center [546, 545] width 232 height 26
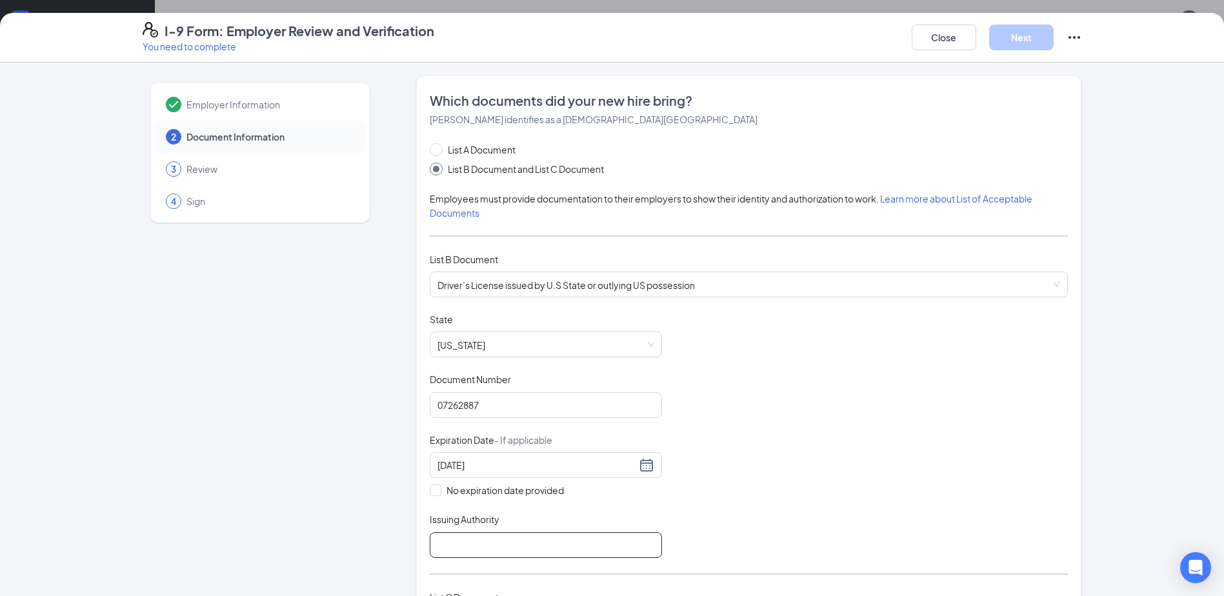
type input "CO DMV"
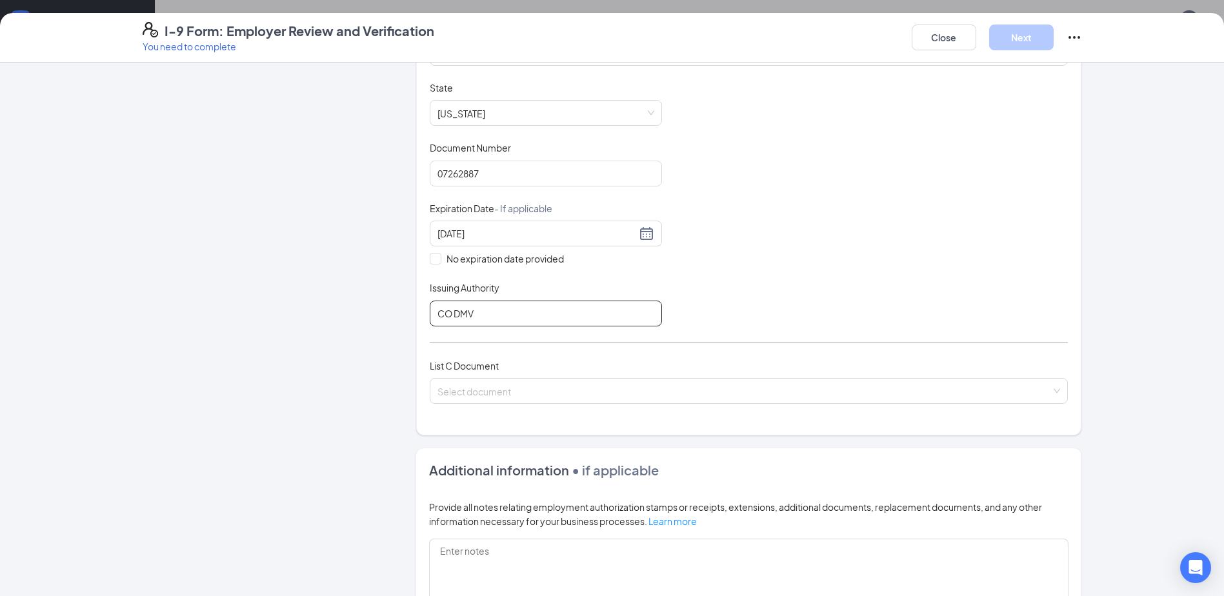
scroll to position [258, 0]
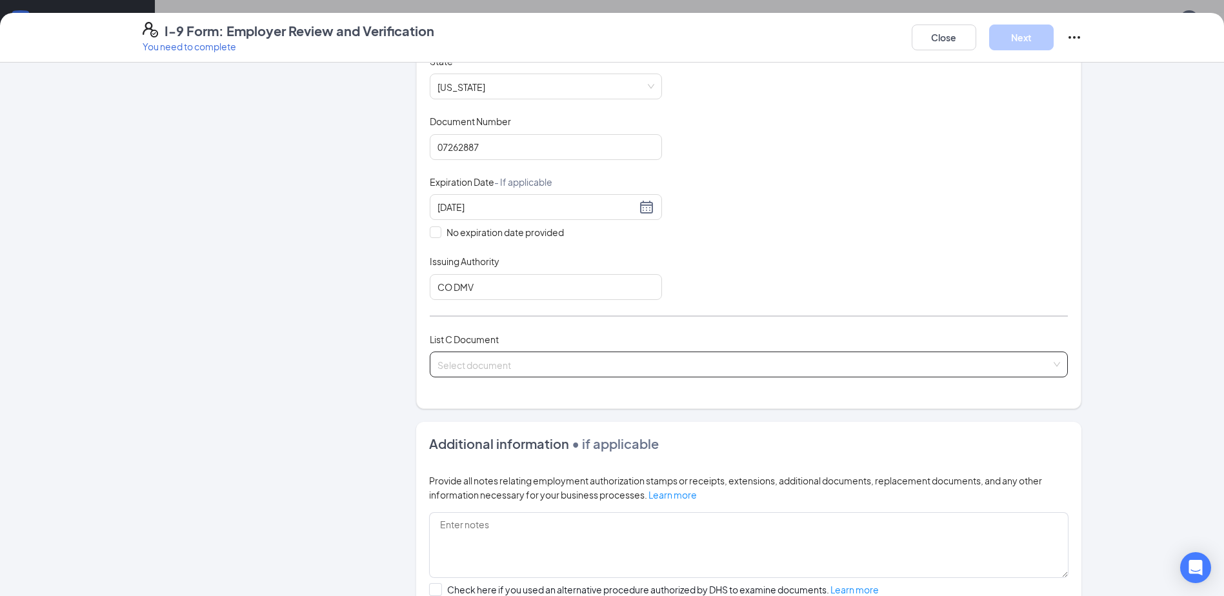
click at [550, 363] on input "search" at bounding box center [744, 361] width 614 height 19
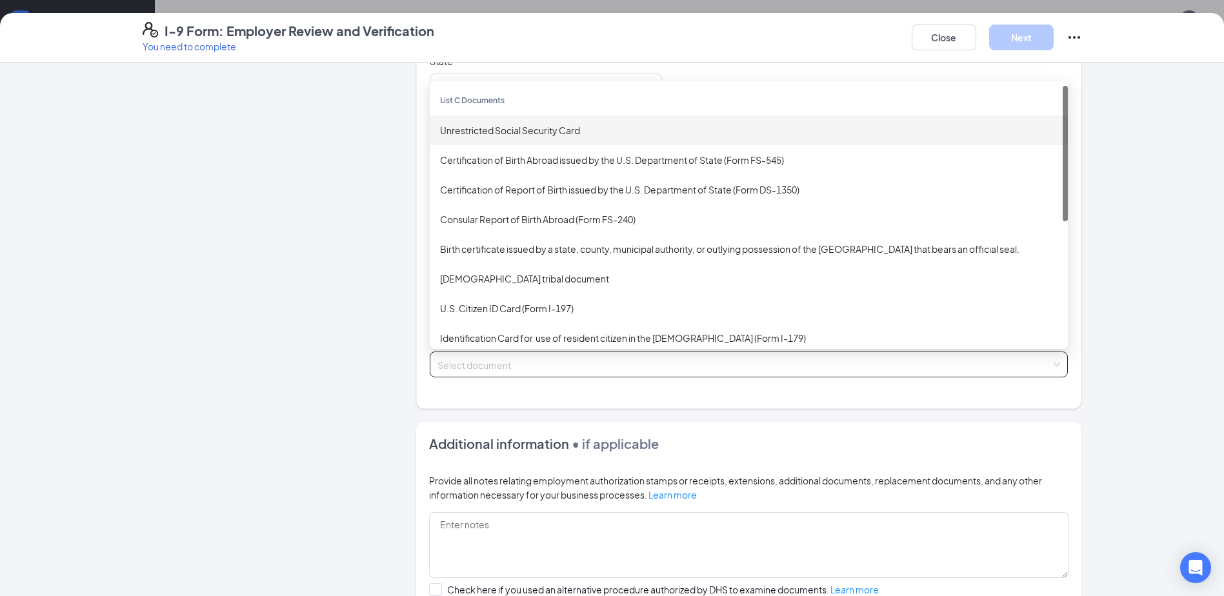
click at [474, 132] on div "Unrestricted Social Security Card" at bounding box center [749, 130] width 618 height 14
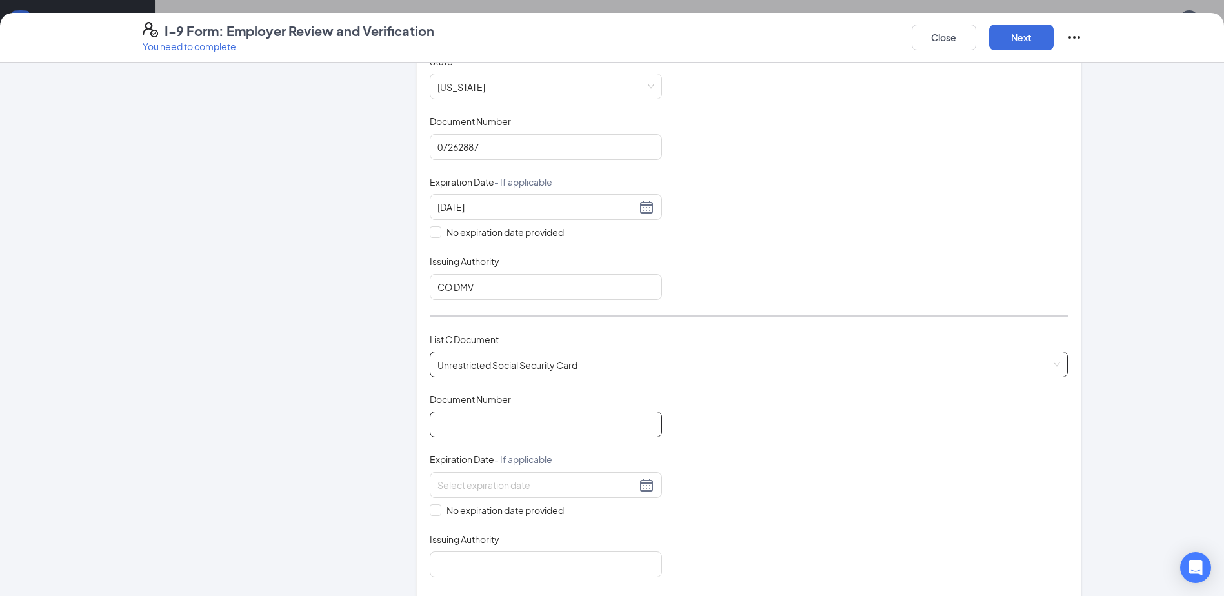
click at [493, 429] on input "Document Number" at bounding box center [546, 425] width 232 height 26
click at [474, 429] on input "Document Number" at bounding box center [546, 425] width 232 height 26
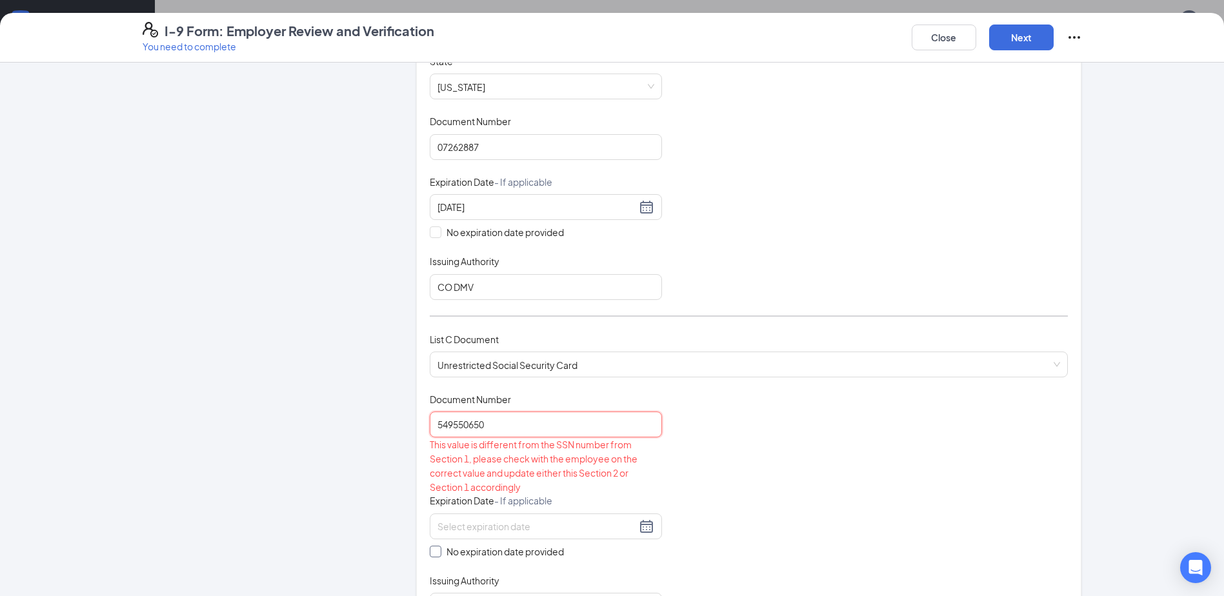
type input "549550650"
click at [431, 554] on input "No expiration date provided" at bounding box center [434, 550] width 9 height 9
checkbox input "true"
click at [502, 421] on input "549550650" at bounding box center [546, 425] width 232 height 26
click at [445, 422] on input "549550650" at bounding box center [546, 425] width 232 height 26
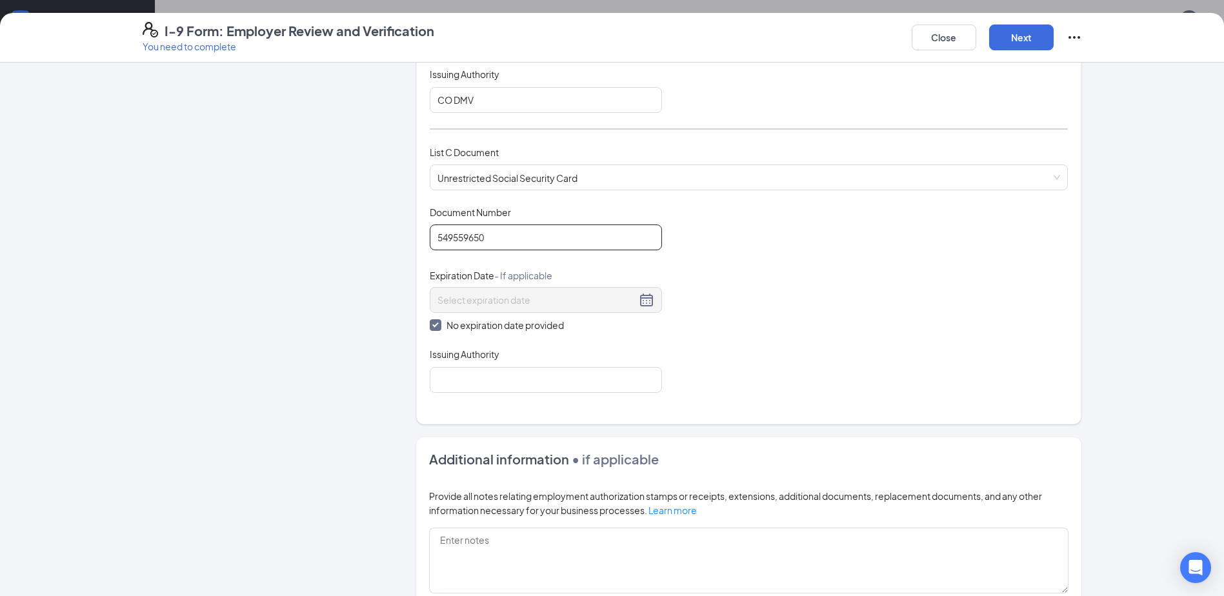
scroll to position [452, 0]
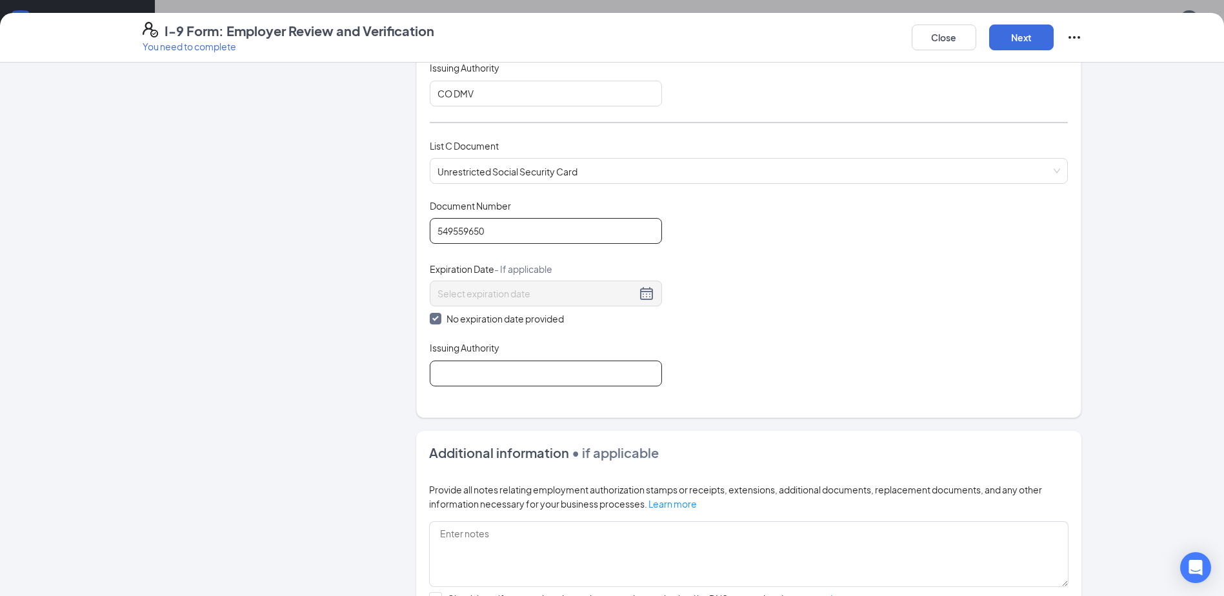
type input "549559650"
click at [532, 374] on input "Issuing Authority" at bounding box center [546, 374] width 232 height 26
type input "Social Security Administration"
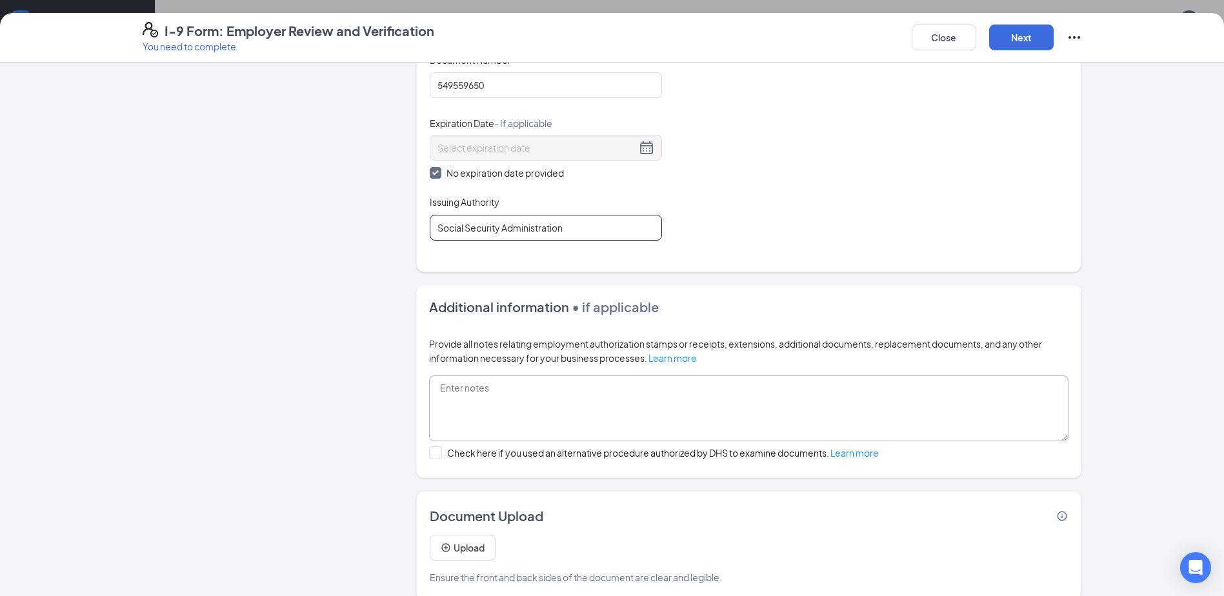
scroll to position [615, 0]
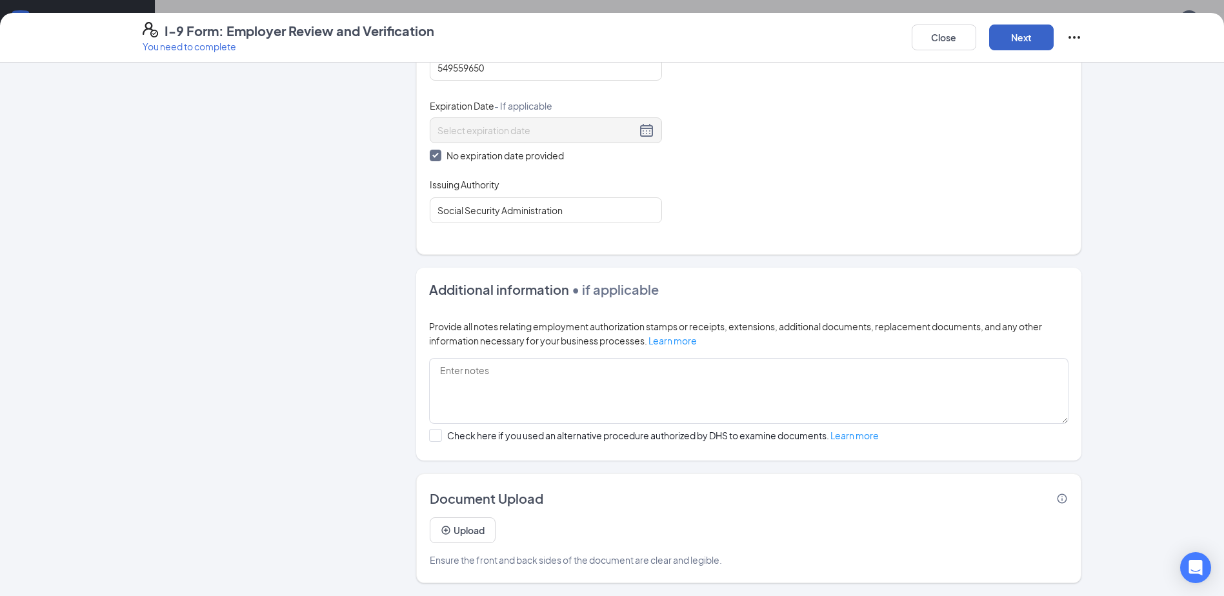
click at [608, 39] on button "Next" at bounding box center [1021, 38] width 65 height 26
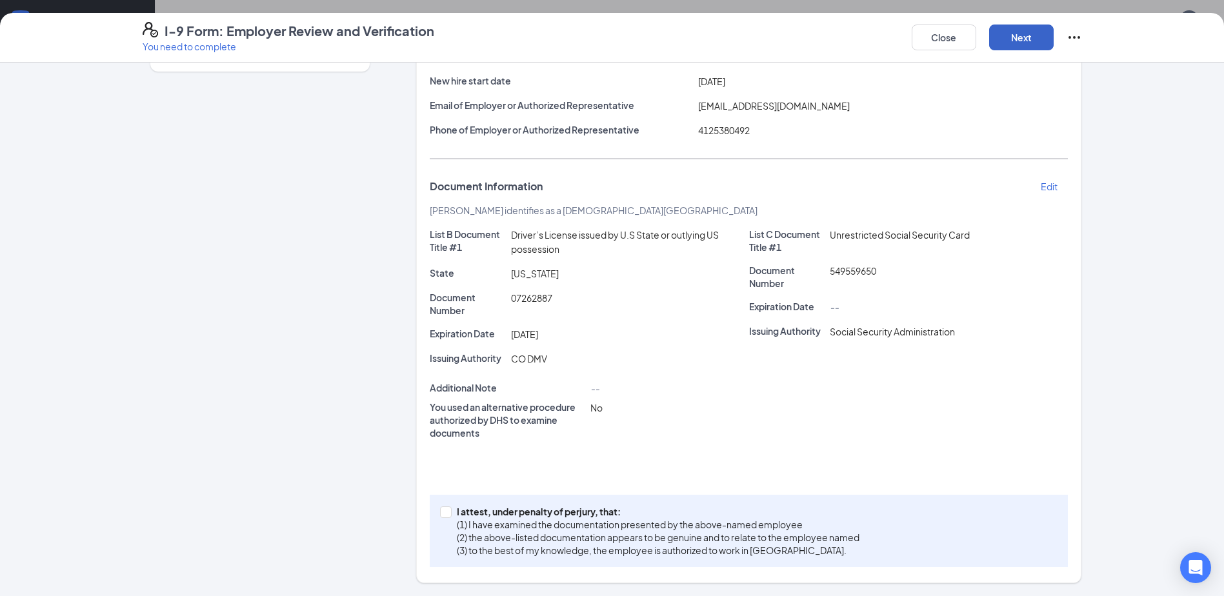
scroll to position [151, 0]
click at [443, 513] on input "I attest, under penalty of perjury, that: (1) I have examined the documentation…" at bounding box center [444, 511] width 9 height 9
checkbox input "true"
click at [608, 39] on button "Next" at bounding box center [1021, 38] width 65 height 26
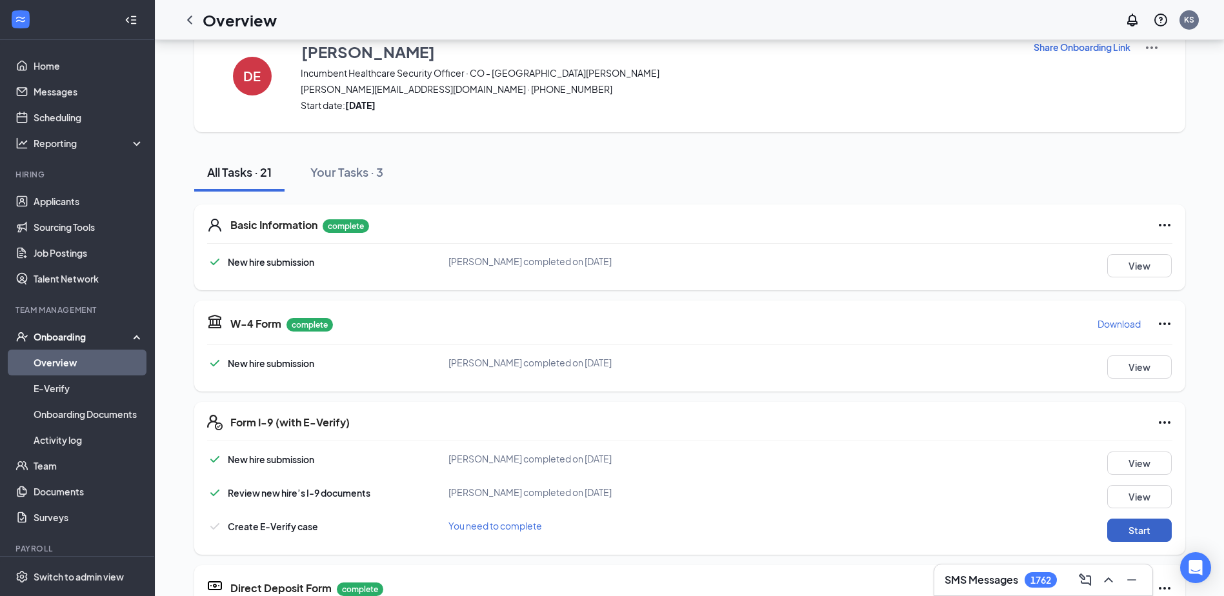
click at [608, 525] on button "Start" at bounding box center [1139, 530] width 65 height 23
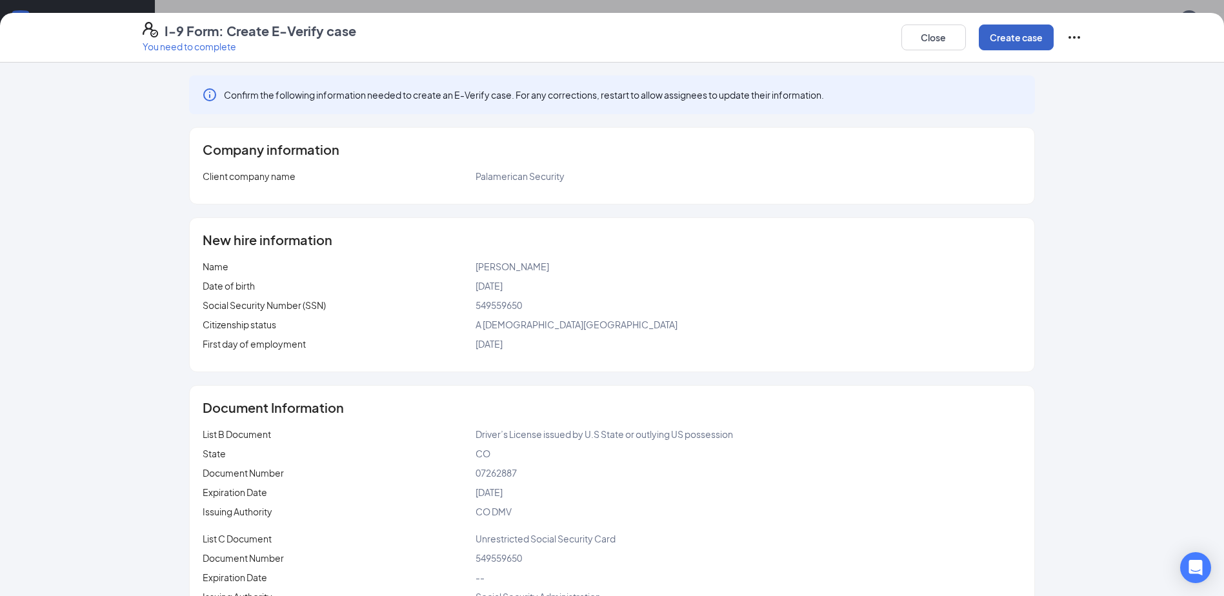
click at [608, 32] on button "Create case" at bounding box center [1016, 38] width 75 height 26
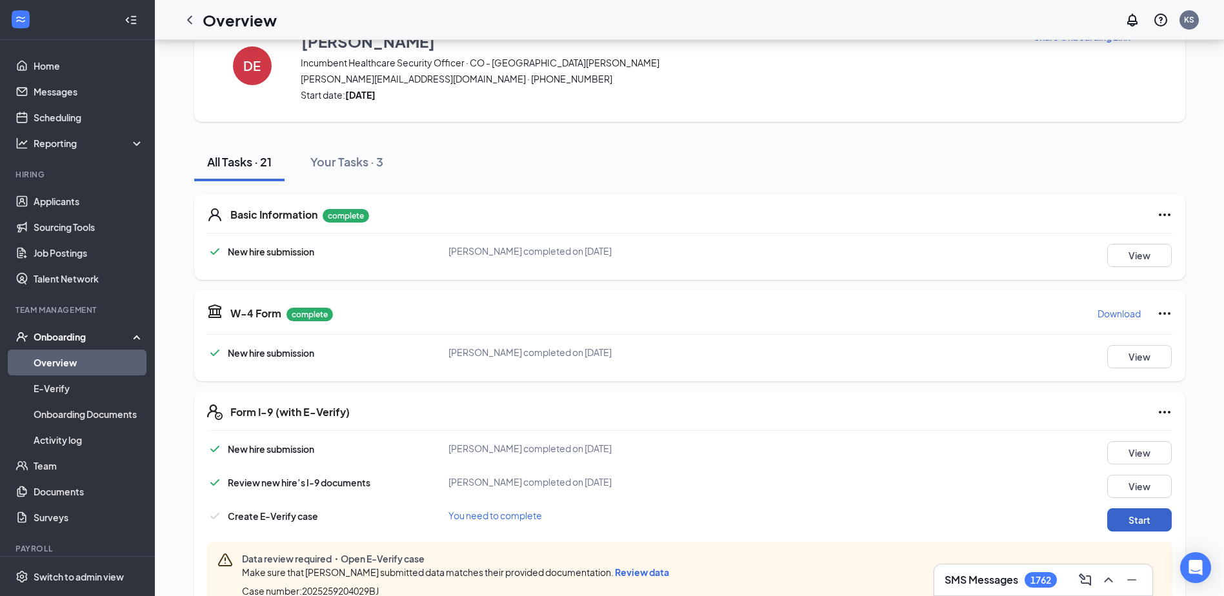
scroll to position [14, 0]
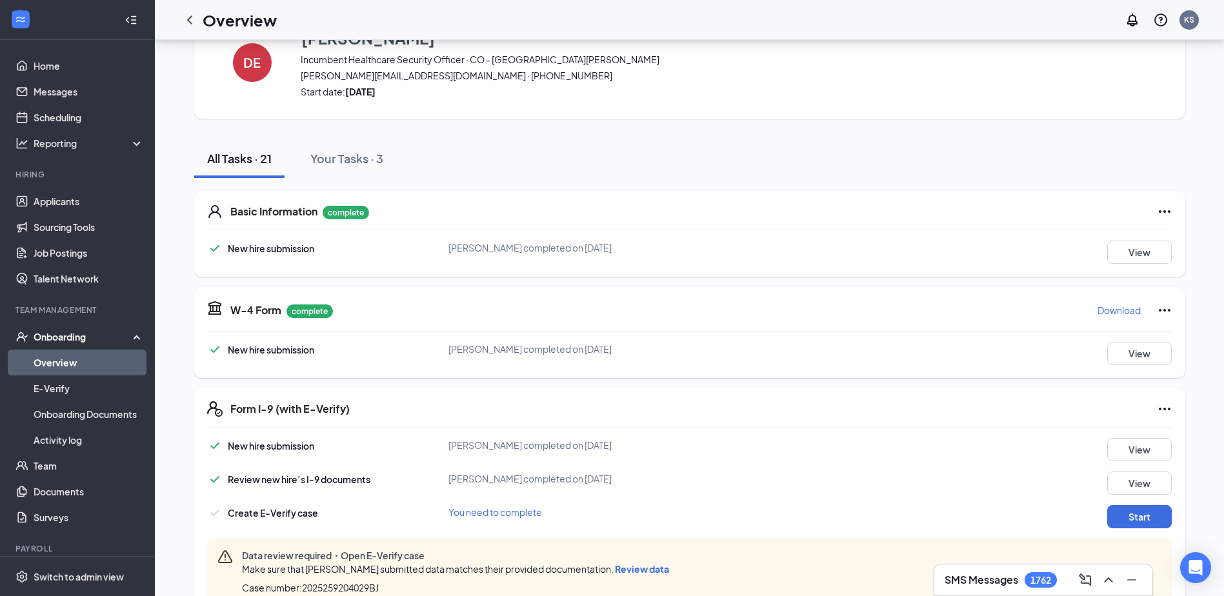
click at [608, 567] on span "Review data" at bounding box center [642, 569] width 54 height 12
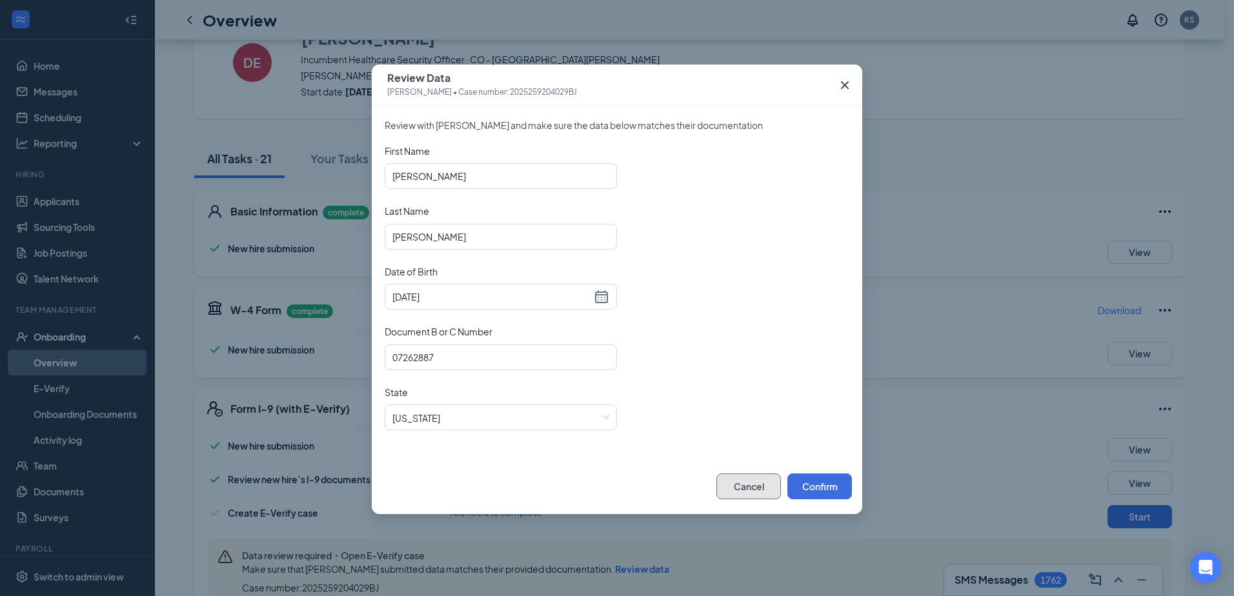
click at [608, 487] on button "Cancel" at bounding box center [748, 487] width 65 height 26
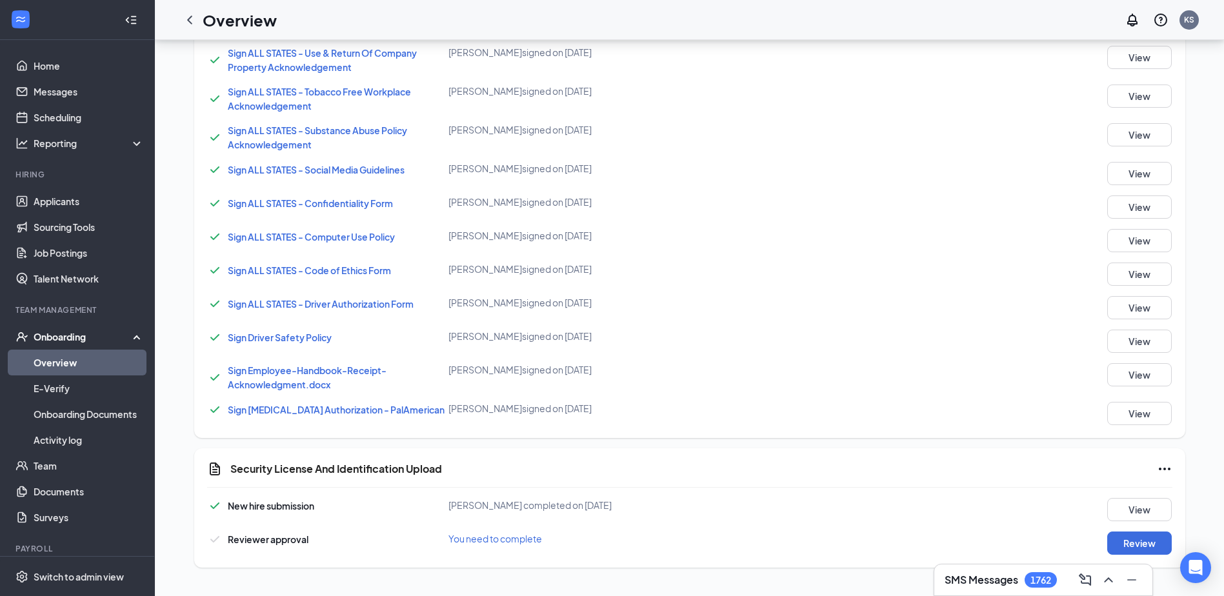
scroll to position [951, 0]
click at [608, 501] on button "View" at bounding box center [1139, 509] width 65 height 23
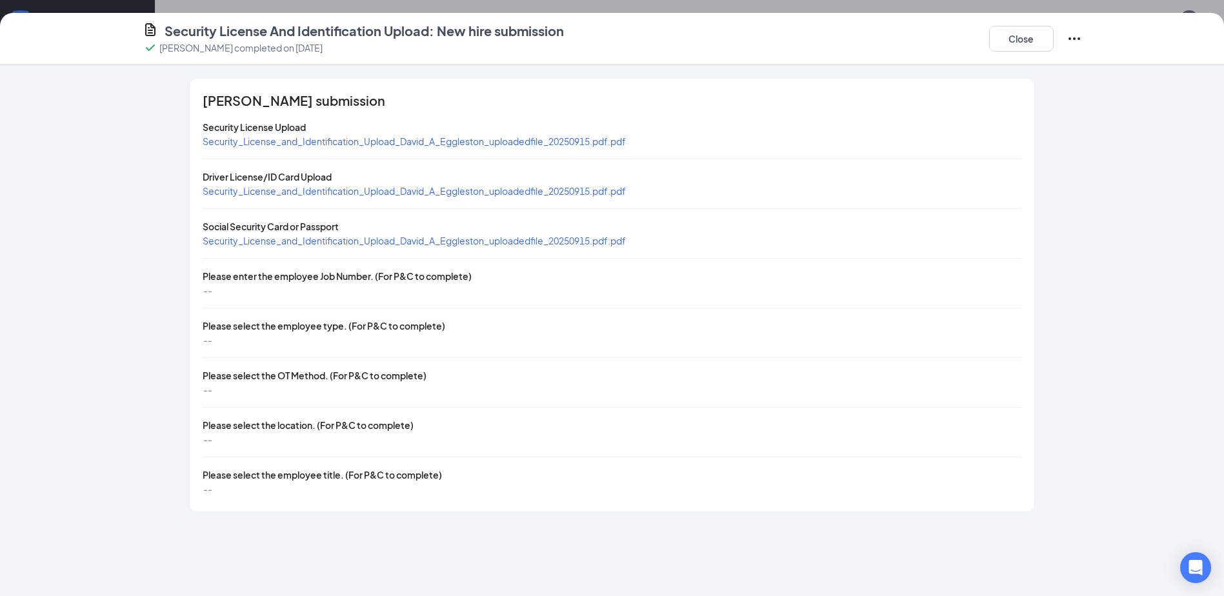
click at [359, 190] on span "Security_License_and_Identification_Upload_David_A_Eggleston_uploadedfile_20250…" at bounding box center [414, 191] width 423 height 12
click at [438, 243] on span "Security_License_and_Identification_Upload_David_A_Eggleston_uploadedfile_20250…" at bounding box center [414, 241] width 423 height 12
drag, startPoint x: 1024, startPoint y: 33, endPoint x: 1002, endPoint y: 42, distance: 23.7
click at [608, 33] on button "Close" at bounding box center [1021, 39] width 65 height 26
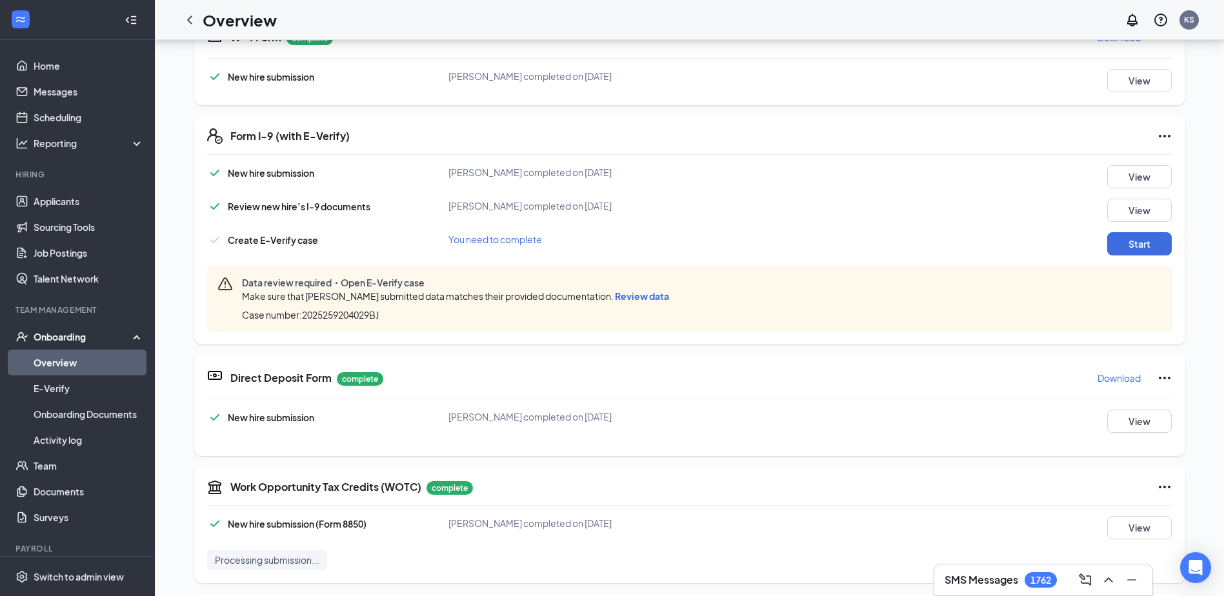
scroll to position [306, 0]
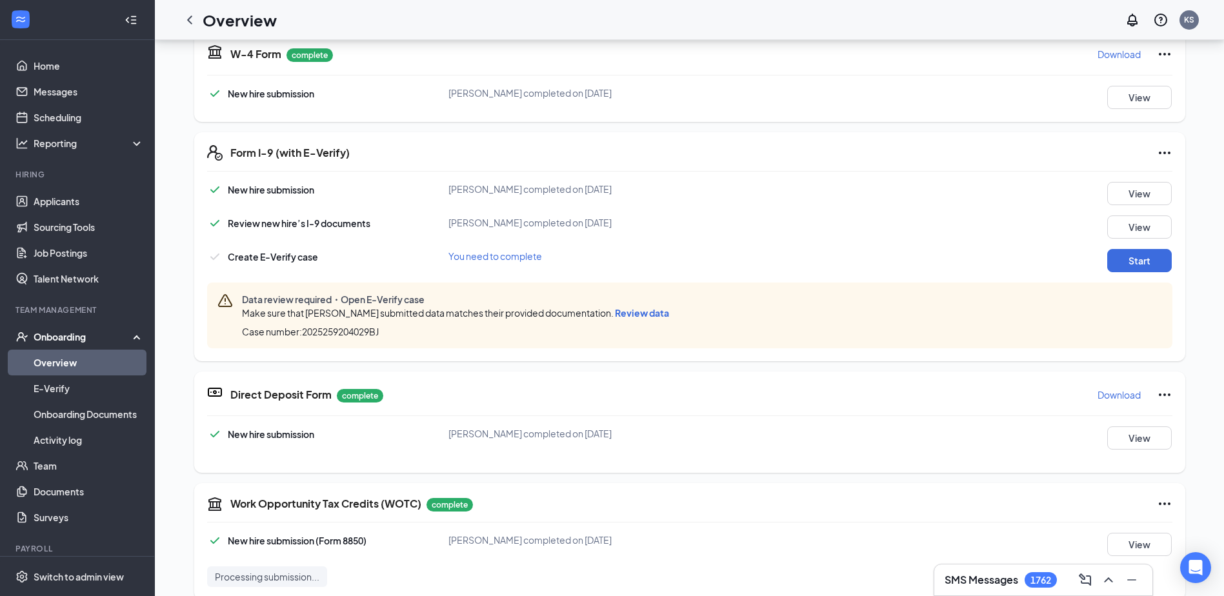
click at [608, 312] on span "Review data" at bounding box center [642, 313] width 54 height 12
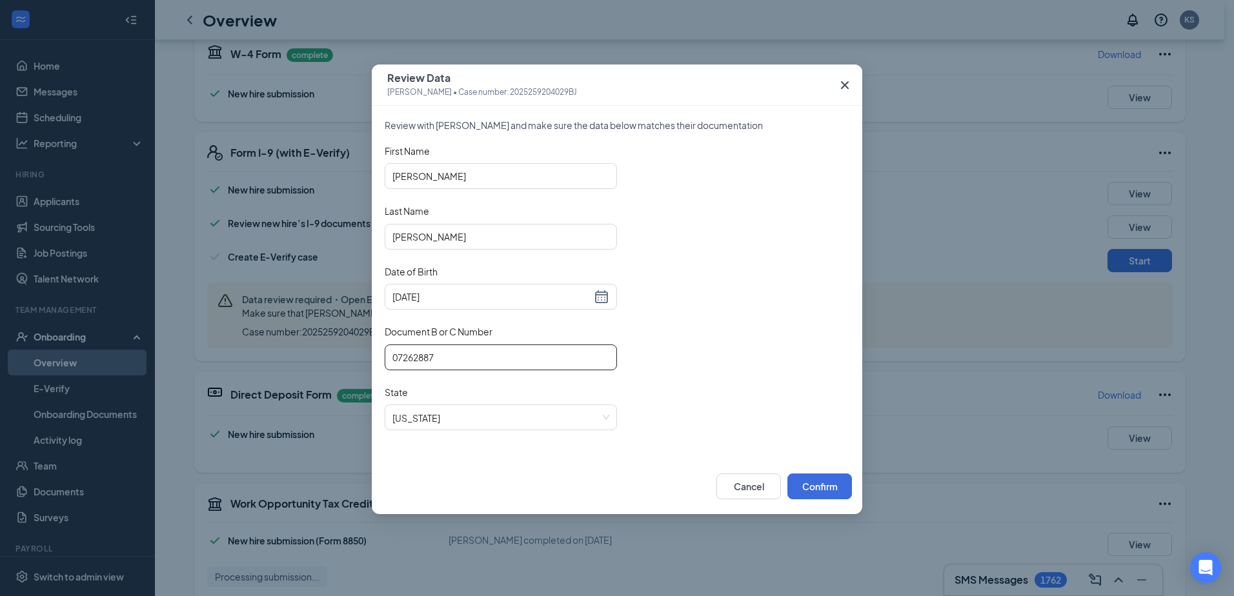
click at [418, 357] on input "07262887" at bounding box center [501, 358] width 232 height 26
type input "072620887"
click at [608, 482] on button "Confirm" at bounding box center [819, 487] width 65 height 26
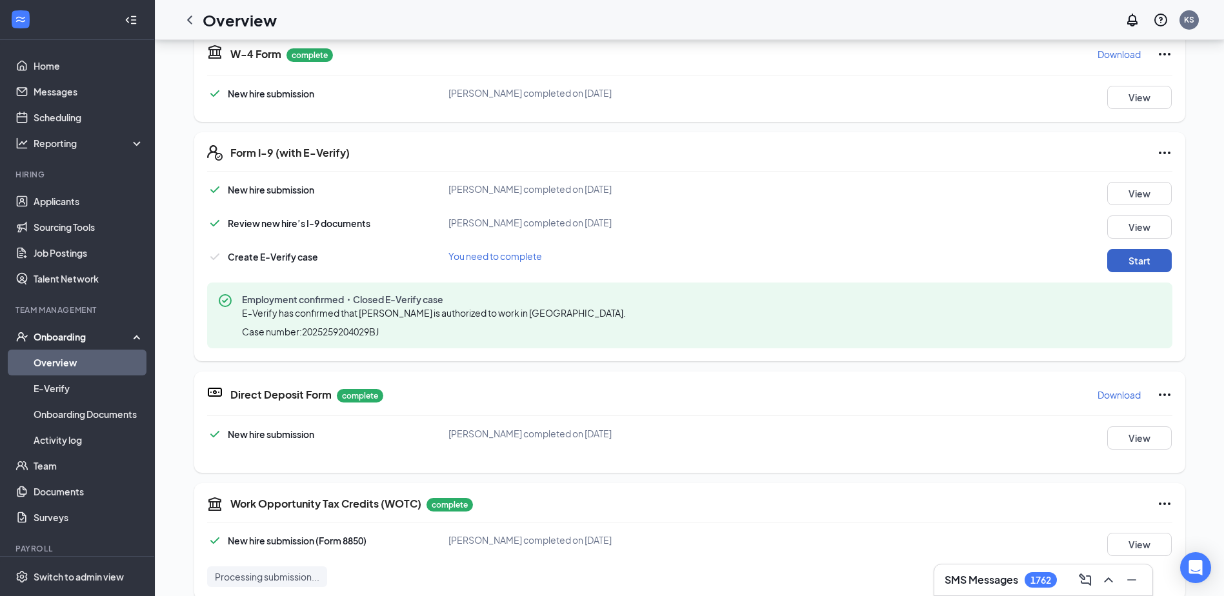
click at [608, 264] on button "Start" at bounding box center [1139, 260] width 65 height 23
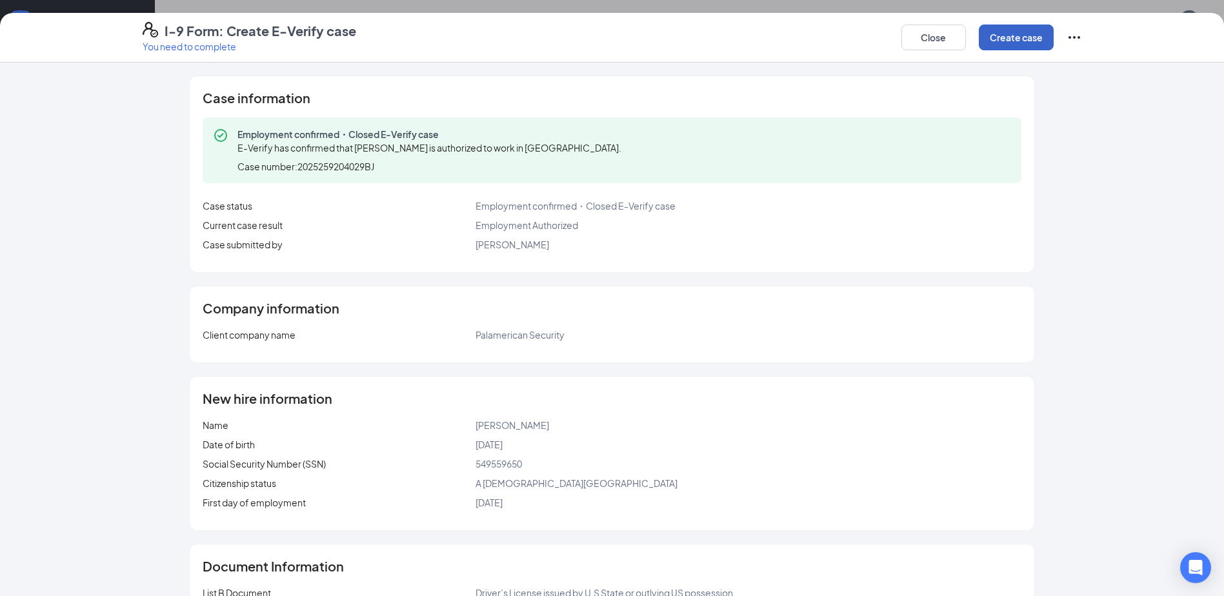
click at [608, 35] on button "Create case" at bounding box center [1016, 38] width 75 height 26
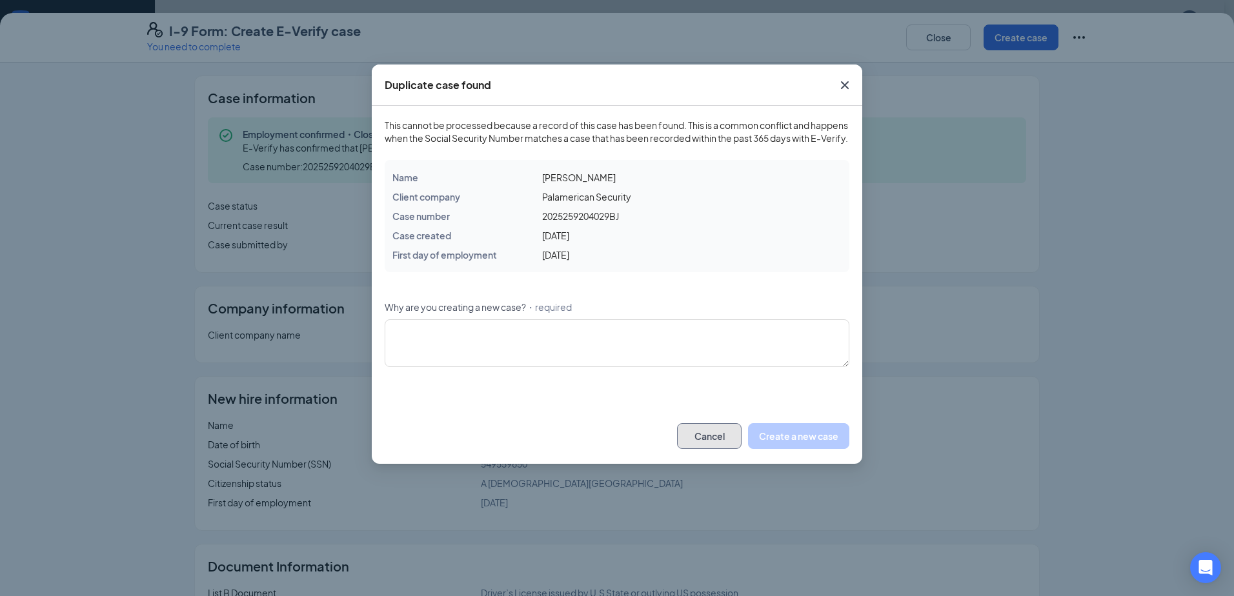
click at [608, 449] on button "Cancel" at bounding box center [709, 436] width 65 height 26
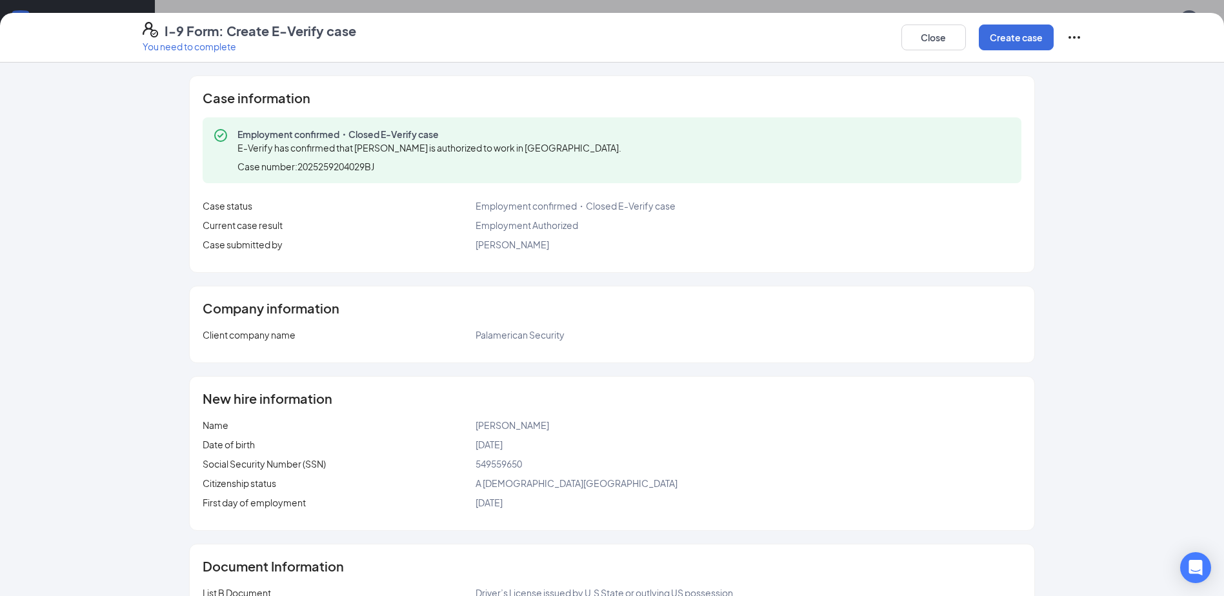
click at [608, 35] on icon "Ellipses" at bounding box center [1074, 37] width 15 height 15
click at [608, 63] on span "Mark as complete" at bounding box center [1121, 63] width 75 height 13
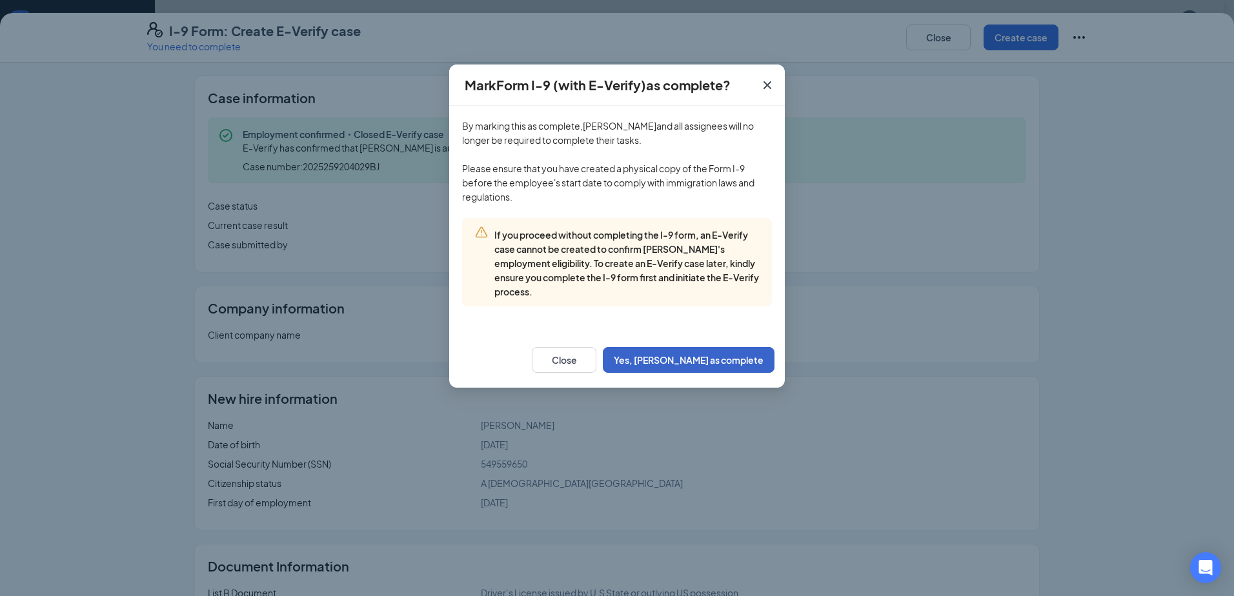
click at [608, 358] on button "Yes, mark as complete" at bounding box center [689, 360] width 172 height 26
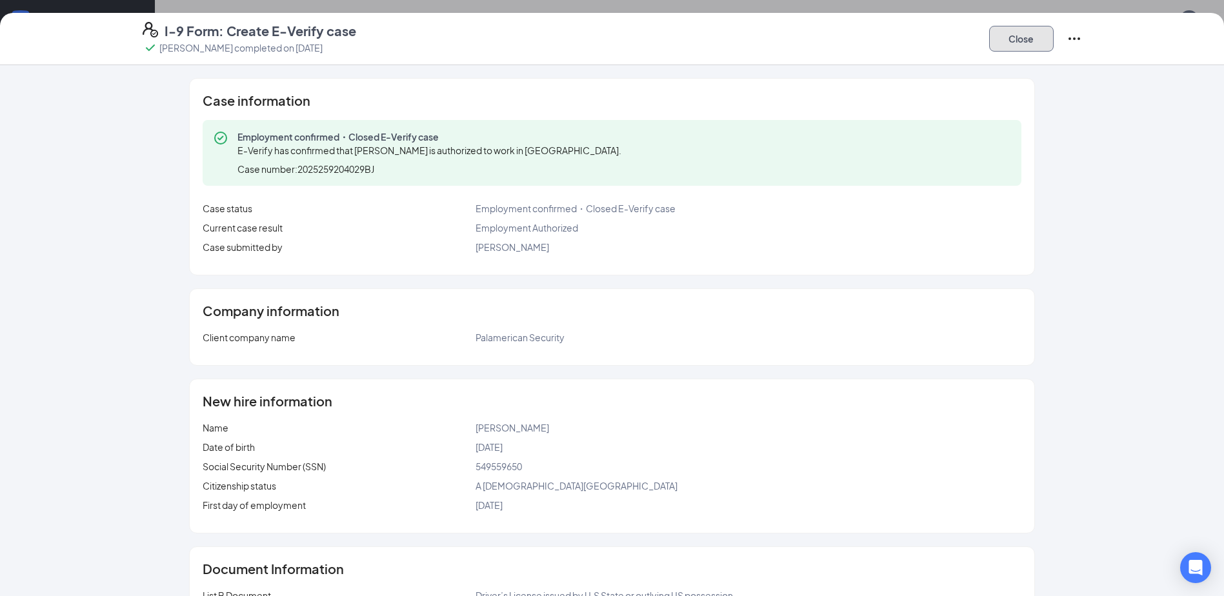
click at [608, 39] on button "Close" at bounding box center [1021, 39] width 65 height 26
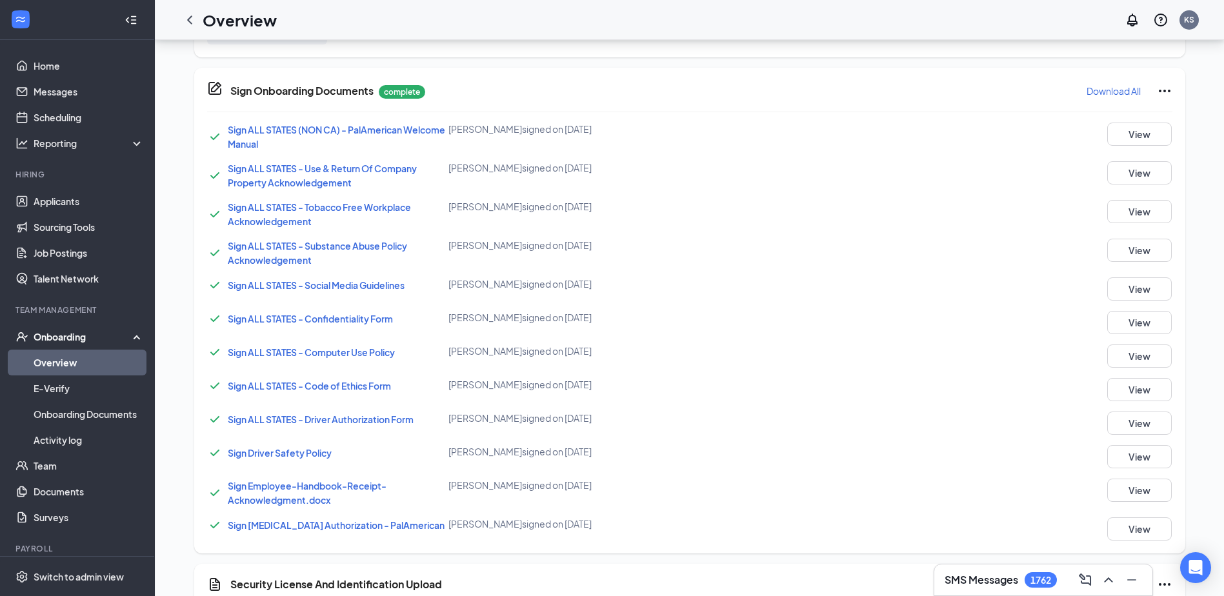
scroll to position [956, 0]
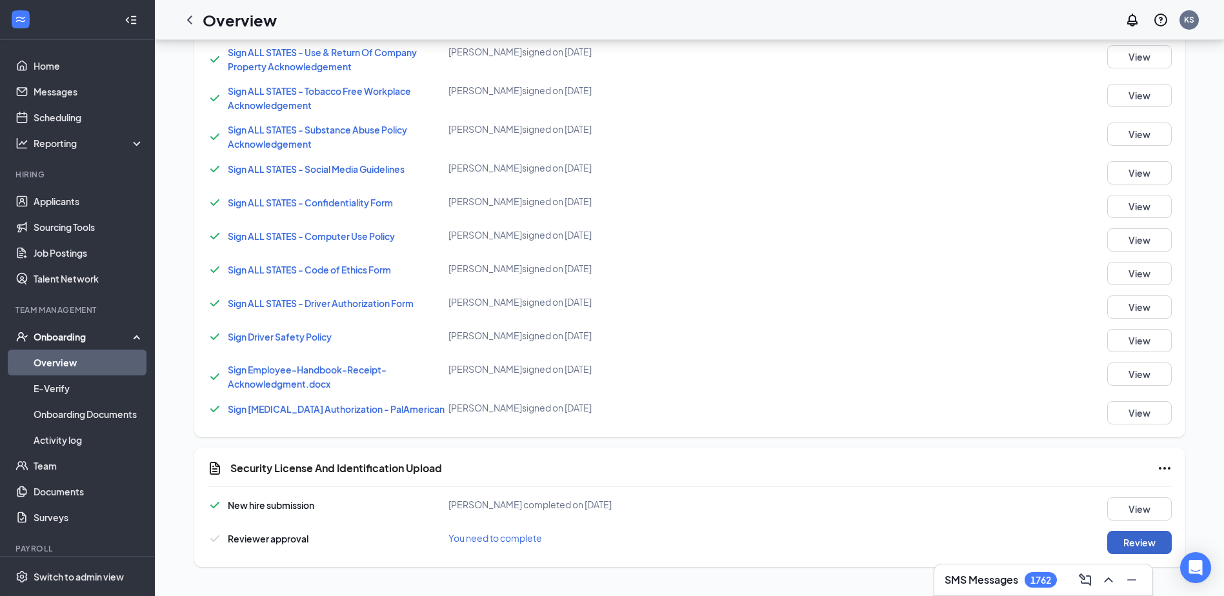
click at [608, 536] on button "Review" at bounding box center [1139, 542] width 65 height 23
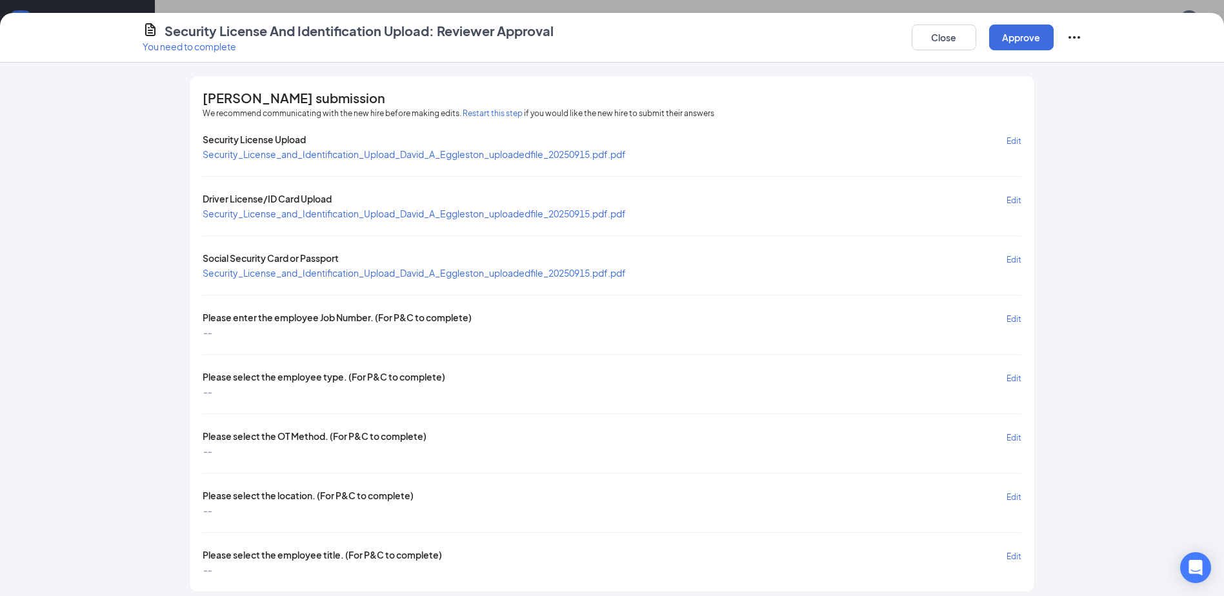
click at [608, 318] on span "Edit" at bounding box center [1014, 319] width 15 height 10
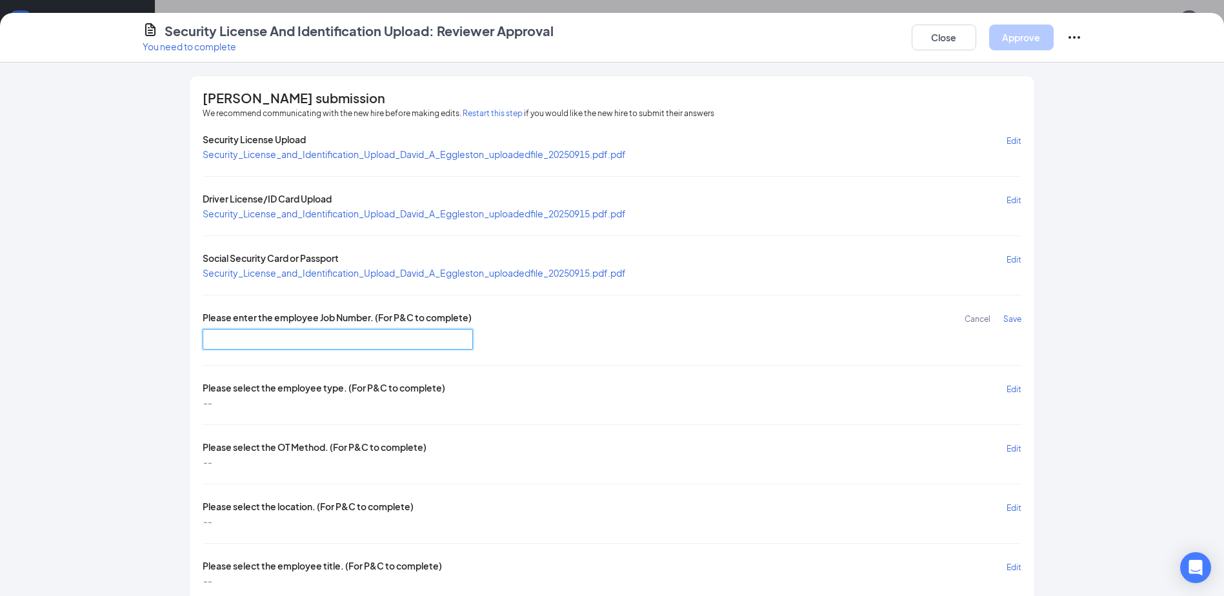
click at [259, 336] on input "text" at bounding box center [338, 339] width 270 height 21
type input "DR4013"
click at [608, 319] on span "Save" at bounding box center [1012, 319] width 18 height 10
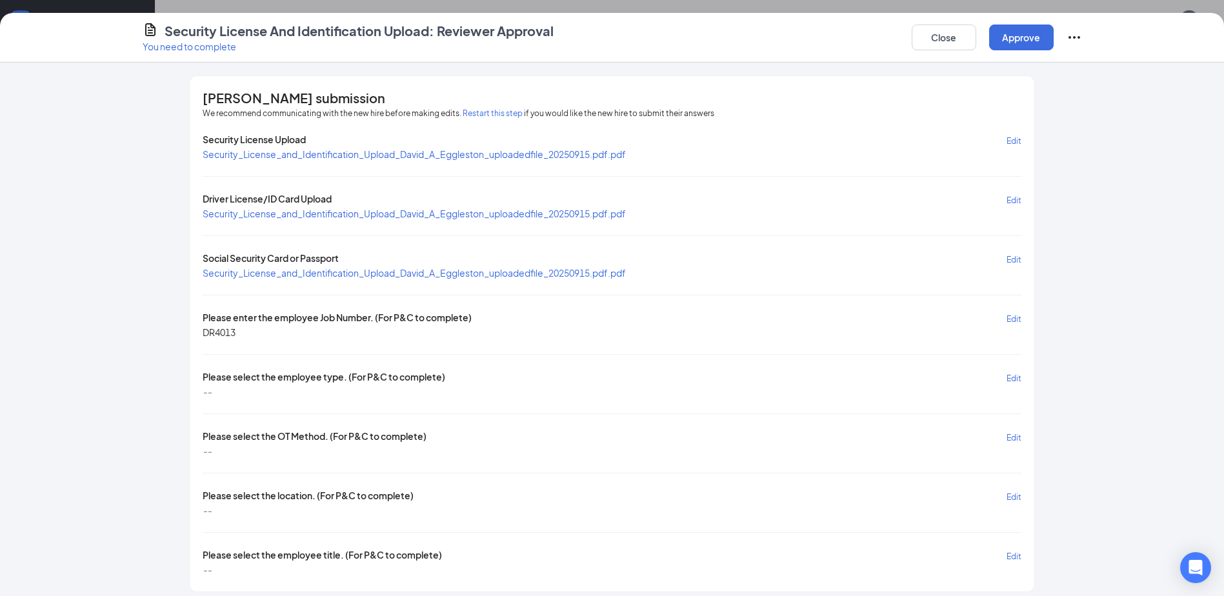
click at [608, 379] on span "Edit" at bounding box center [1014, 379] width 15 height 10
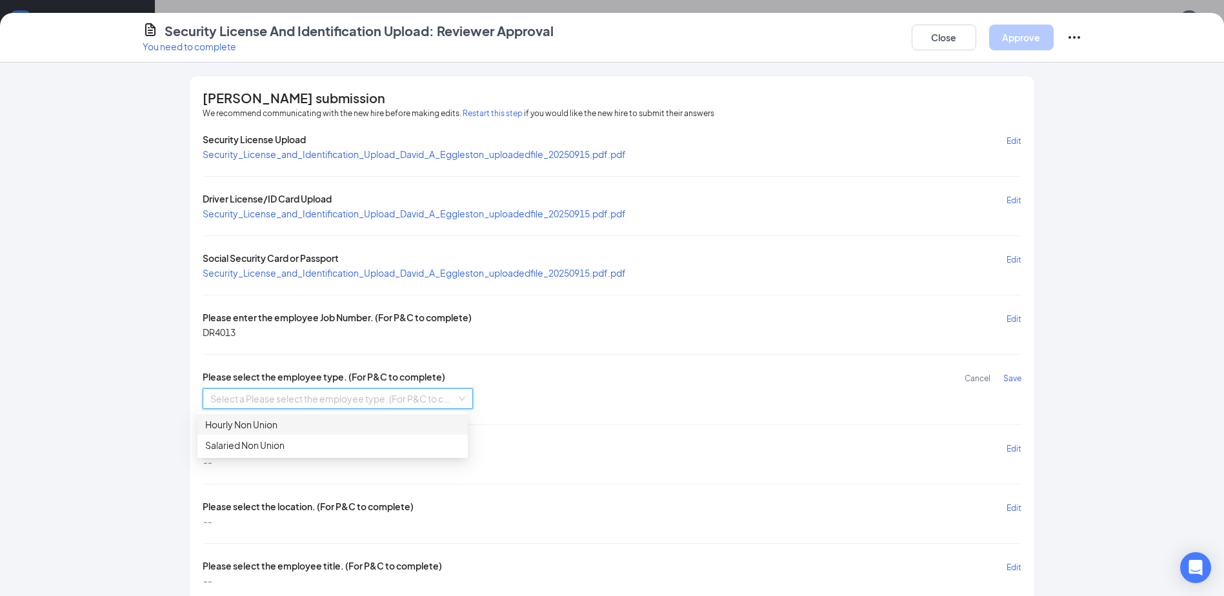
click at [378, 390] on input "search" at bounding box center [333, 398] width 246 height 19
click at [278, 428] on div "Hourly Non Union" at bounding box center [332, 424] width 255 height 14
click at [608, 379] on span "Save" at bounding box center [1012, 379] width 18 height 10
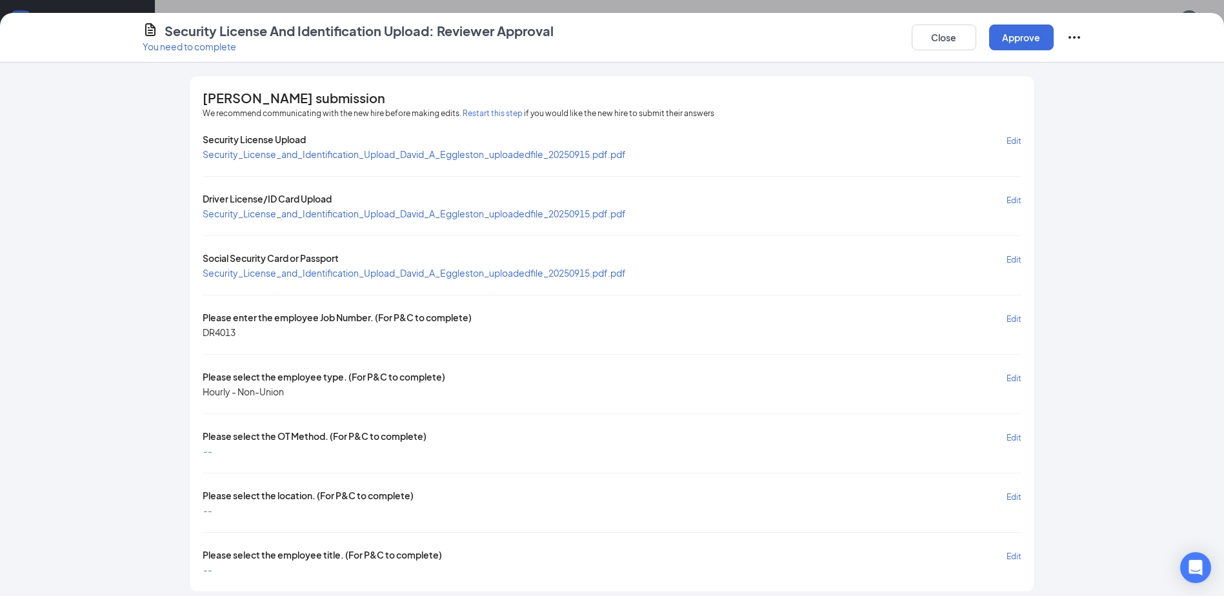
click at [608, 434] on span "Edit" at bounding box center [1014, 438] width 15 height 10
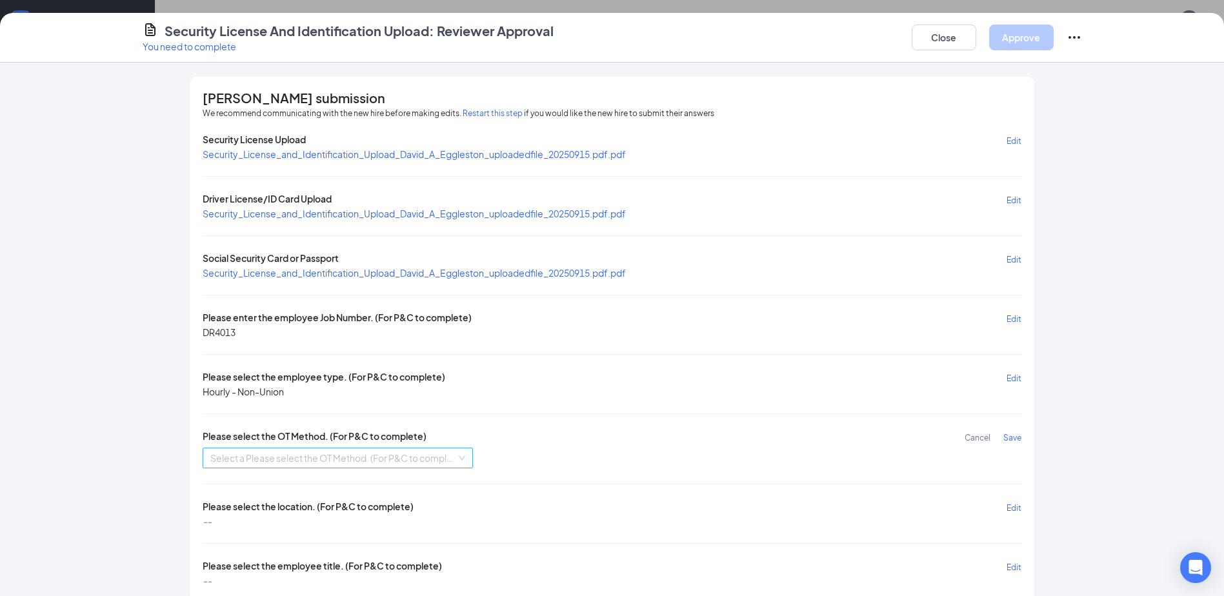
click at [300, 458] on input "search" at bounding box center [333, 457] width 246 height 19
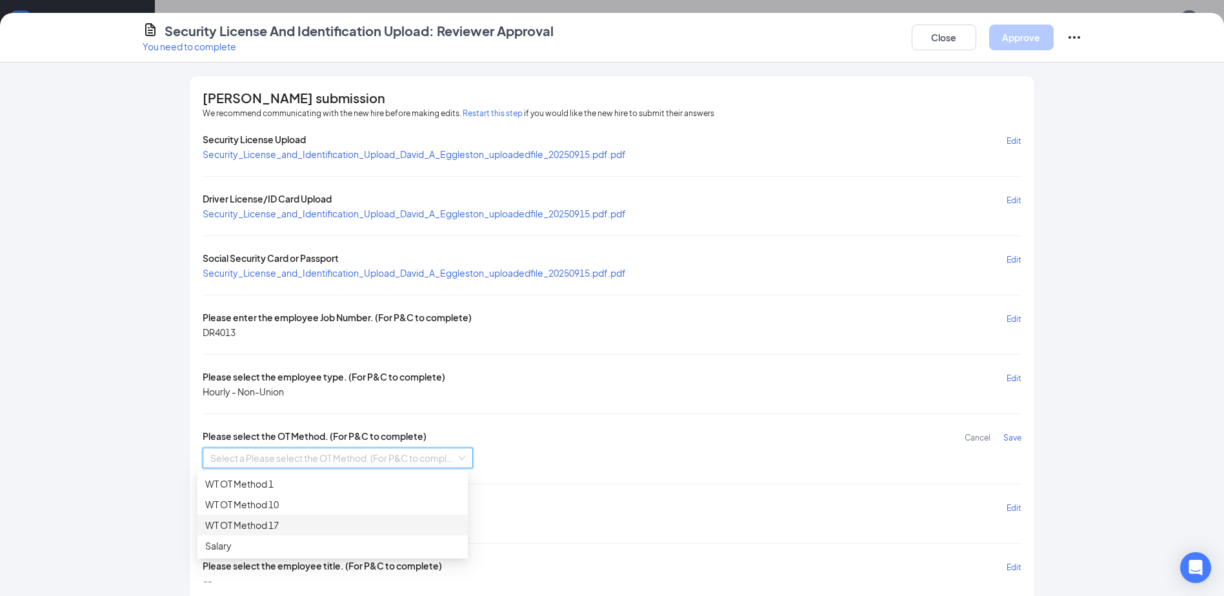
click at [290, 524] on div "WT OT Method 17" at bounding box center [332, 525] width 255 height 14
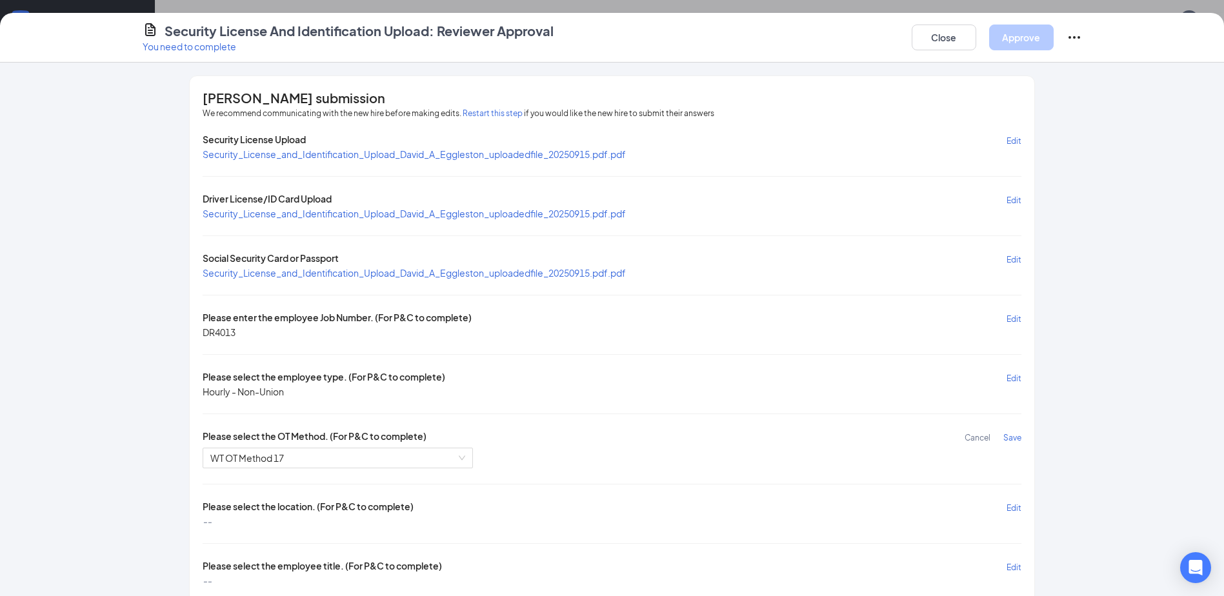
click at [608, 437] on span "Save" at bounding box center [1012, 438] width 18 height 10
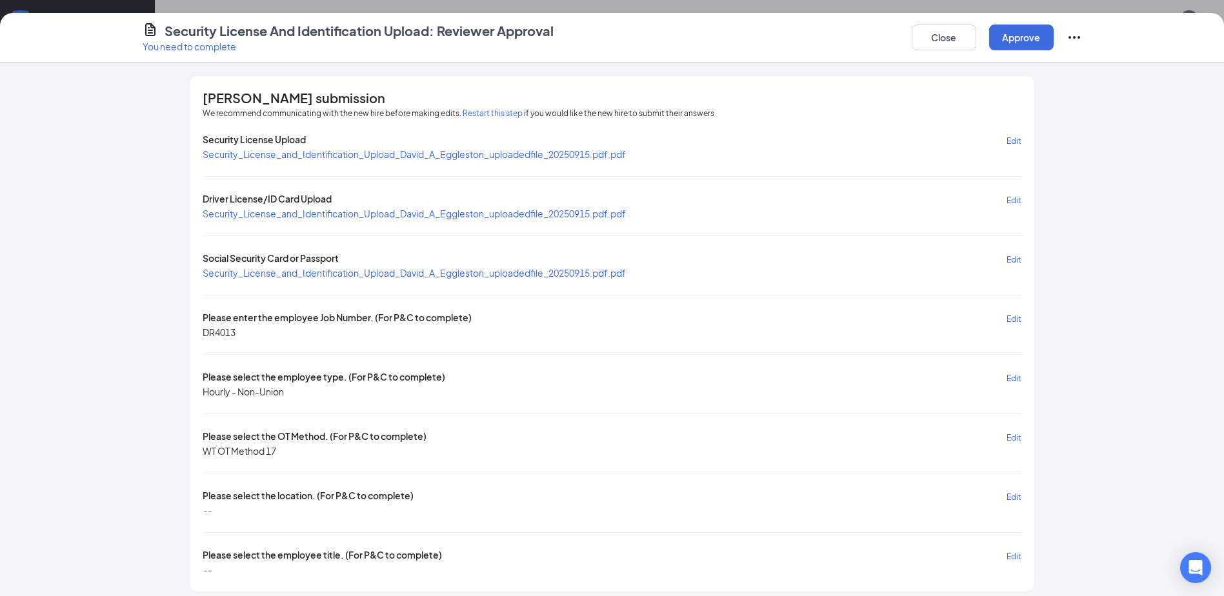
click at [608, 497] on span "Edit" at bounding box center [1014, 497] width 15 height 10
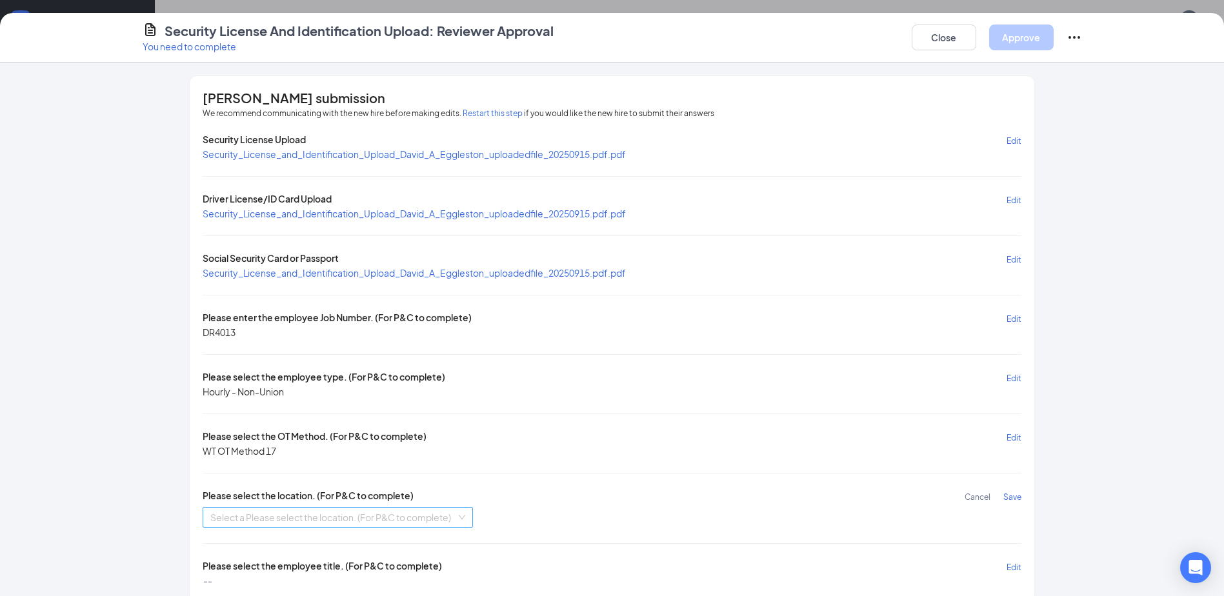
click at [245, 516] on input "search" at bounding box center [333, 517] width 246 height 19
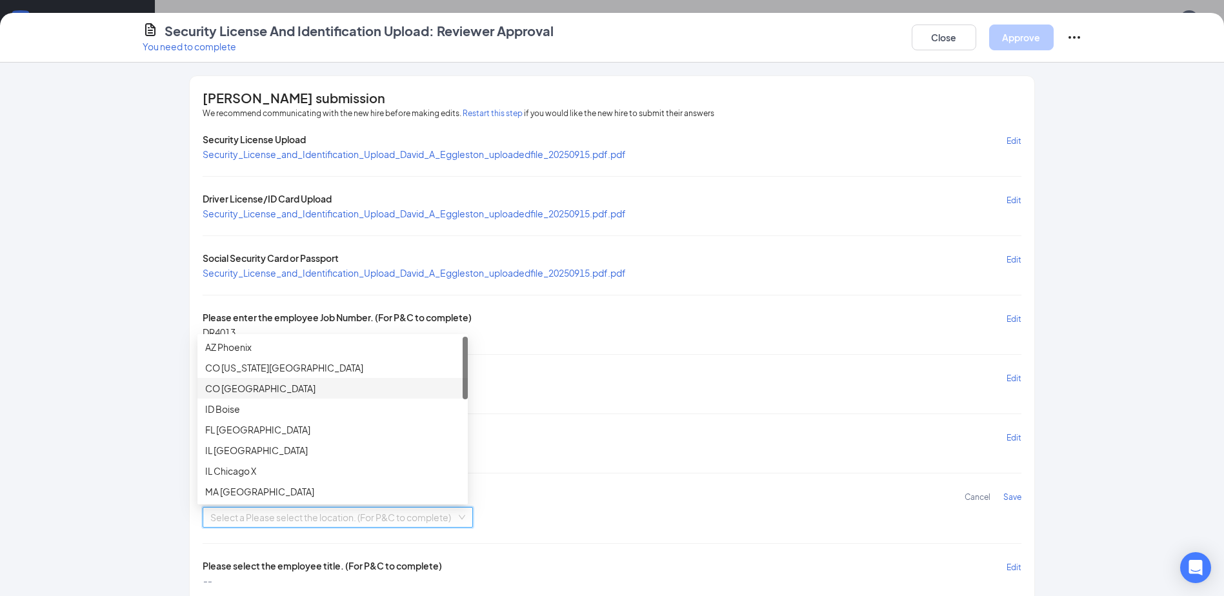
click at [256, 387] on div "CO Denver" at bounding box center [332, 388] width 255 height 14
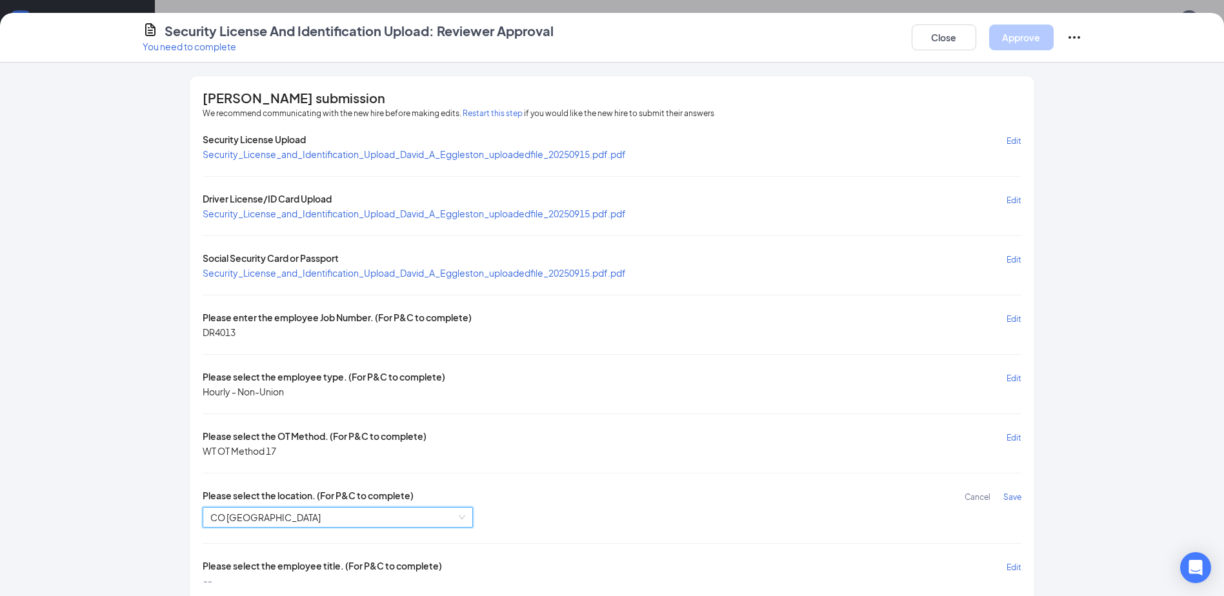
click at [608, 497] on span "Save" at bounding box center [1012, 497] width 18 height 10
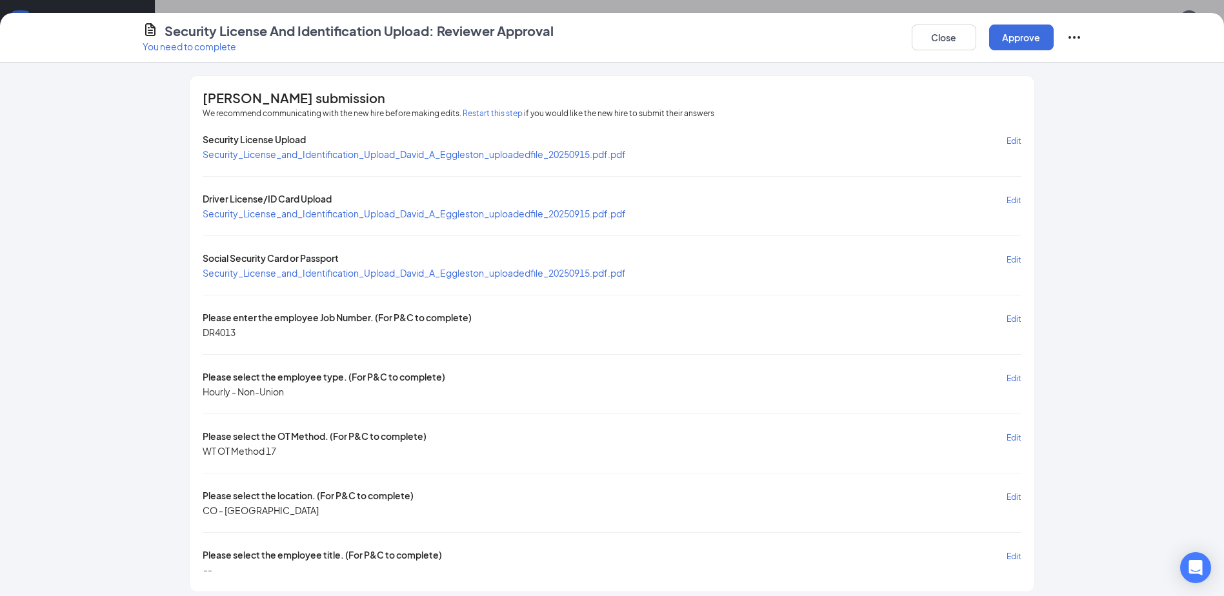
click at [608, 558] on span "Edit" at bounding box center [1014, 557] width 15 height 10
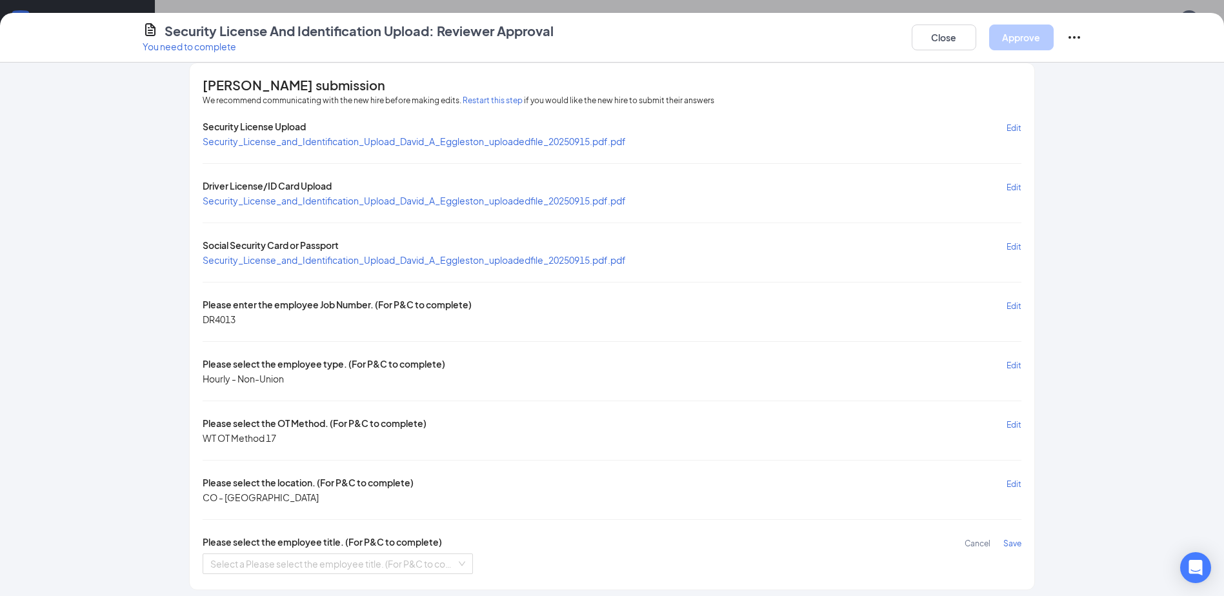
scroll to position [20, 0]
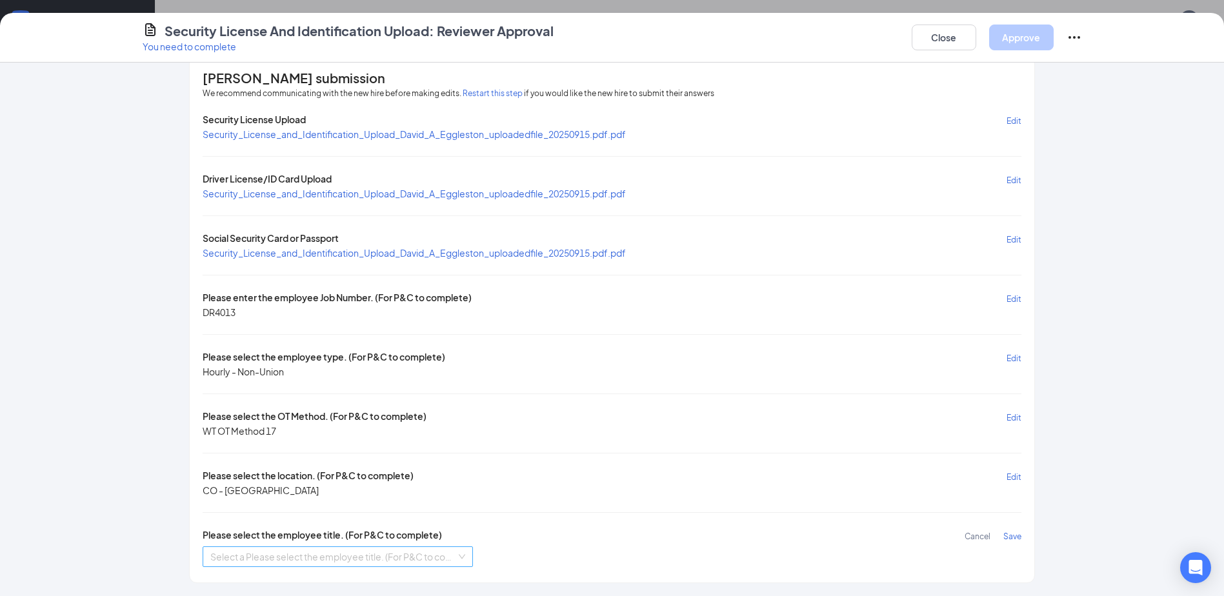
click at [295, 559] on input "search" at bounding box center [333, 556] width 246 height 19
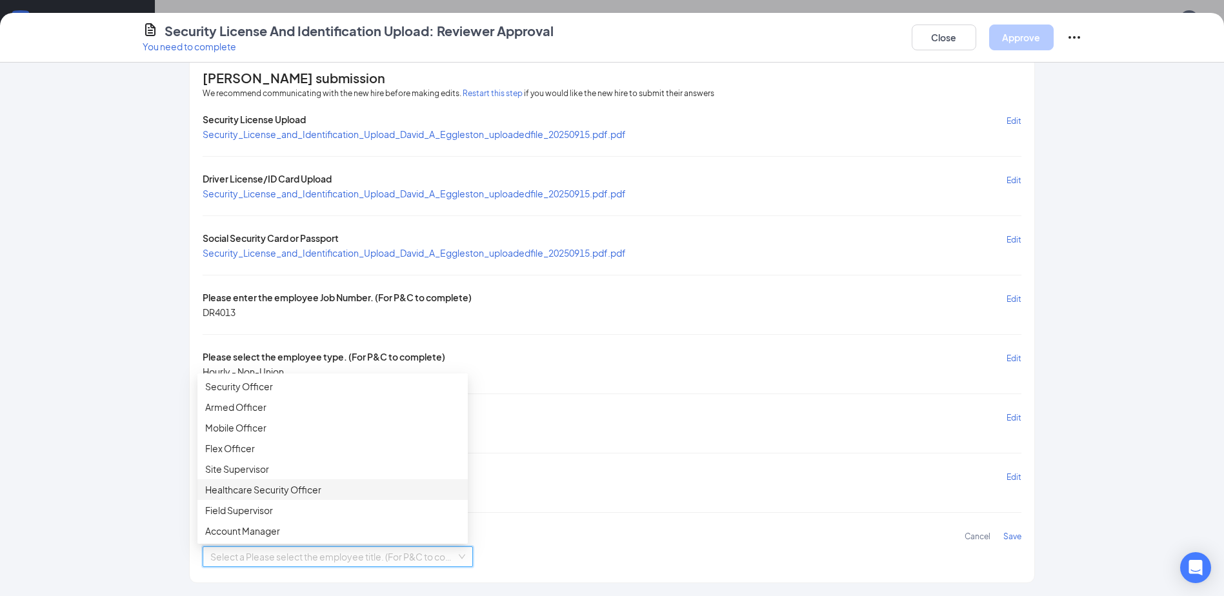
click at [296, 490] on div "Healthcare Security Officer" at bounding box center [332, 490] width 255 height 14
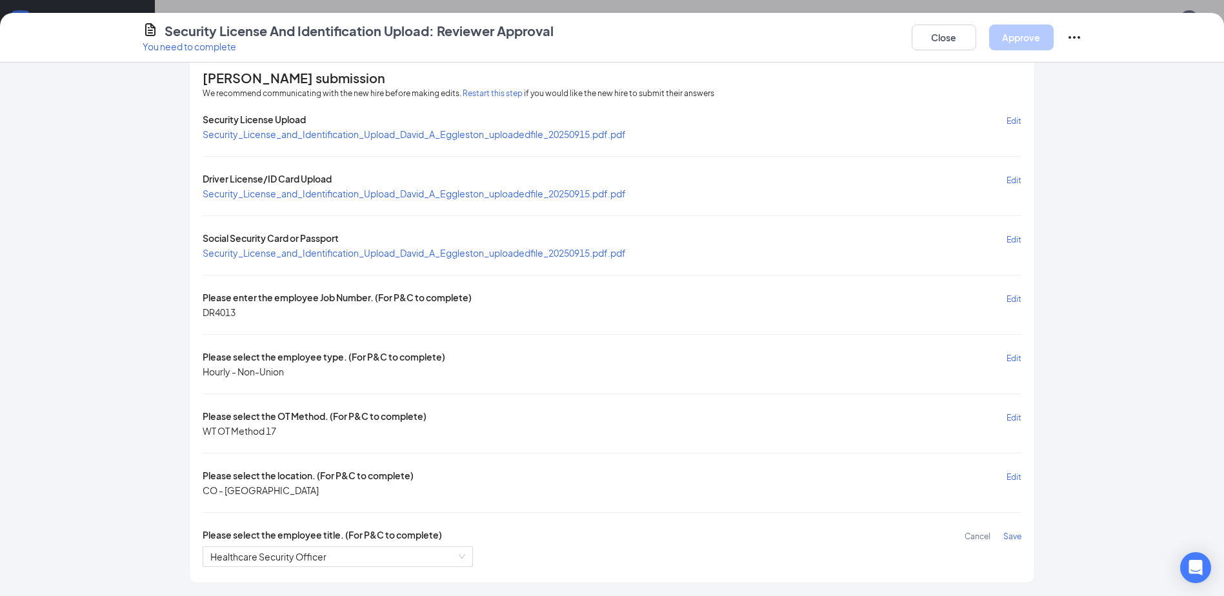
click at [608, 536] on span "Save" at bounding box center [1012, 537] width 18 height 10
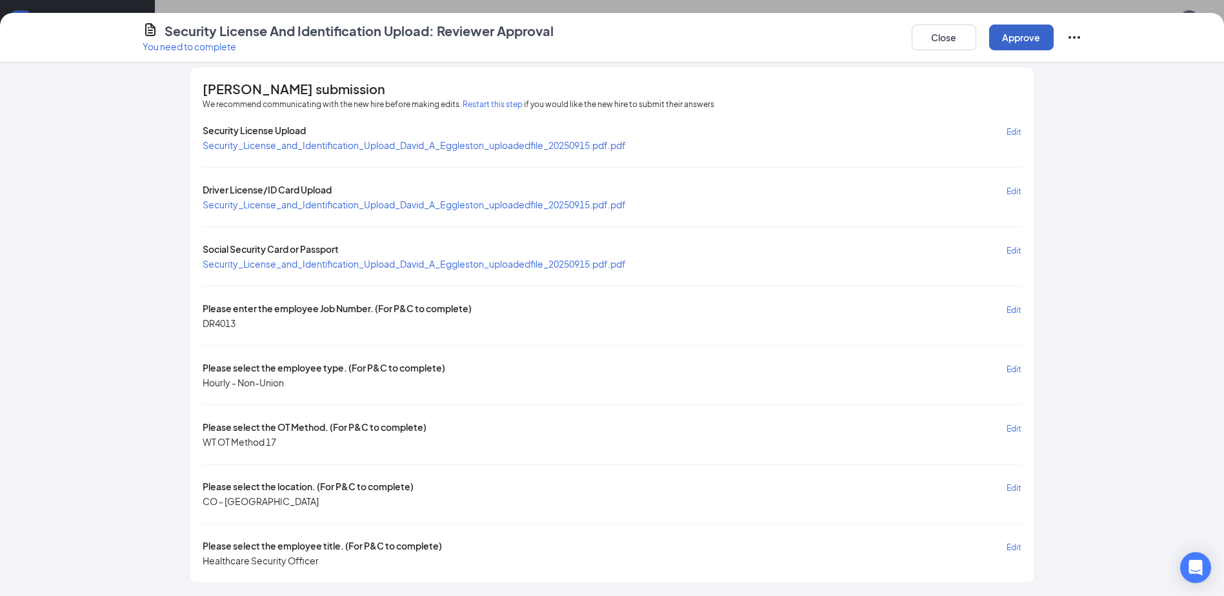
click at [608, 29] on button "Approve" at bounding box center [1021, 38] width 65 height 26
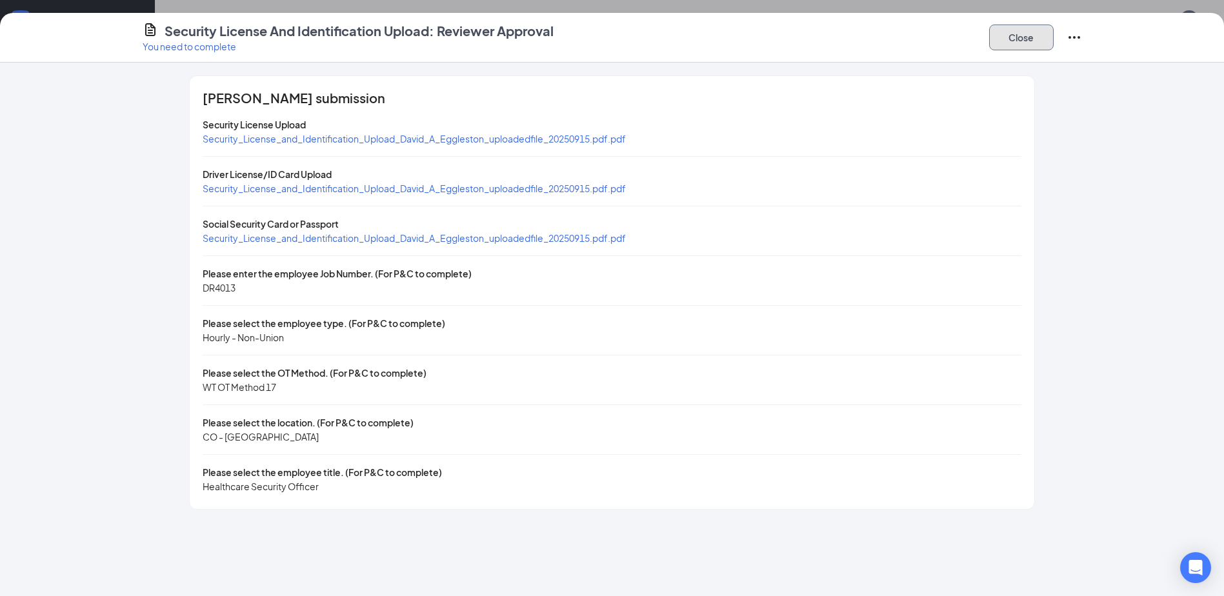
click at [608, 30] on button "Close" at bounding box center [1021, 38] width 65 height 26
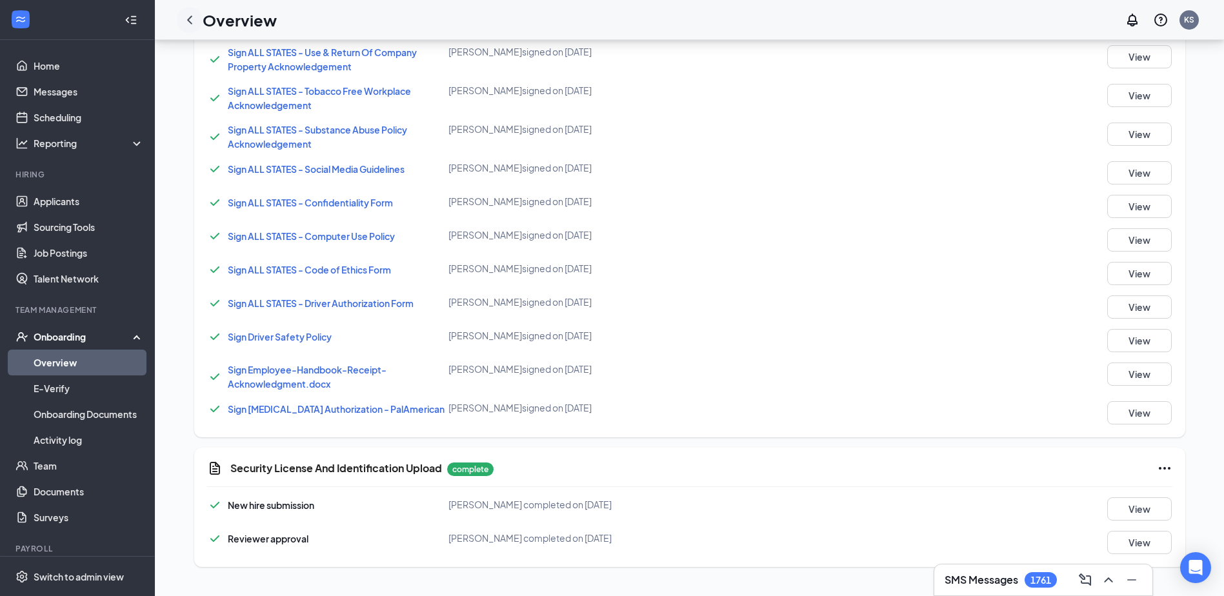
click at [191, 19] on icon "ChevronLeft" at bounding box center [189, 19] width 15 height 15
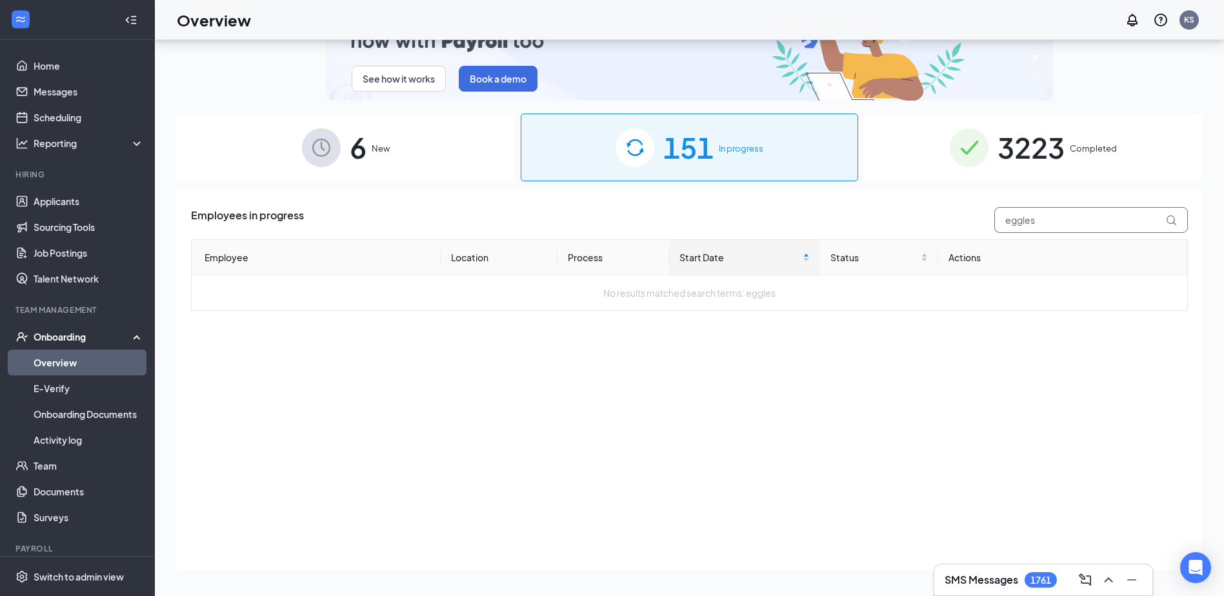
drag, startPoint x: 968, startPoint y: 221, endPoint x: 914, endPoint y: 230, distance: 54.2
click at [608, 226] on div "Employees in progress eggles" at bounding box center [689, 220] width 997 height 26
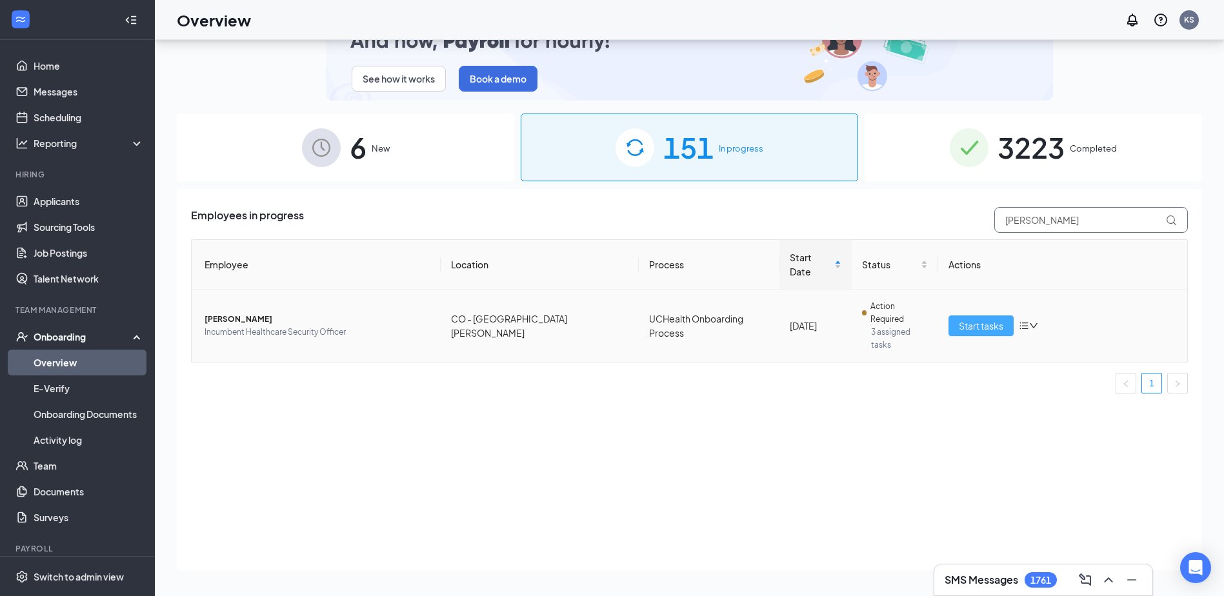
type input "teamer"
click at [608, 319] on span "Start tasks" at bounding box center [981, 326] width 45 height 14
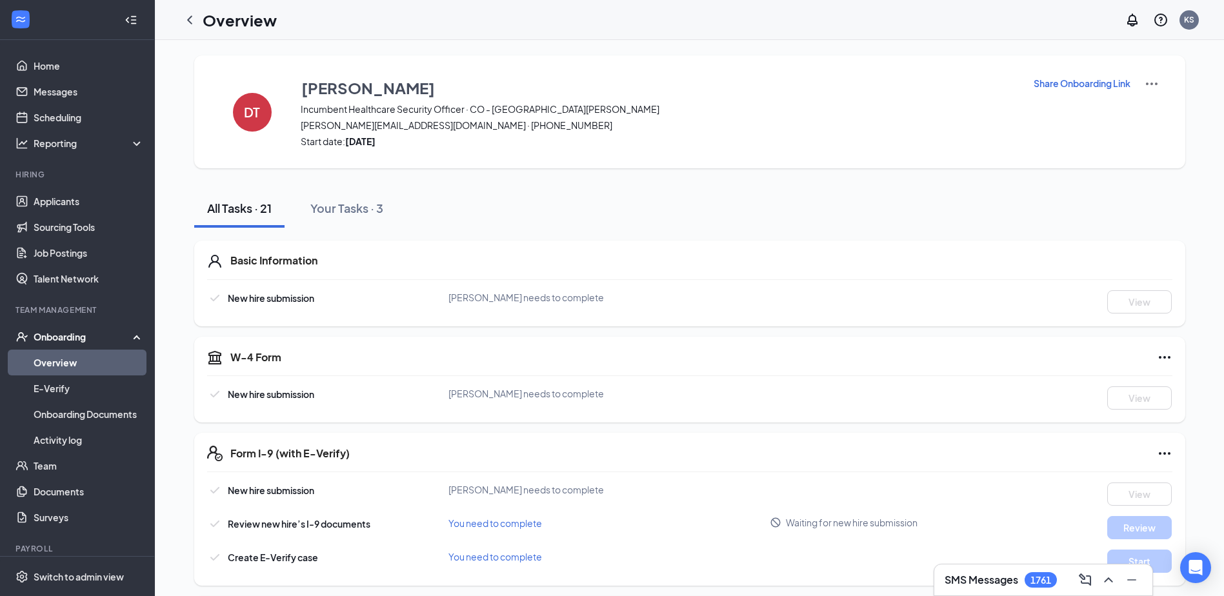
click at [608, 80] on p "Share Onboarding Link" at bounding box center [1082, 83] width 97 height 13
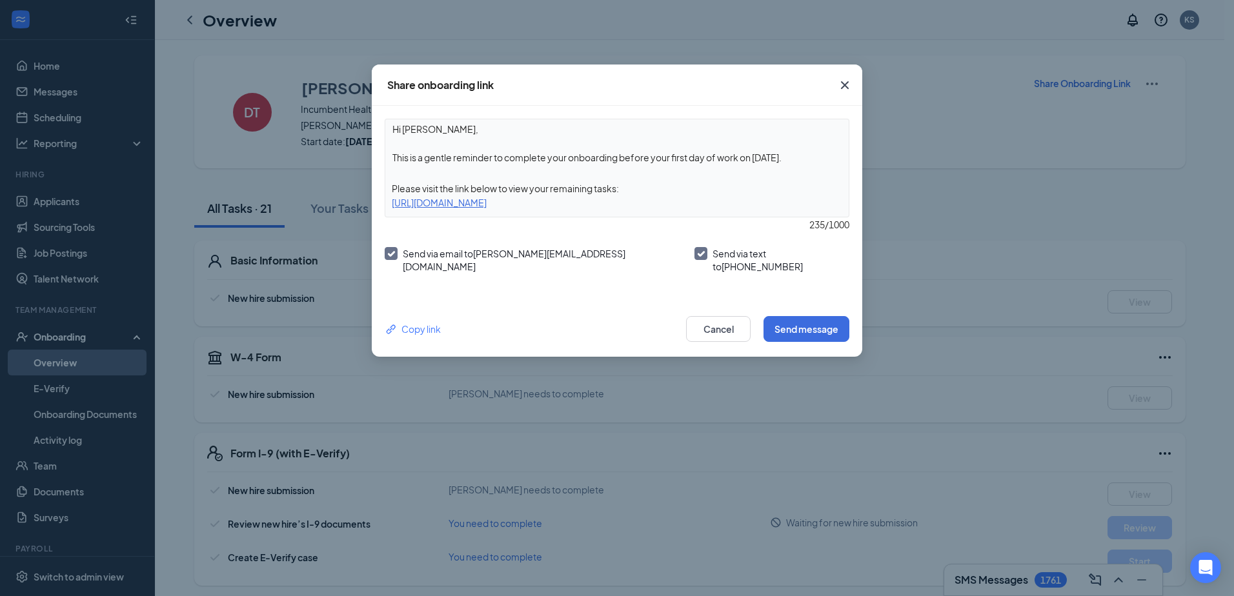
drag, startPoint x: 394, startPoint y: 160, endPoint x: 809, endPoint y: 158, distance: 414.9
click at [608, 158] on textarea "Hi Dwayne, This is a gentle reminder to complete your onboarding before your fi…" at bounding box center [616, 143] width 463 height 48
paste textarea "Hello, This is a friendly reminder to please complete all required onboarding t…"
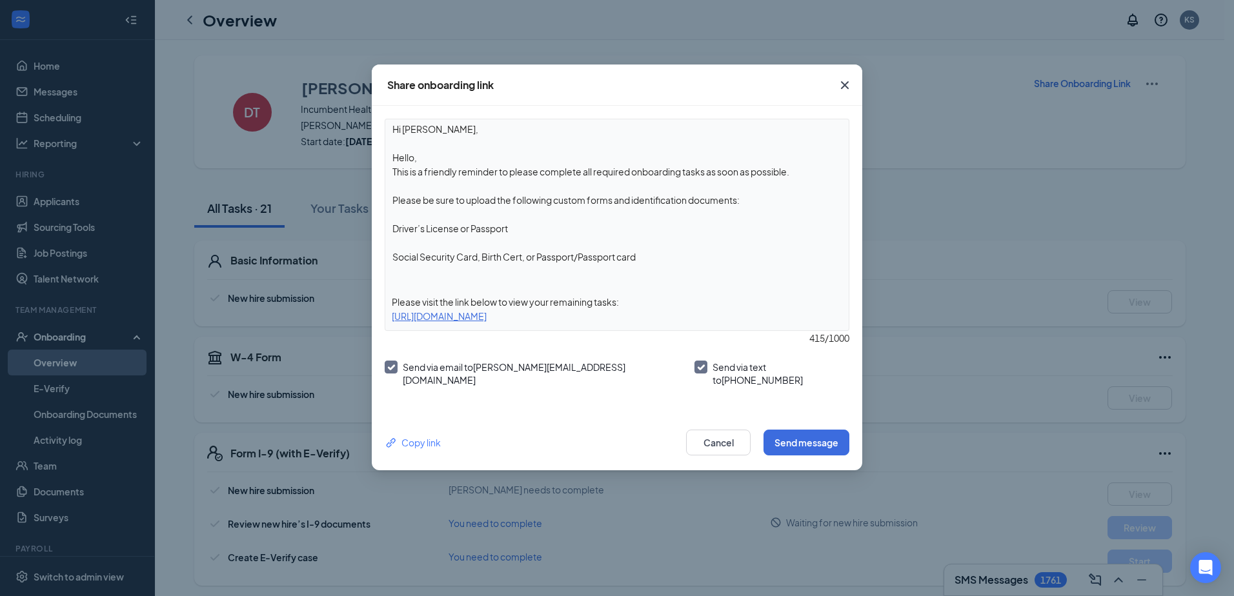
drag, startPoint x: 459, startPoint y: 158, endPoint x: 372, endPoint y: 148, distance: 87.1
click at [372, 148] on div "Hi Dwayne, Hello, This is a friendly reminder to please complete all required o…" at bounding box center [617, 260] width 490 height 309
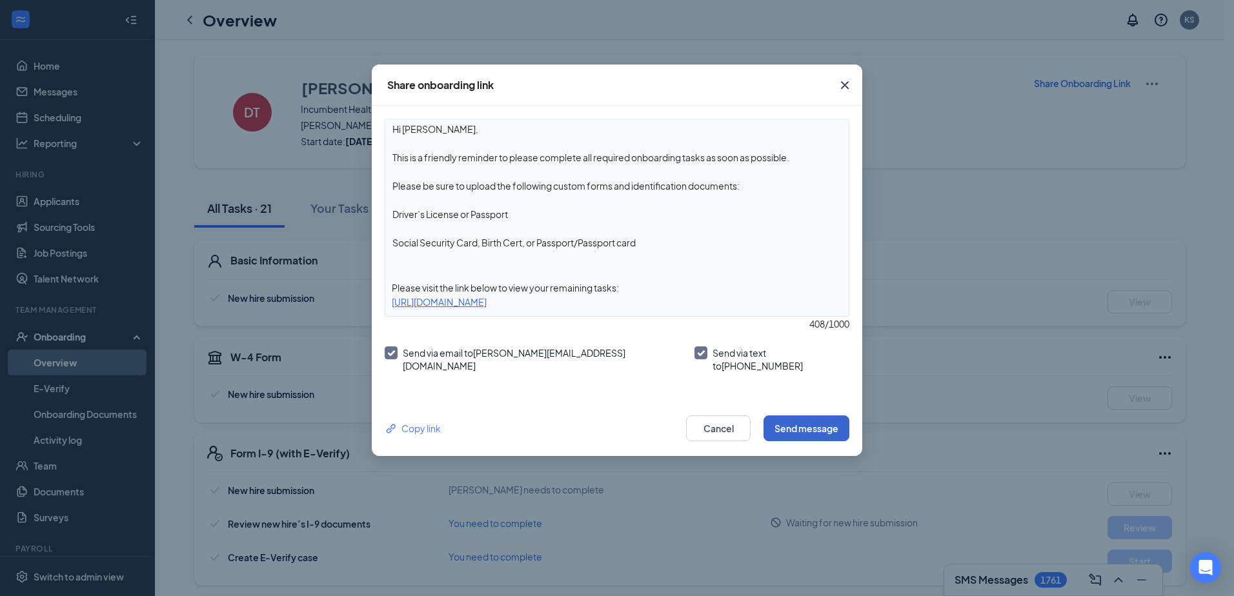
type textarea "Hi Dwayne, This is a friendly reminder to please complete all required onboardi…"
click at [608, 420] on button "Send message" at bounding box center [806, 429] width 86 height 26
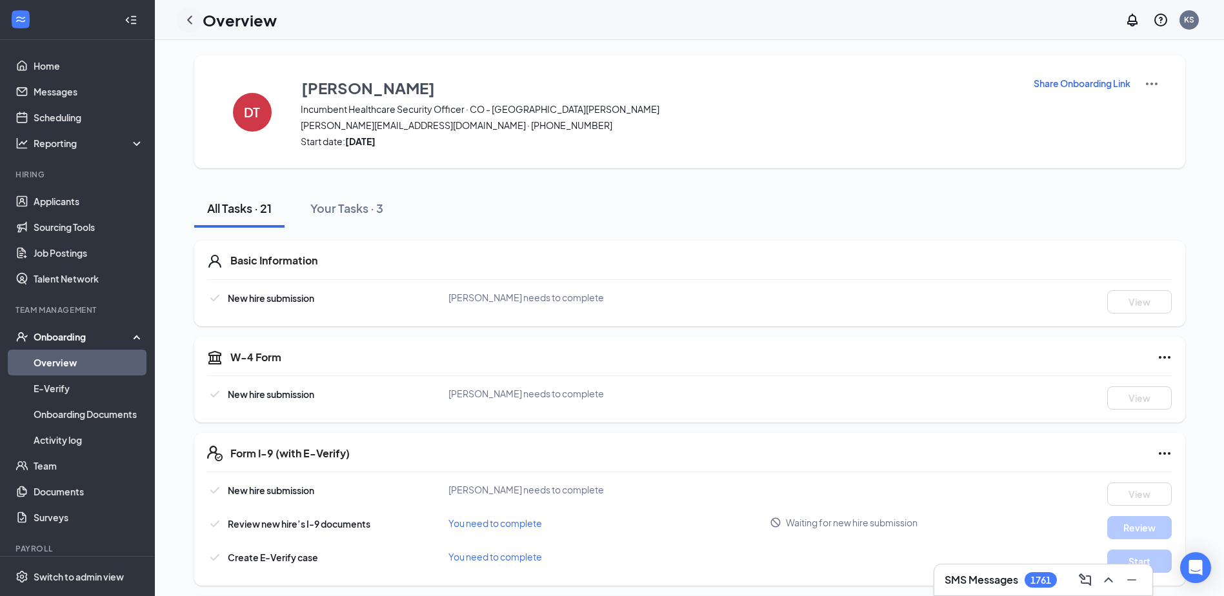
click at [192, 17] on icon "ChevronLeft" at bounding box center [189, 19] width 15 height 15
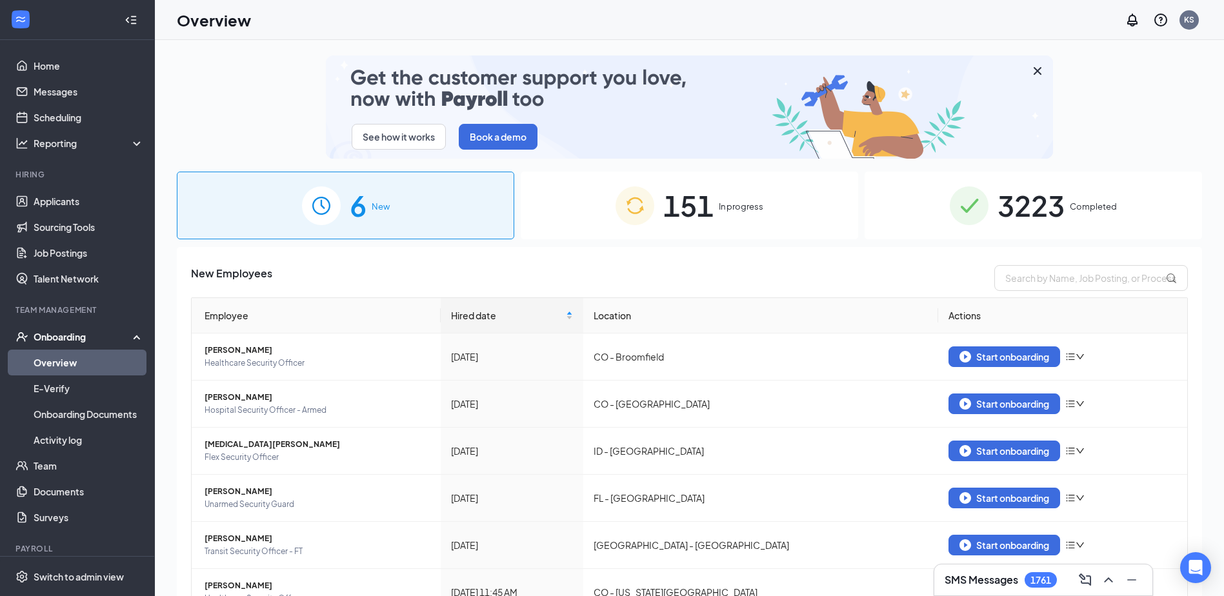
click at [608, 199] on div "151 In progress" at bounding box center [689, 206] width 337 height 68
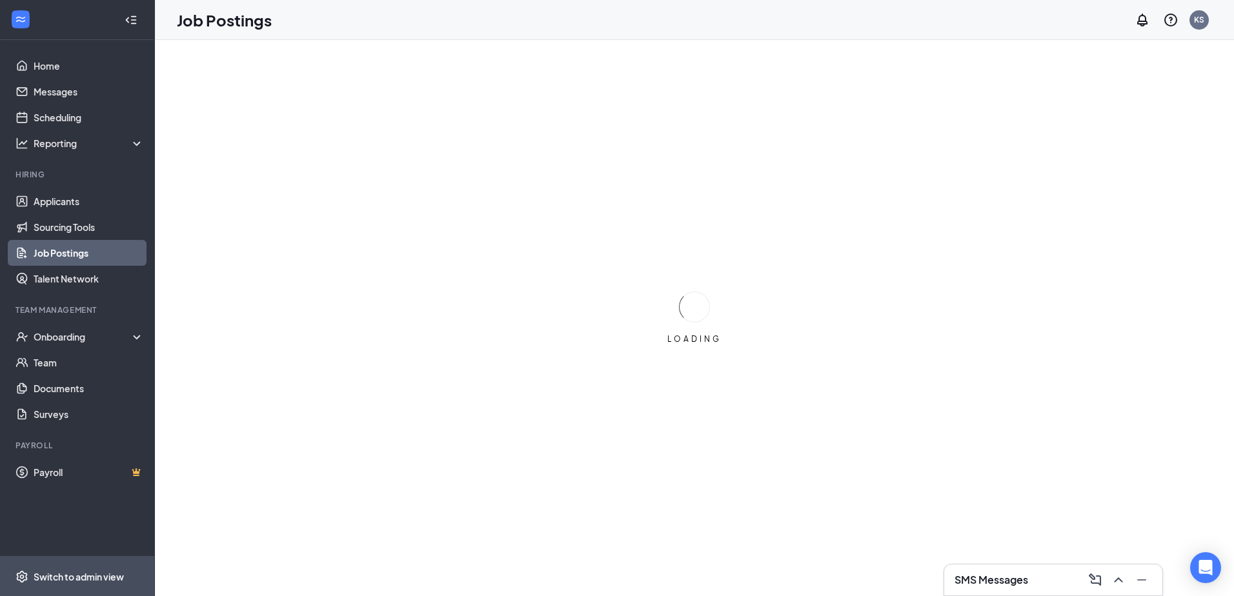
click at [85, 575] on div "Switch to admin view" at bounding box center [79, 576] width 90 height 13
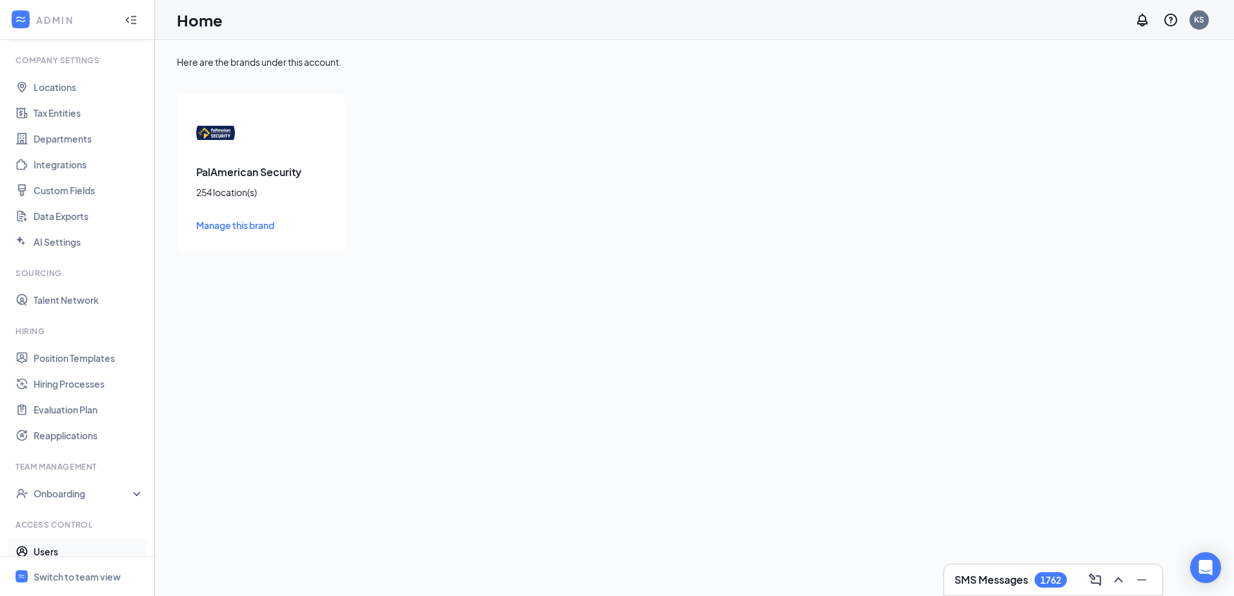
scroll to position [76, 0]
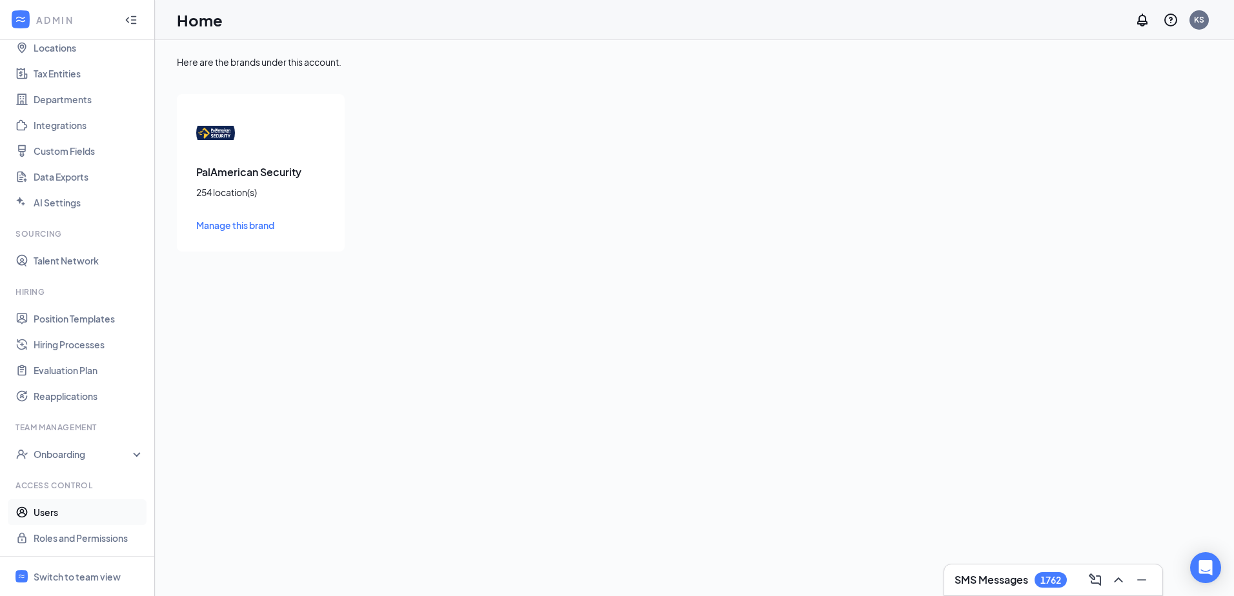
click at [54, 511] on link "Users" at bounding box center [89, 512] width 110 height 26
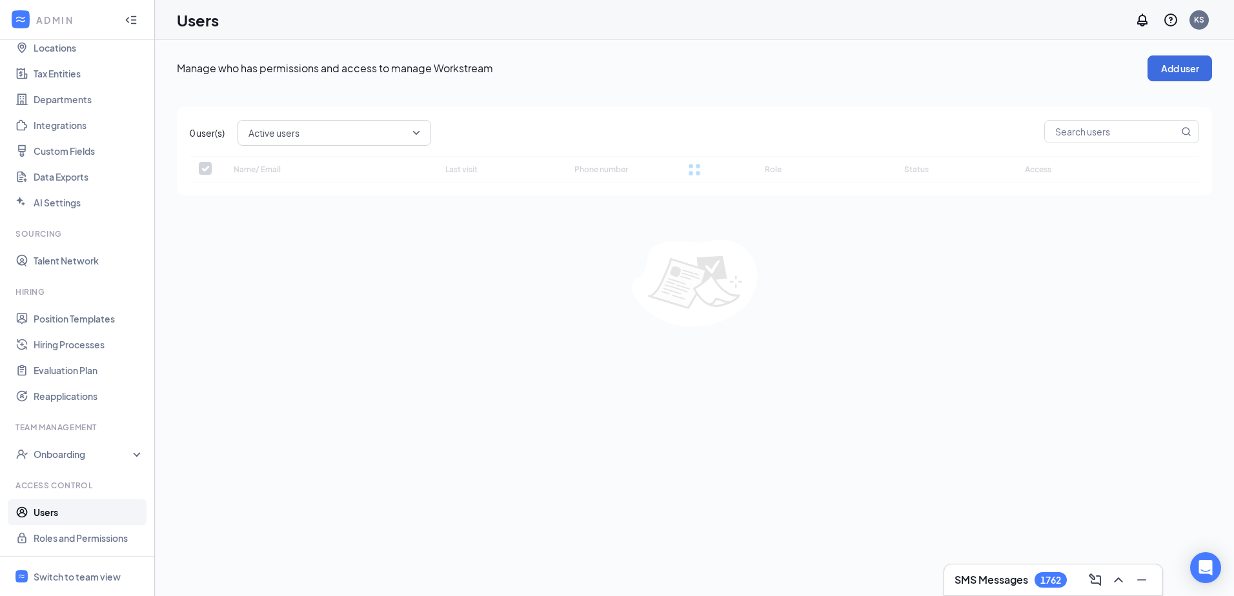
checkbox input "false"
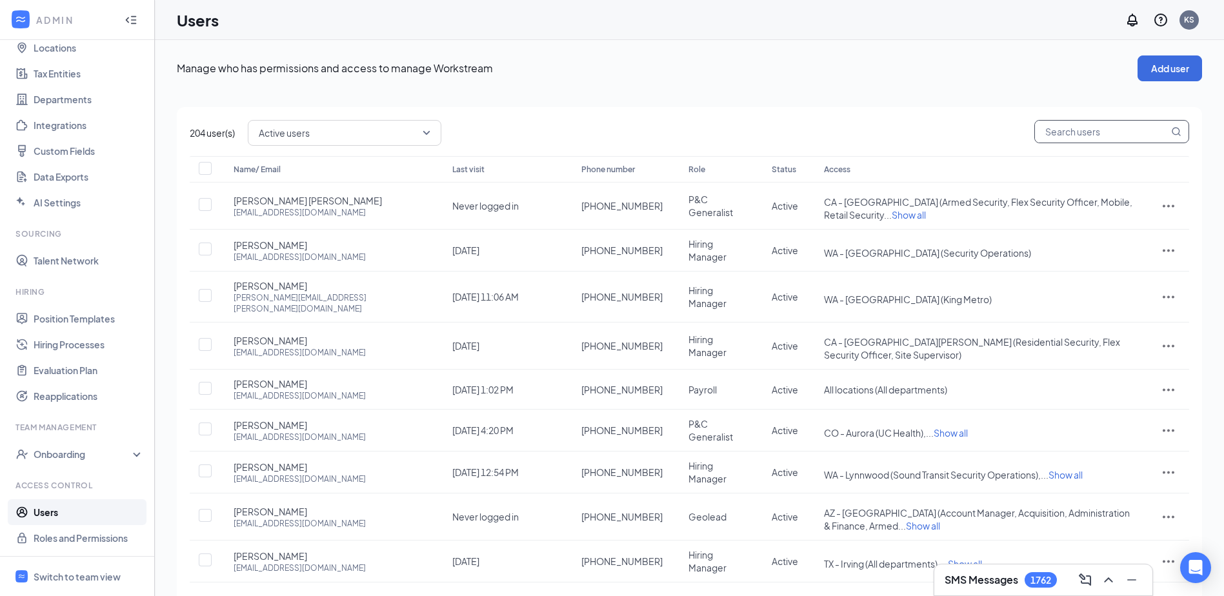
click at [1068, 126] on input "text" at bounding box center [1102, 132] width 134 height 22
type input "alys"
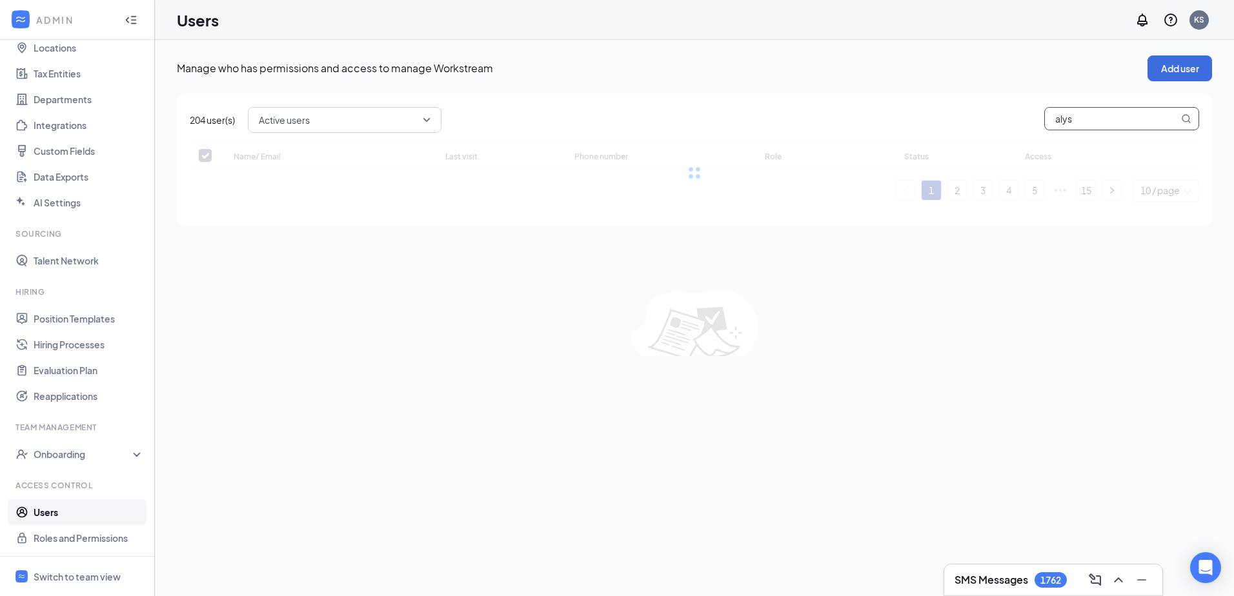
checkbox input "false"
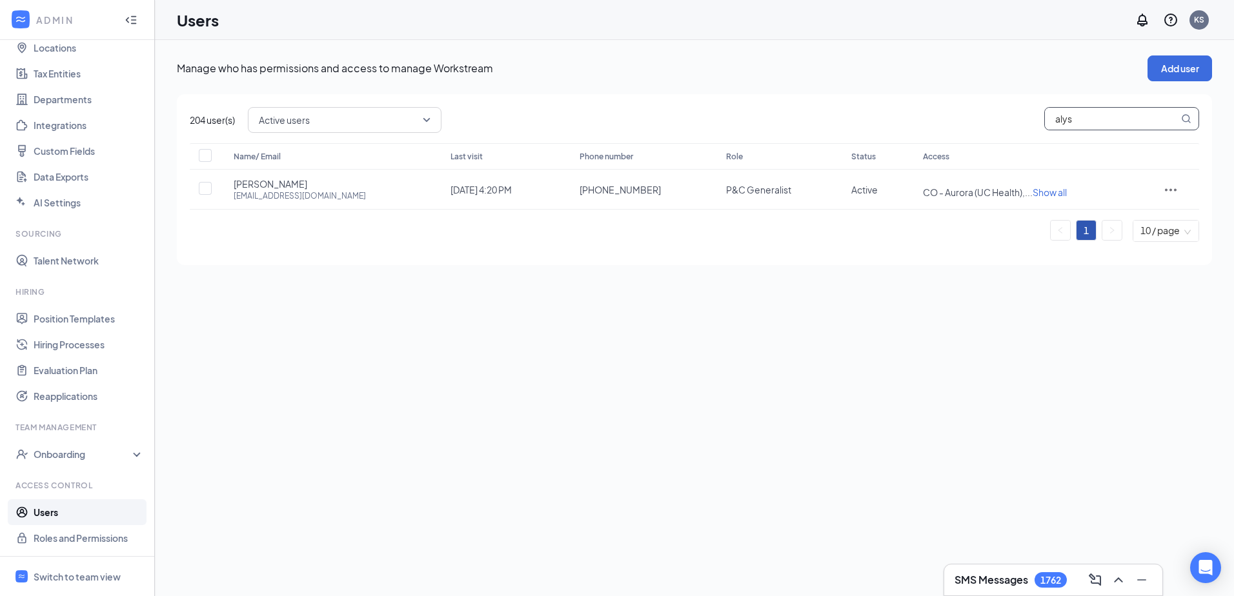
type input "alyssa"
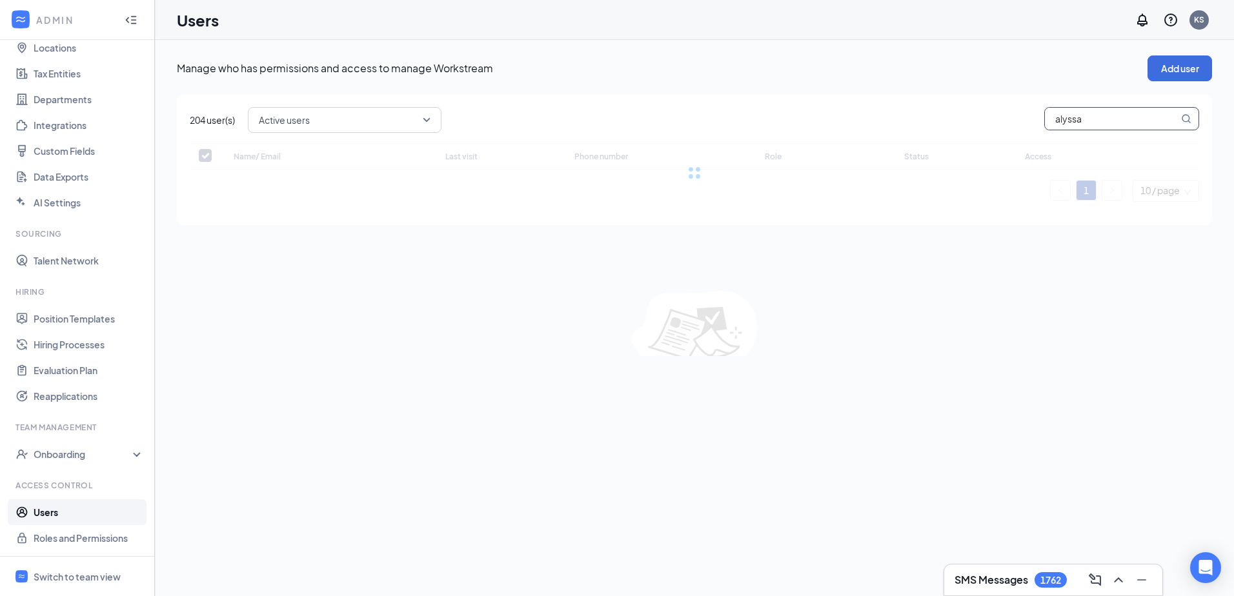
checkbox input "false"
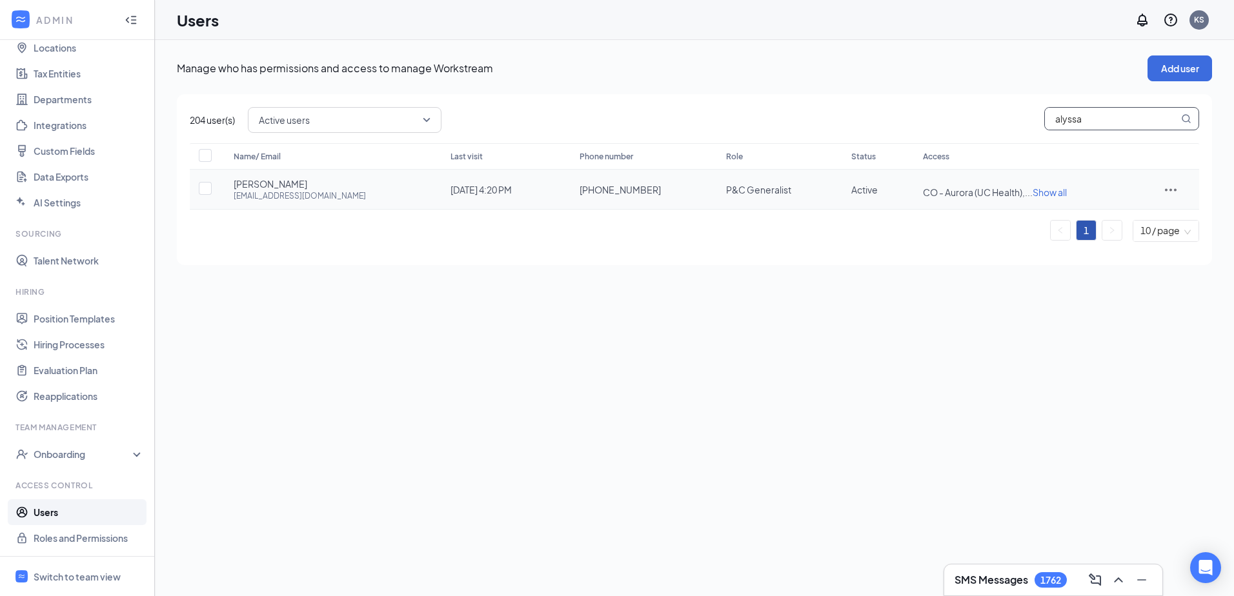
click at [1174, 188] on icon "ActionsIcon" at bounding box center [1170, 189] width 15 height 15
click at [1107, 213] on span "Edit user" at bounding box center [1113, 217] width 37 height 12
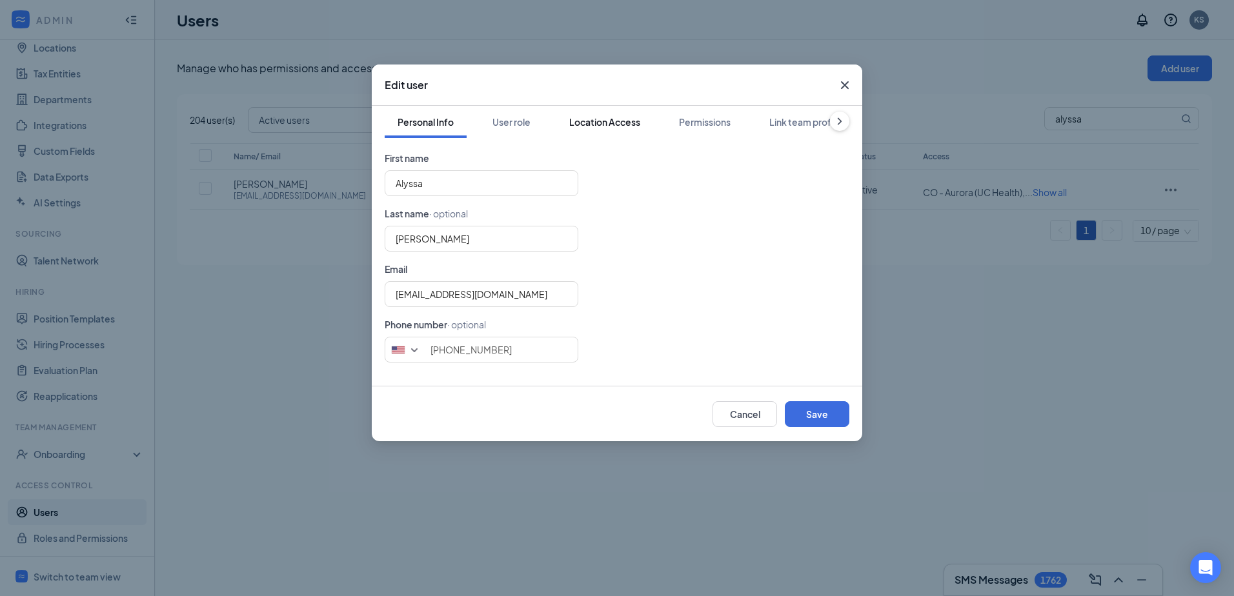
click at [619, 124] on div "Location Access" at bounding box center [604, 122] width 71 height 13
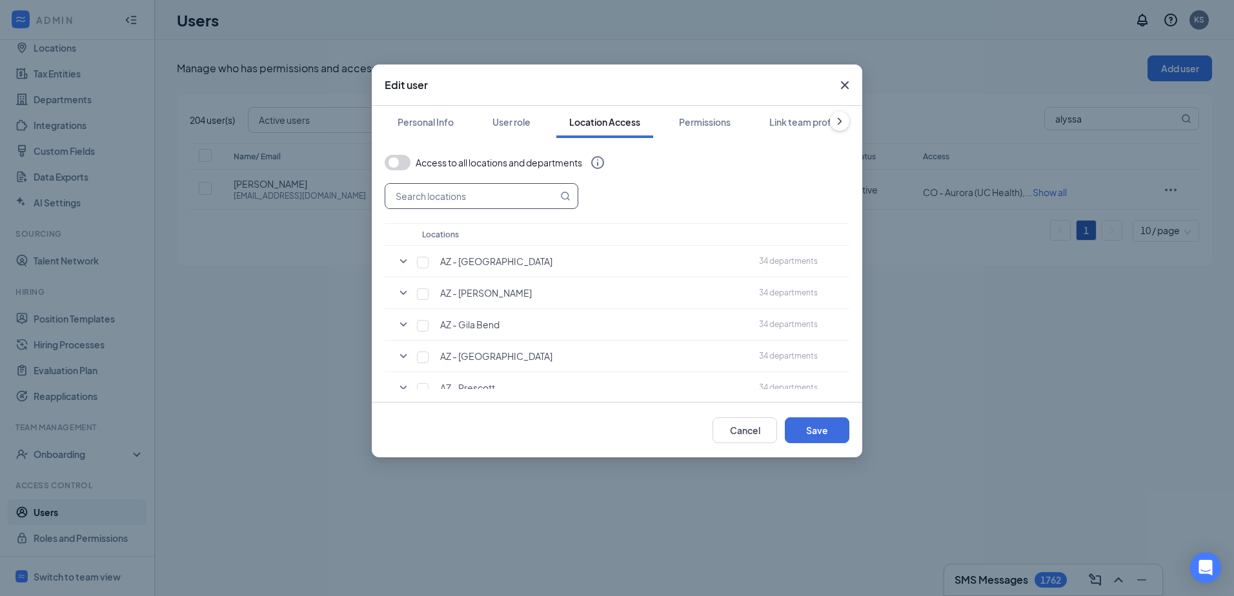
click at [481, 194] on input "text" at bounding box center [471, 196] width 172 height 25
click at [472, 186] on input "CO -" at bounding box center [471, 196] width 172 height 25
type input "CO -"
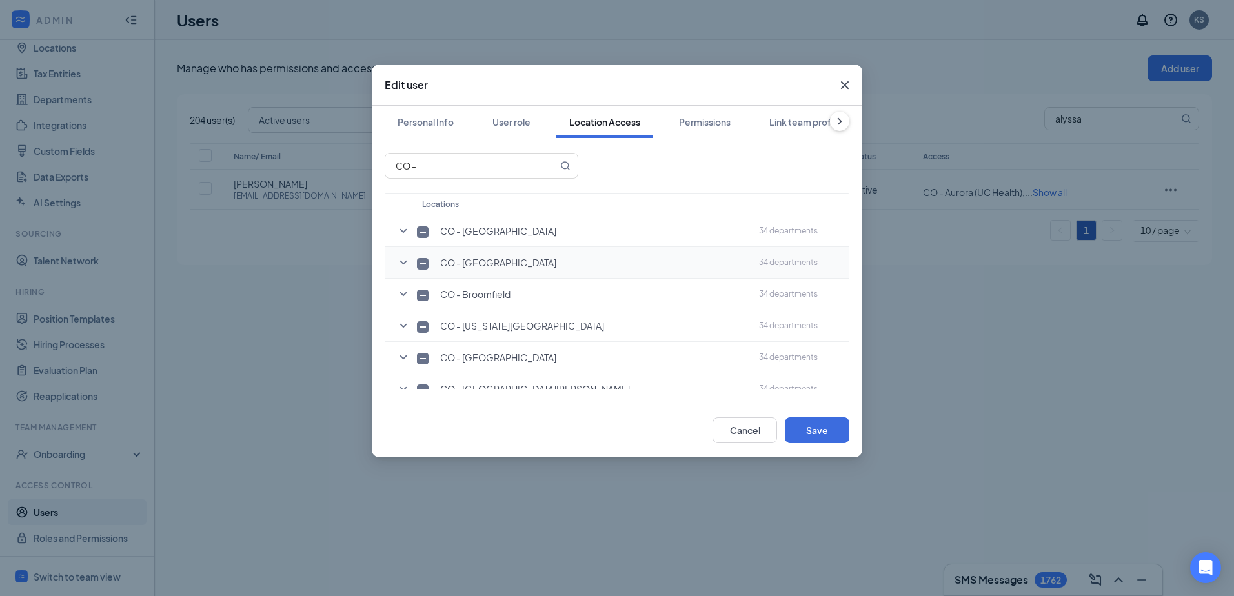
scroll to position [7, 0]
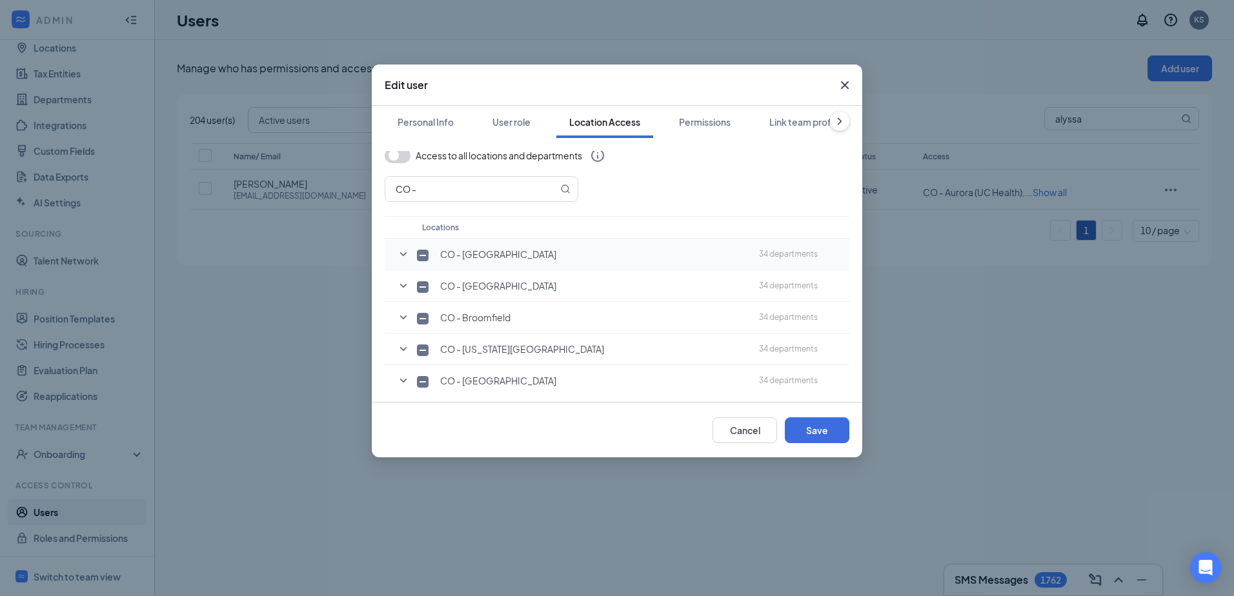
click at [401, 254] on icon "SmallChevronDown" at bounding box center [403, 254] width 7 height 4
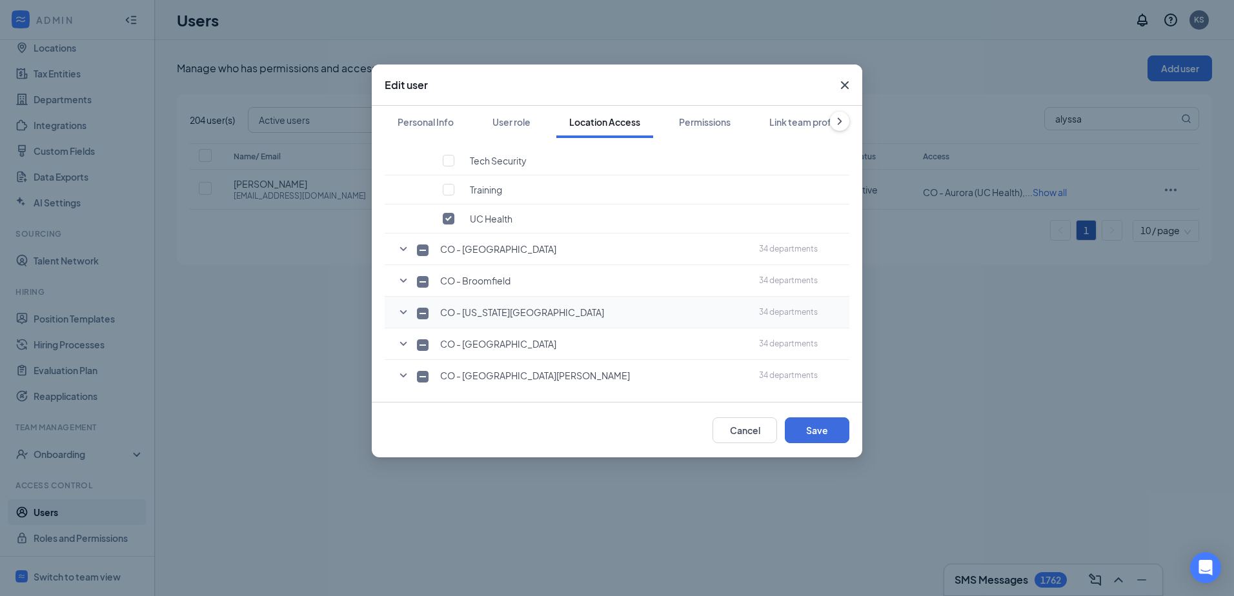
scroll to position [1040, 0]
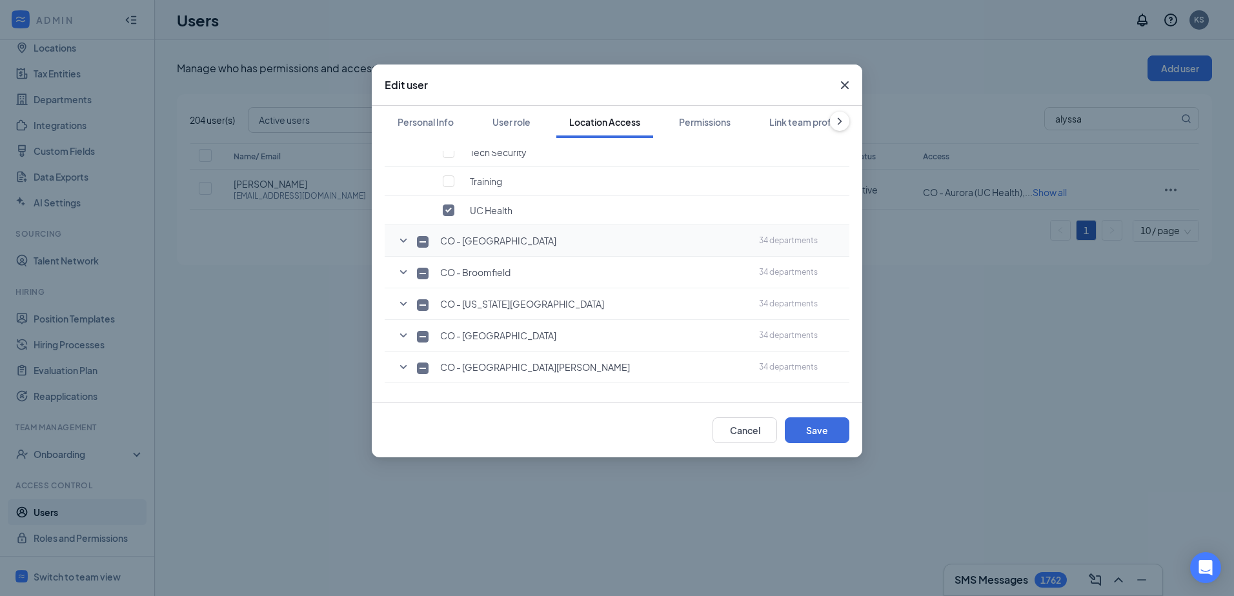
click at [404, 238] on icon "SmallChevronDown" at bounding box center [403, 240] width 15 height 15
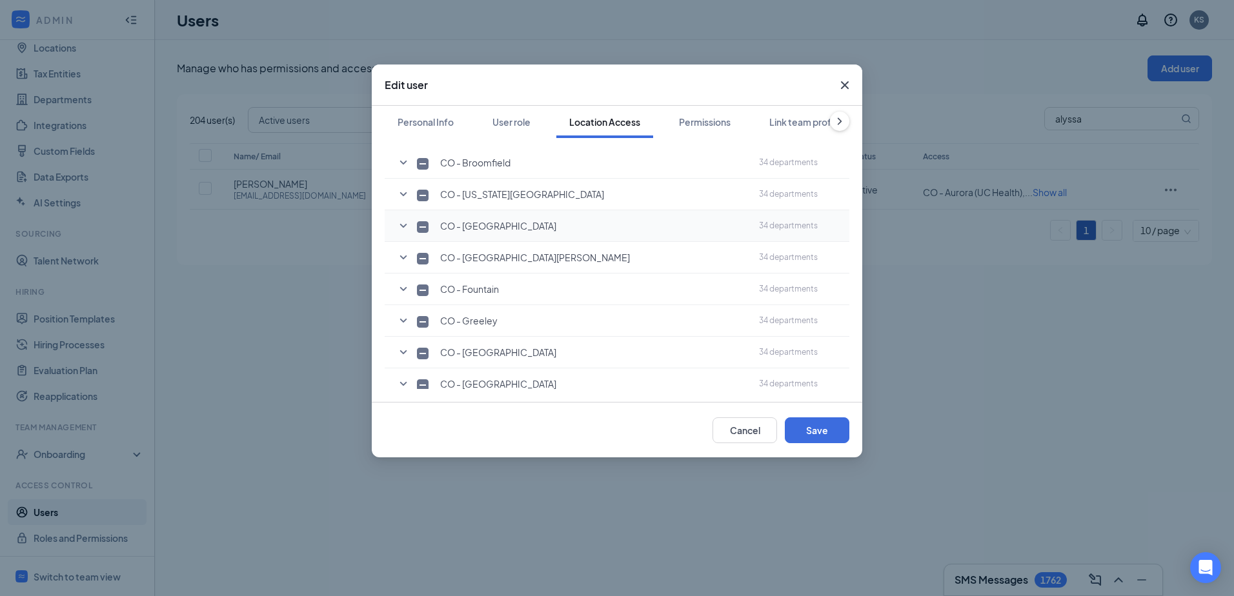
click at [403, 228] on icon "SmallChevronDown" at bounding box center [403, 226] width 7 height 4
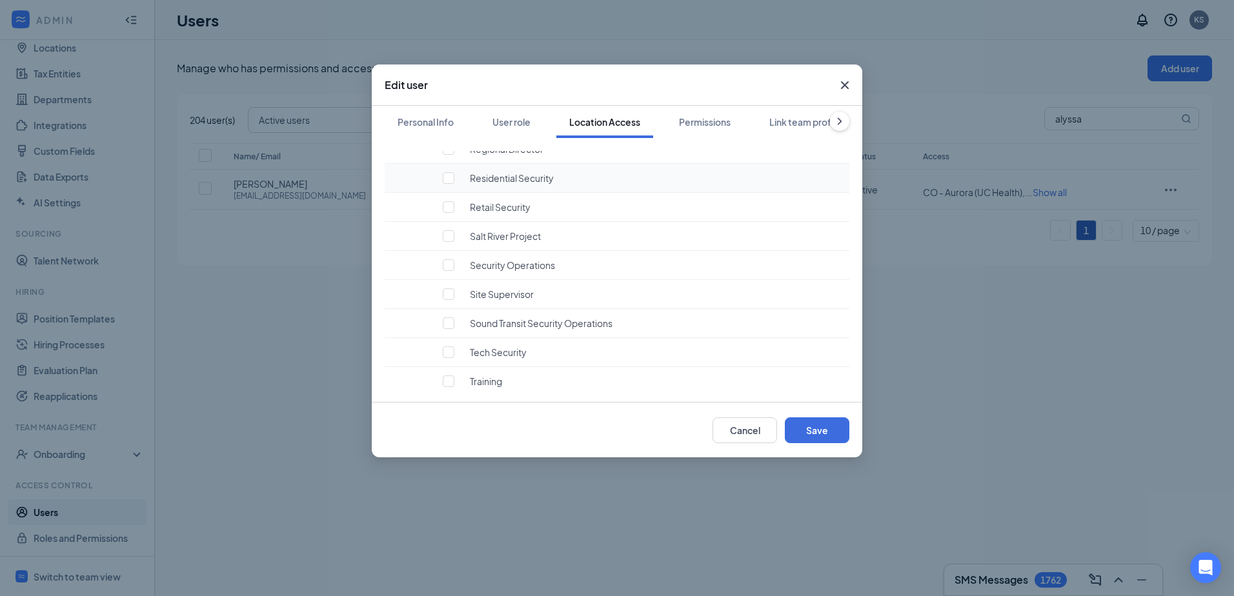
scroll to position [3040, 0]
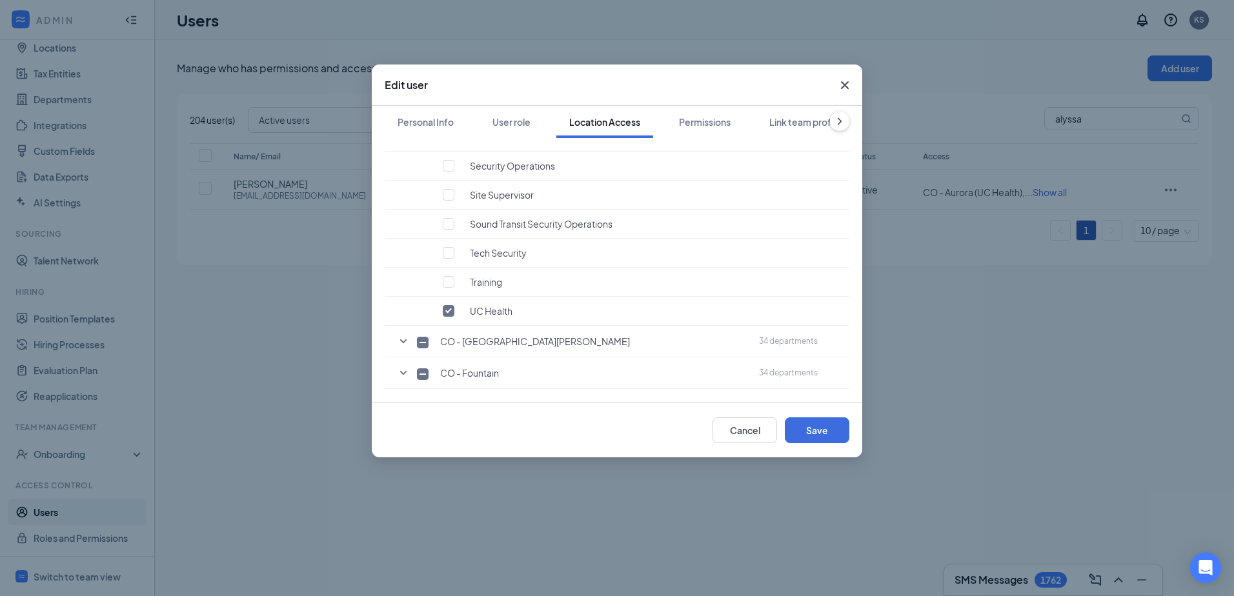
click at [551, 531] on div "Edit user Personal Info User role Location Access Permissions Link team profile…" at bounding box center [617, 298] width 1234 height 596
click at [738, 423] on button "Cancel" at bounding box center [744, 430] width 65 height 26
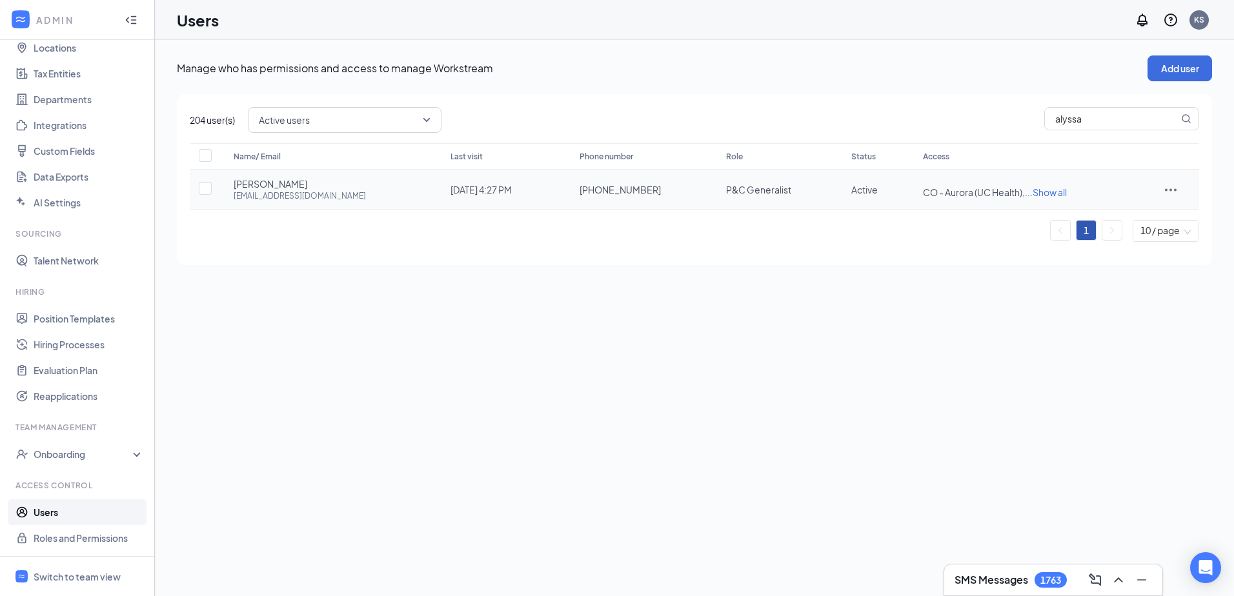
click at [1168, 186] on icon "ActionsIcon" at bounding box center [1170, 189] width 15 height 15
click at [1107, 214] on span "Edit user" at bounding box center [1113, 217] width 37 height 12
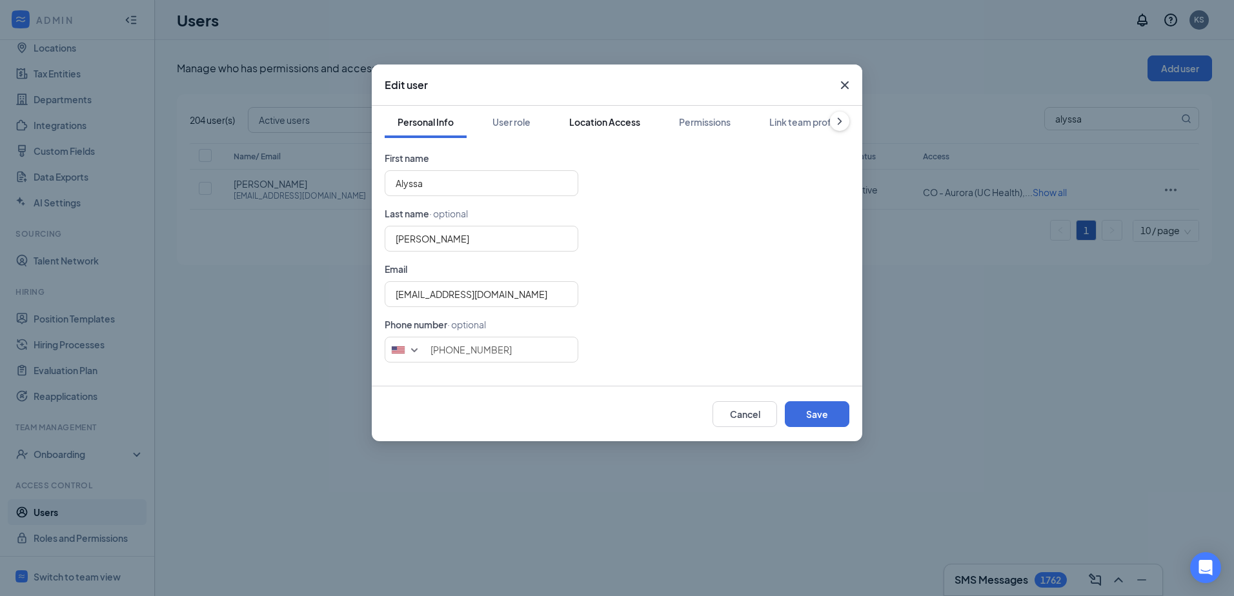
click at [610, 123] on div "Location Access" at bounding box center [604, 122] width 71 height 13
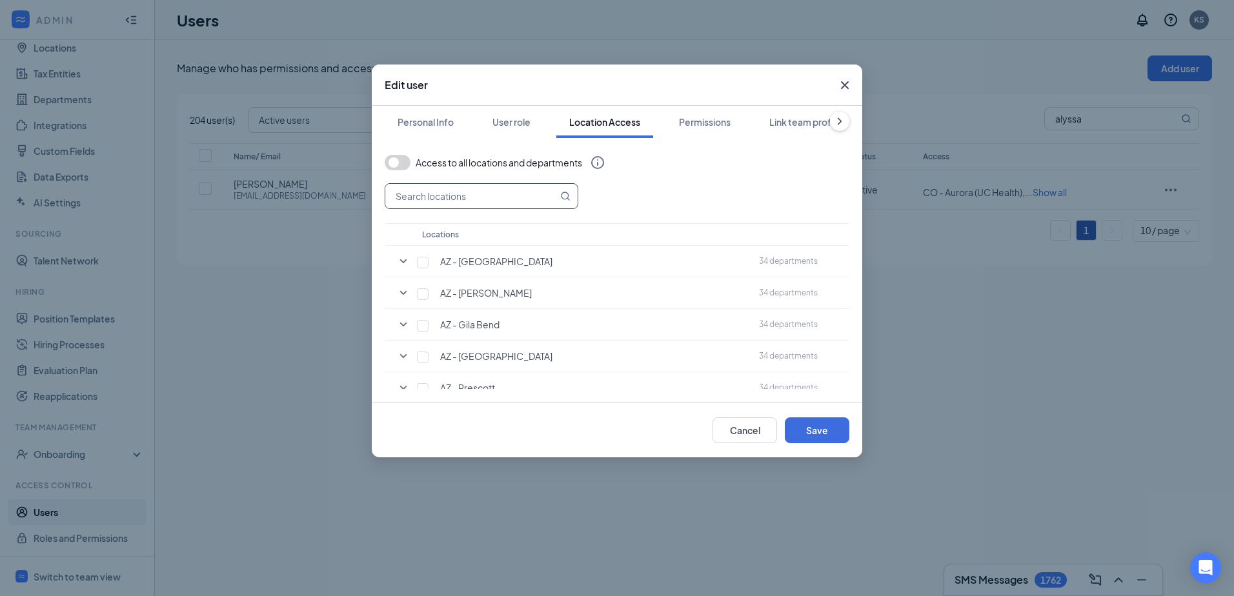
click at [473, 190] on input "text" at bounding box center [471, 196] width 172 height 25
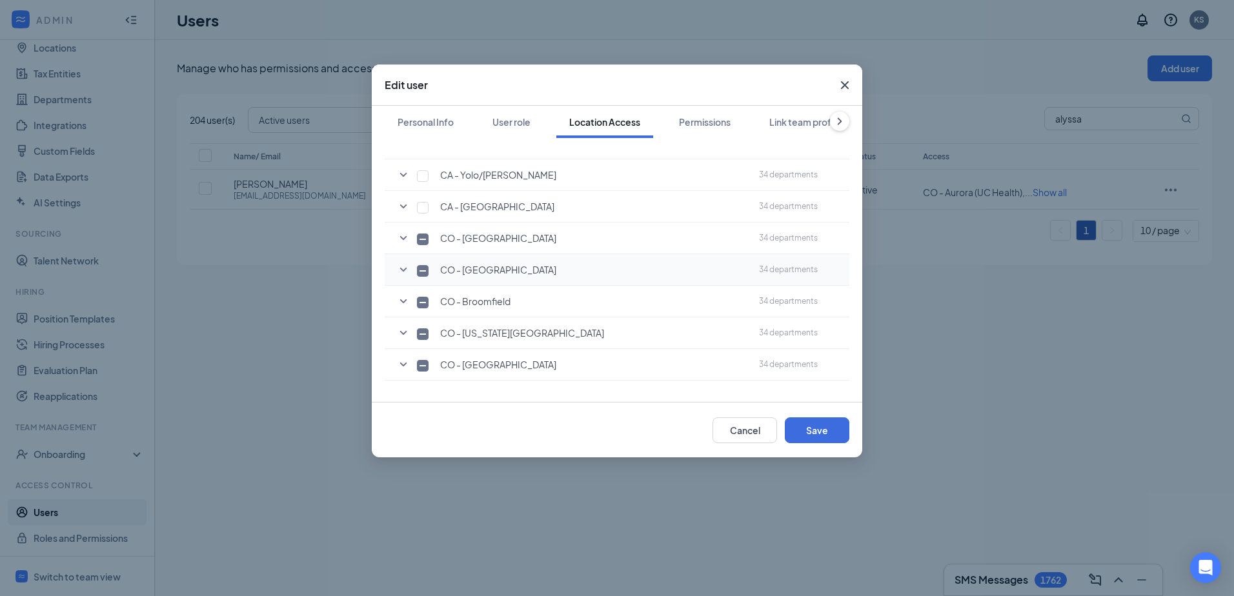
scroll to position [1807, 0]
click at [401, 259] on icon "SmallChevronDown" at bounding box center [403, 266] width 15 height 15
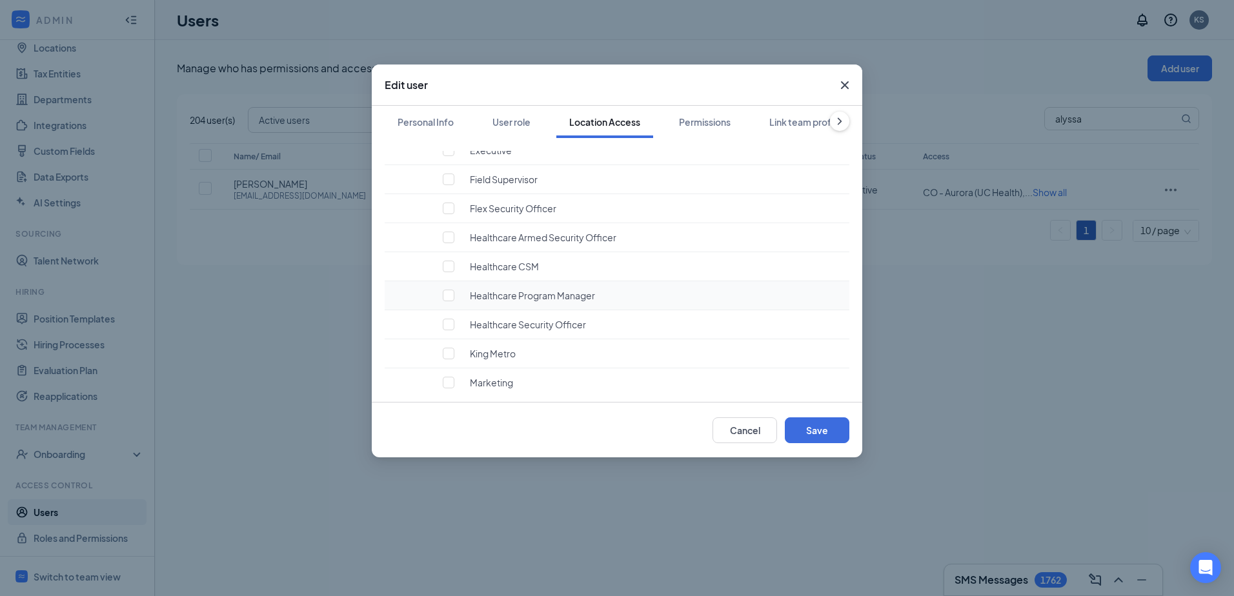
scroll to position [2258, 0]
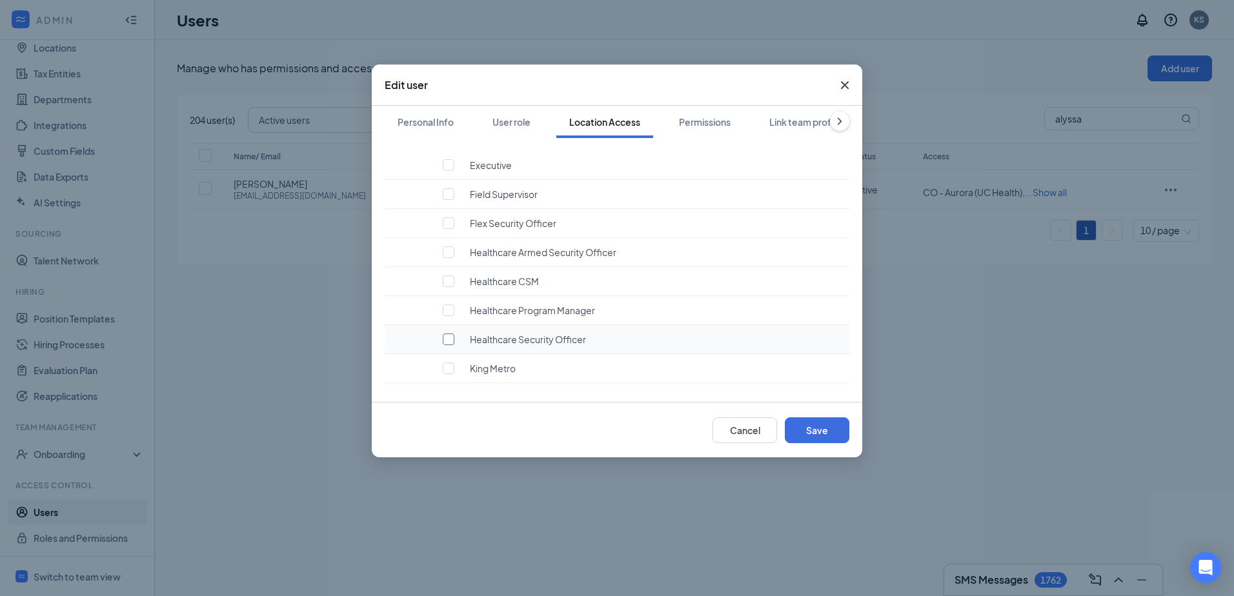
click at [453, 334] on input "checkbox" at bounding box center [449, 340] width 12 height 12
checkbox input "true"
click at [806, 428] on button "Save" at bounding box center [817, 430] width 65 height 26
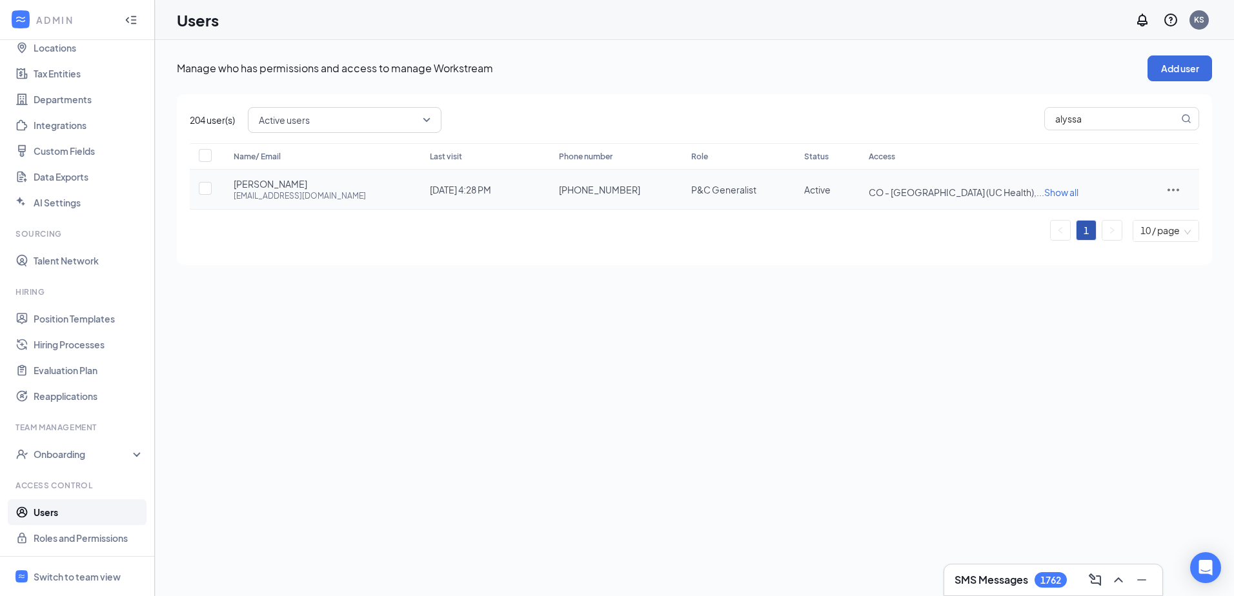
click at [1044, 191] on span "Show all" at bounding box center [1061, 192] width 34 height 12
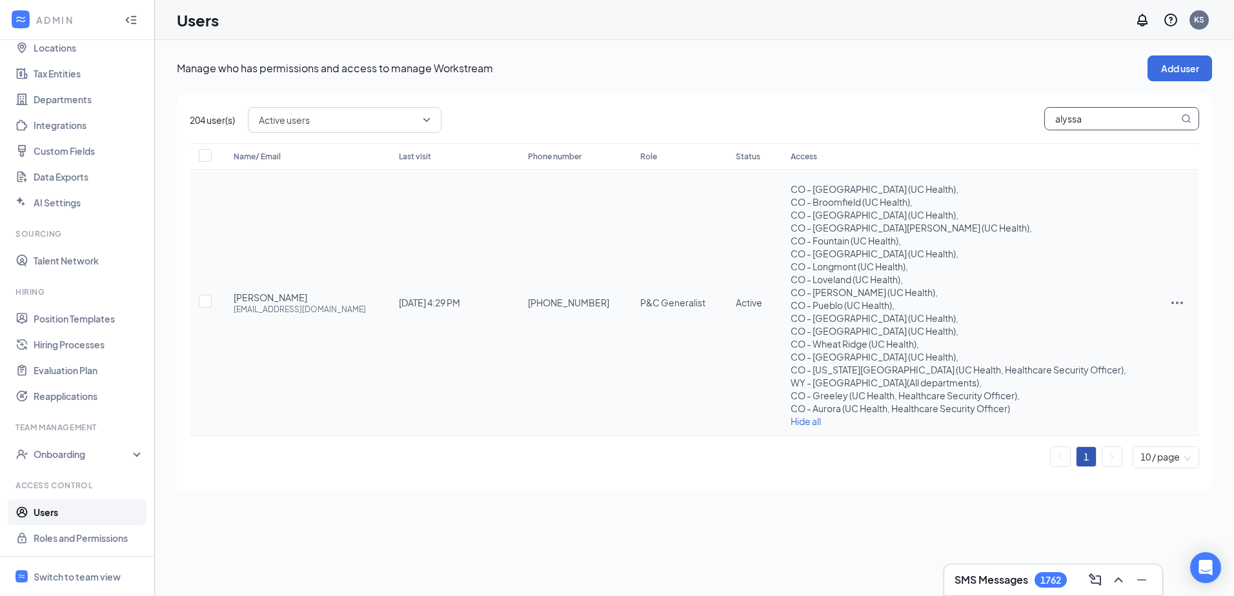
drag, startPoint x: 1071, startPoint y: 123, endPoint x: 998, endPoint y: 133, distance: 73.6
click at [1001, 131] on div "Active users alyssa" at bounding box center [723, 120] width 951 height 26
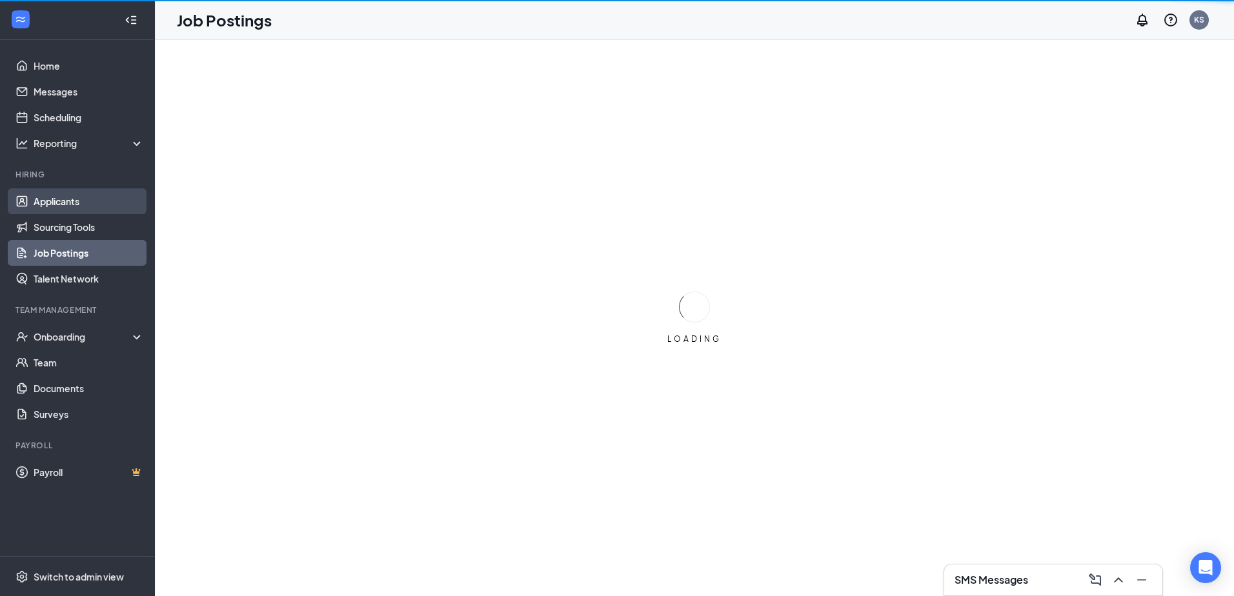
click at [57, 203] on link "Applicants" at bounding box center [89, 201] width 110 height 26
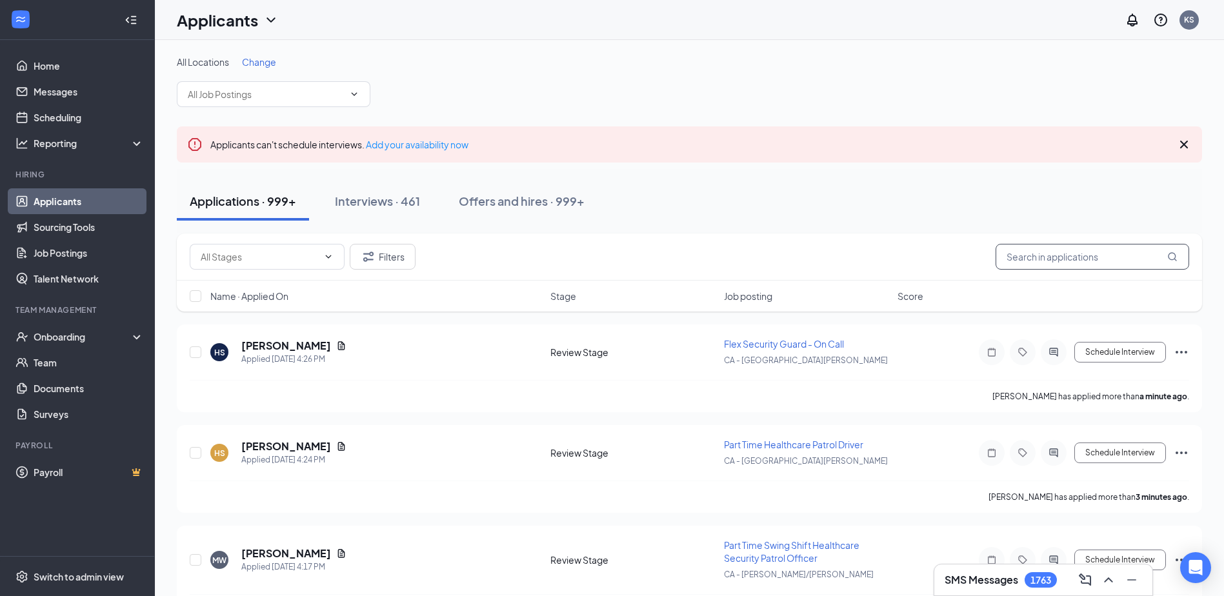
click at [1041, 265] on input "text" at bounding box center [1093, 257] width 194 height 26
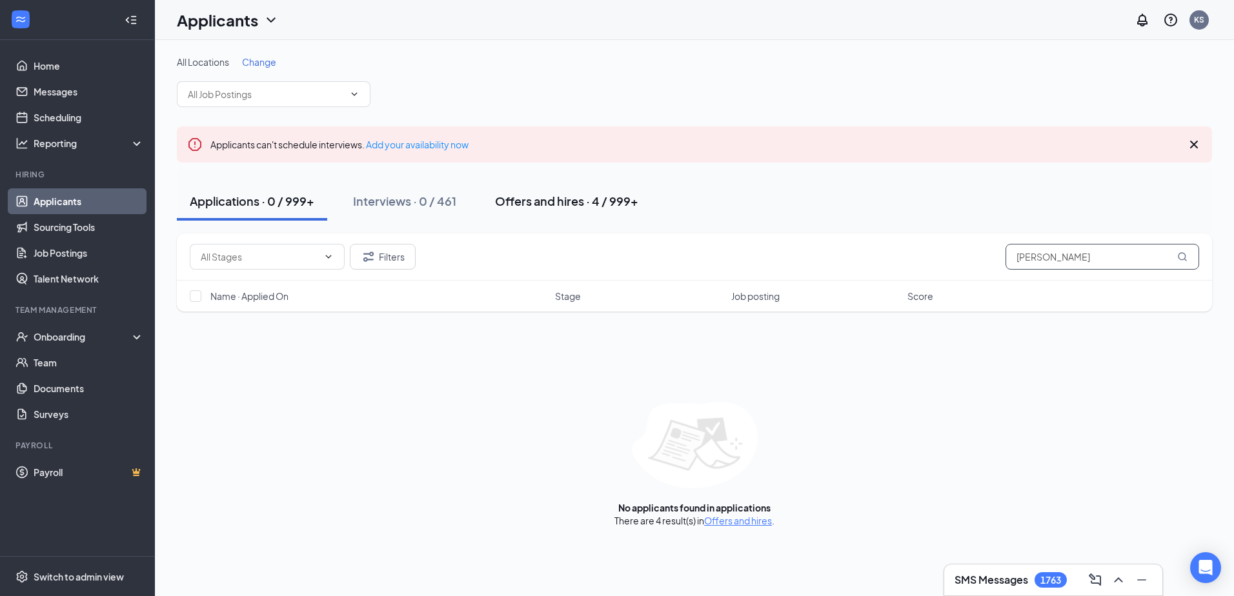
type input "Gabrielle"
click at [605, 201] on div "Offers and hires · 4 / 999+" at bounding box center [566, 201] width 143 height 16
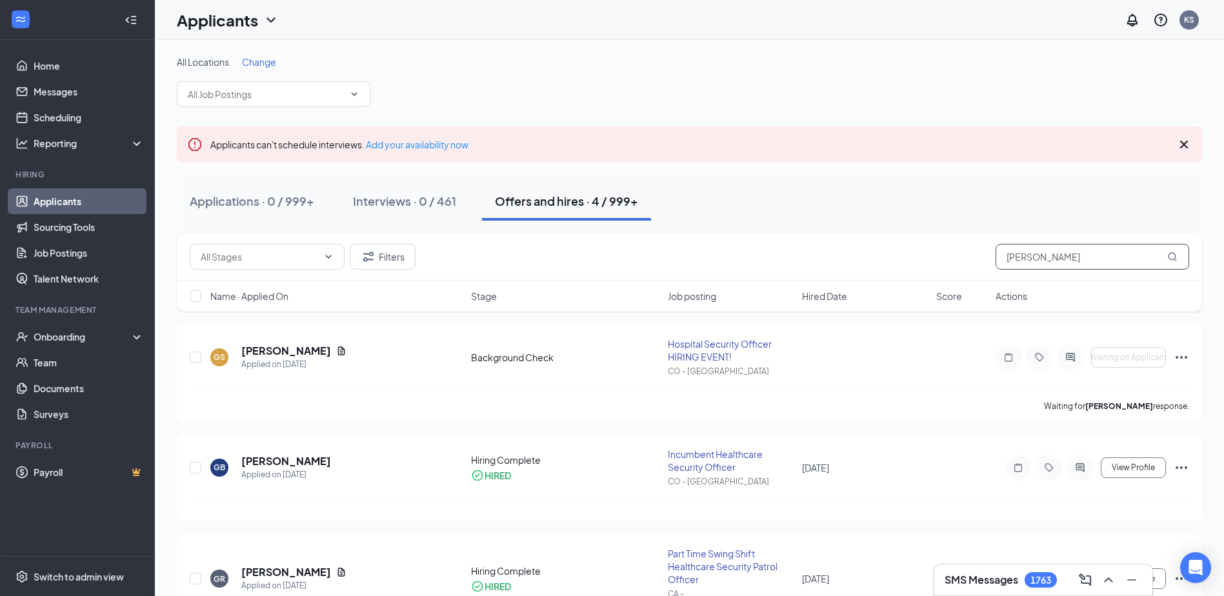
click at [1103, 256] on input "Gabrielle" at bounding box center [1093, 257] width 194 height 26
drag, startPoint x: 1061, startPoint y: 260, endPoint x: 927, endPoint y: 258, distance: 134.9
click at [934, 250] on div "Filters Gabrielle" at bounding box center [690, 257] width 1000 height 26
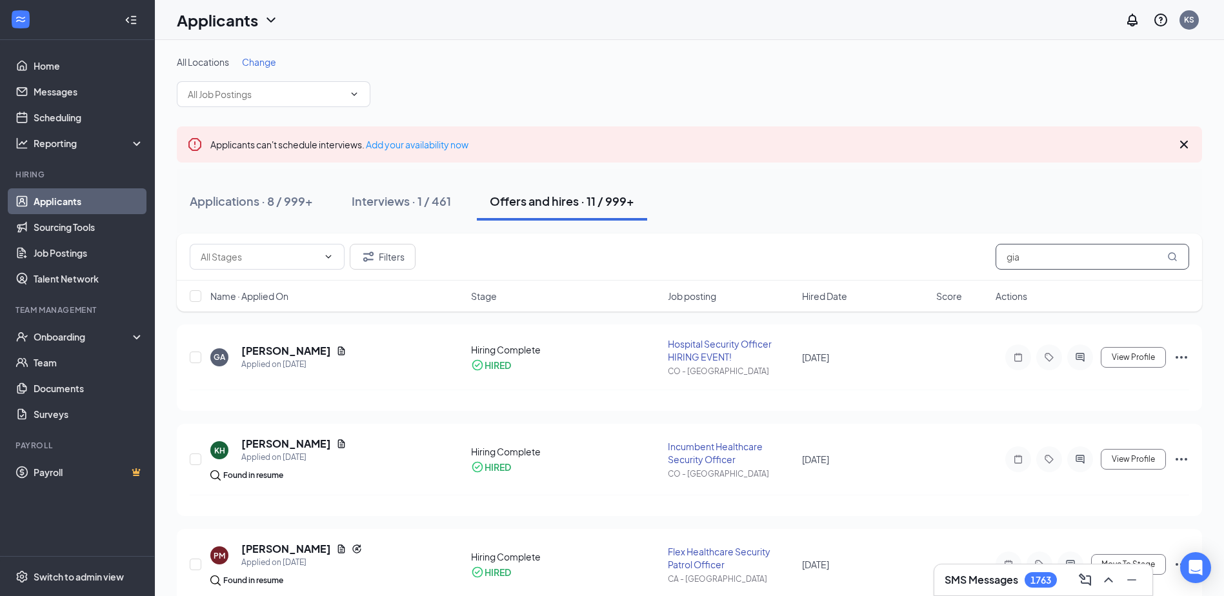
type input "gia"
click at [697, 343] on div "Hospital Security Officer HIRING EVENT!" at bounding box center [731, 350] width 126 height 26
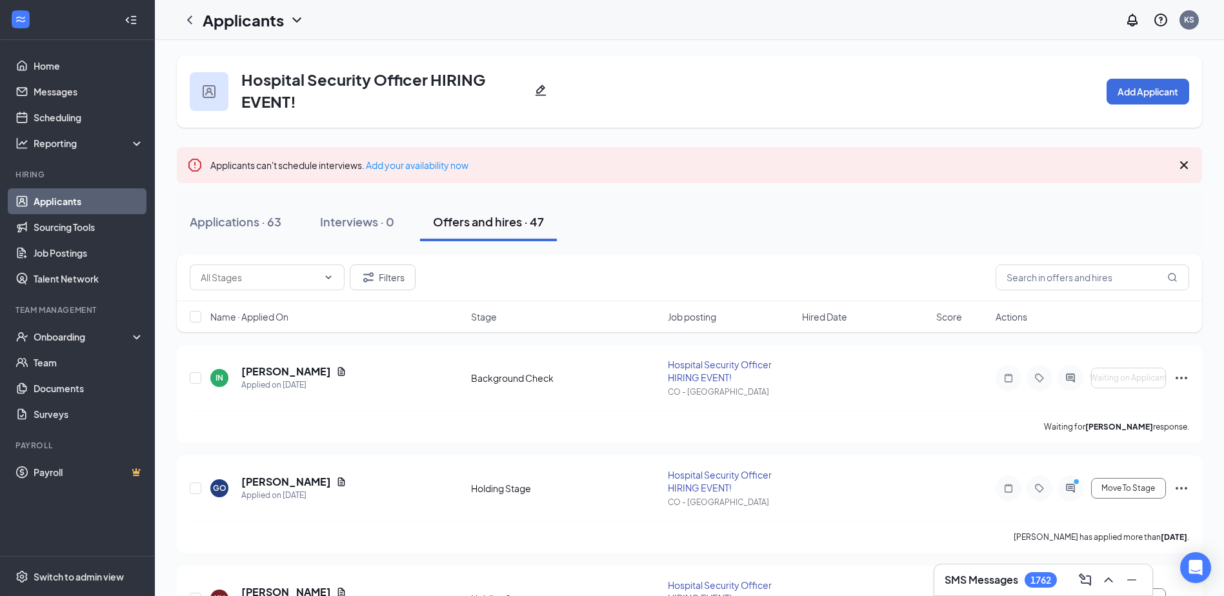
click at [541, 87] on icon "Pencil" at bounding box center [540, 90] width 13 height 13
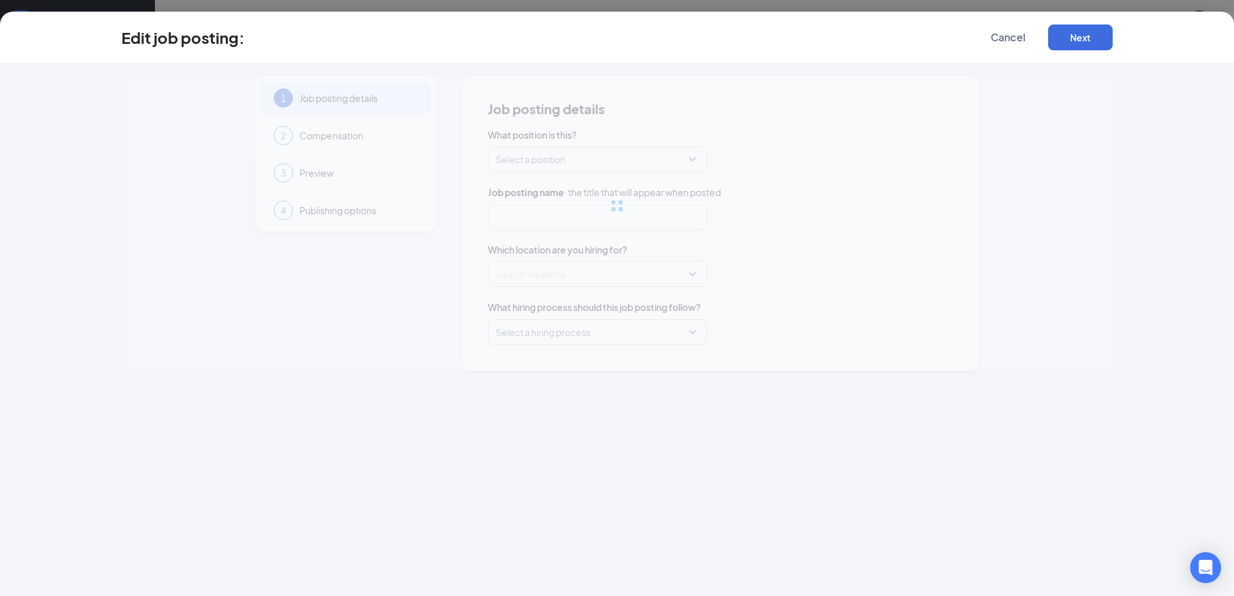
type input "Hospital Security Officer HIRING EVENT!"
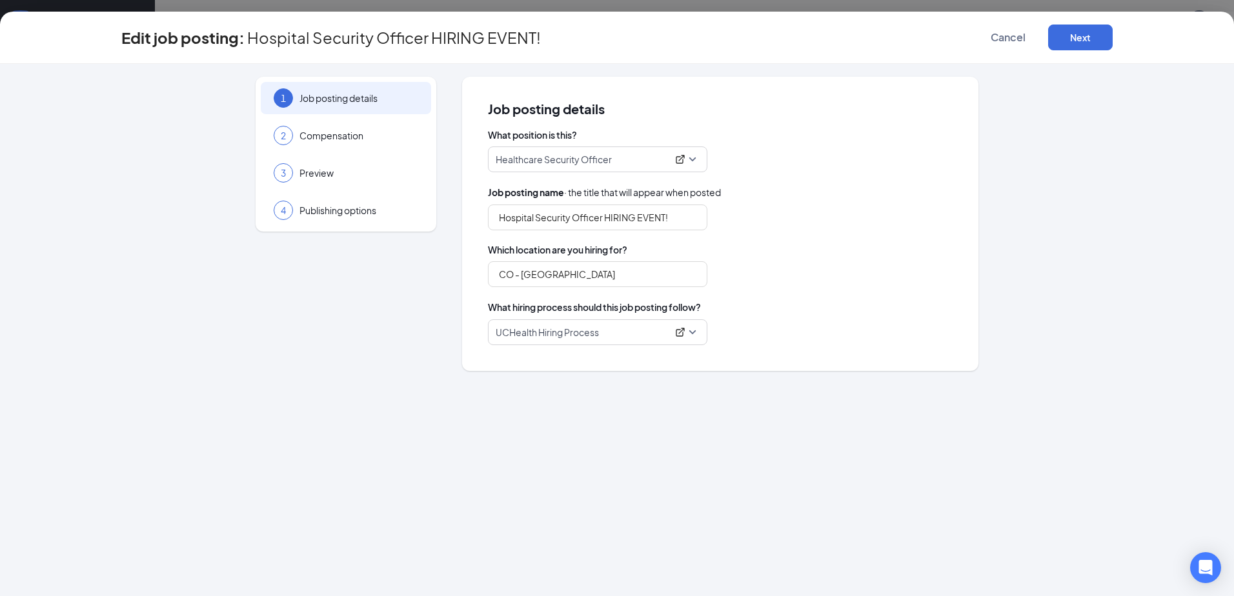
type input "CO - [GEOGRAPHIC_DATA]"
click at [1008, 35] on span "Cancel" at bounding box center [1008, 37] width 35 height 13
